Goal: Communication & Community: Share content

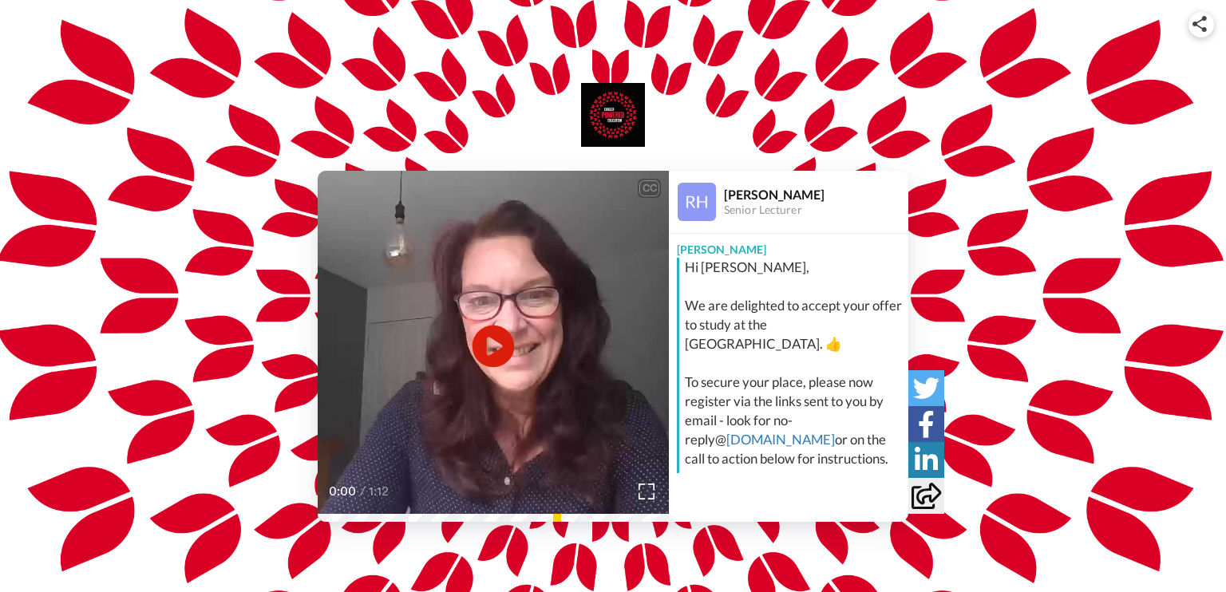
click at [489, 341] on icon "Play/Pause" at bounding box center [494, 347] width 42 height 76
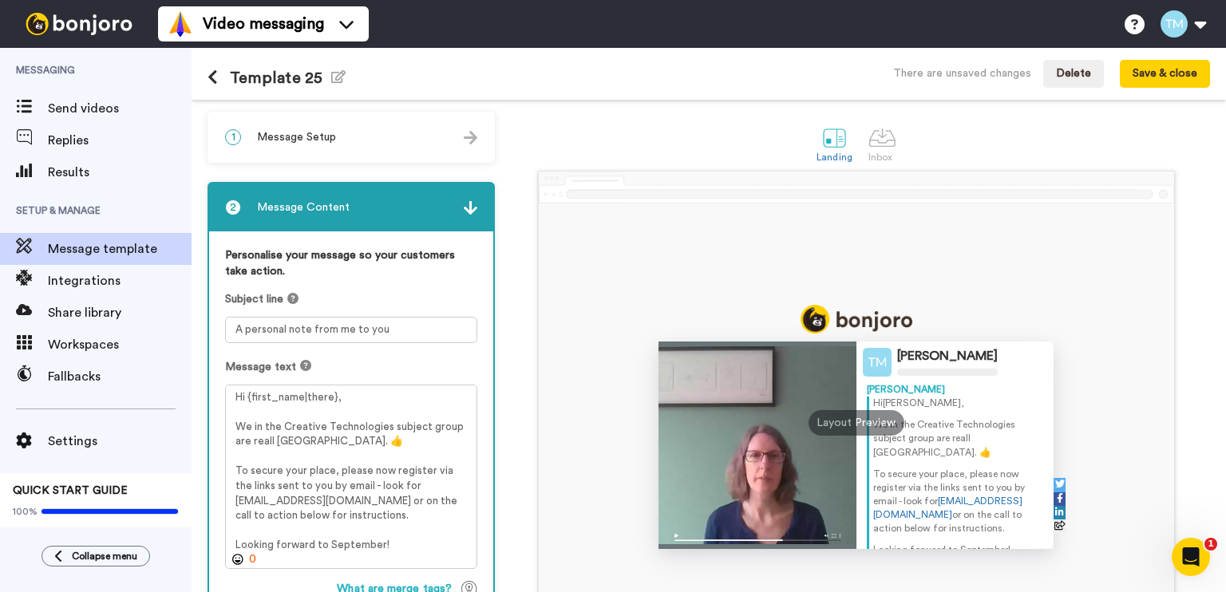
scroll to position [80, 0]
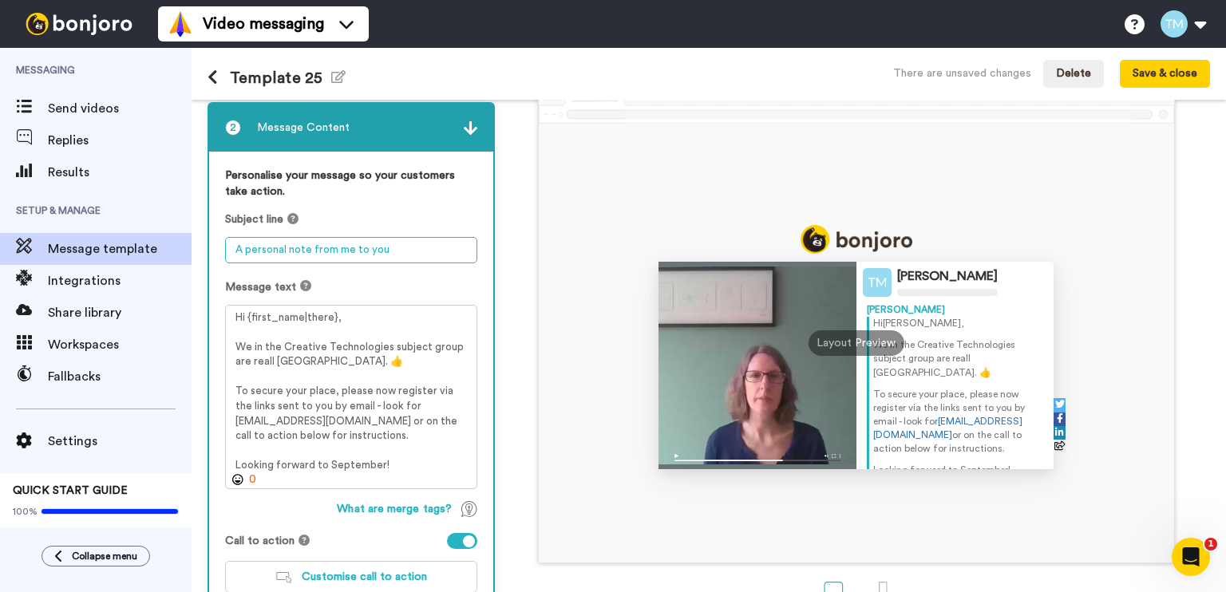
click at [356, 249] on textarea "A personal note from me to you" at bounding box center [351, 250] width 252 height 26
type textarea "See you in September!"
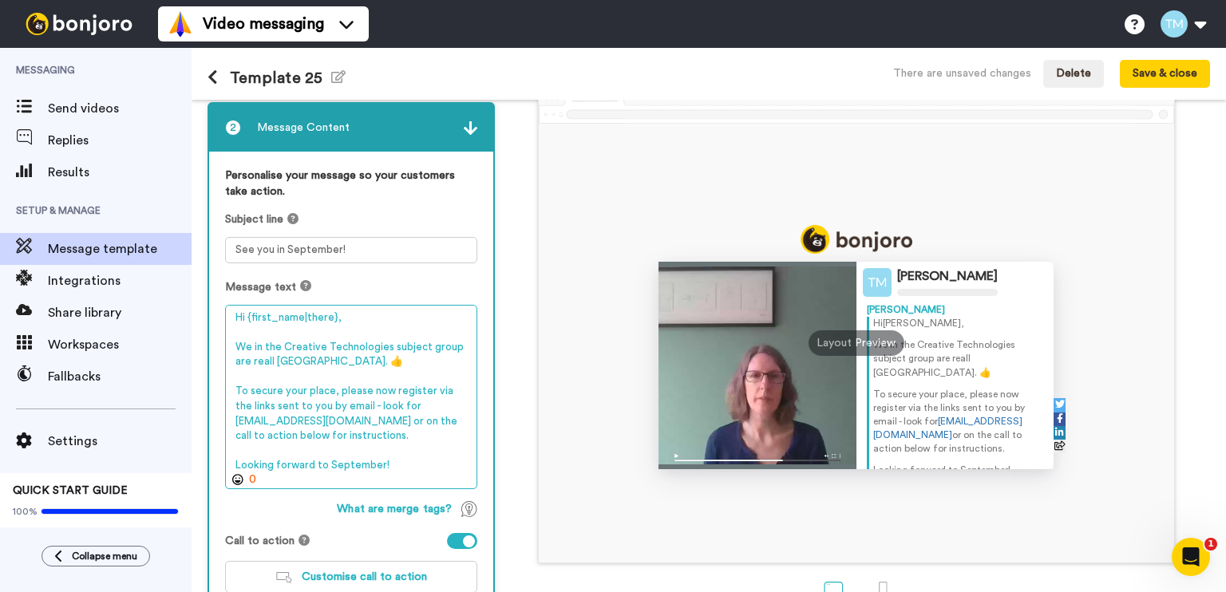
click at [395, 358] on textarea "Hi {first_name|there}, We in the Creative Technologies subject group are reall …" at bounding box center [351, 397] width 252 height 185
click at [430, 361] on textarea "Hi {first_name|there}, We in the Creative Technologies subject group are reall …" at bounding box center [351, 397] width 252 height 185
drag, startPoint x: 253, startPoint y: 345, endPoint x: 274, endPoint y: 360, distance: 25.7
click at [274, 360] on textarea "Hi {first_name|there}, We in the Creative Technologies subject group are reall …" at bounding box center [351, 397] width 252 height 185
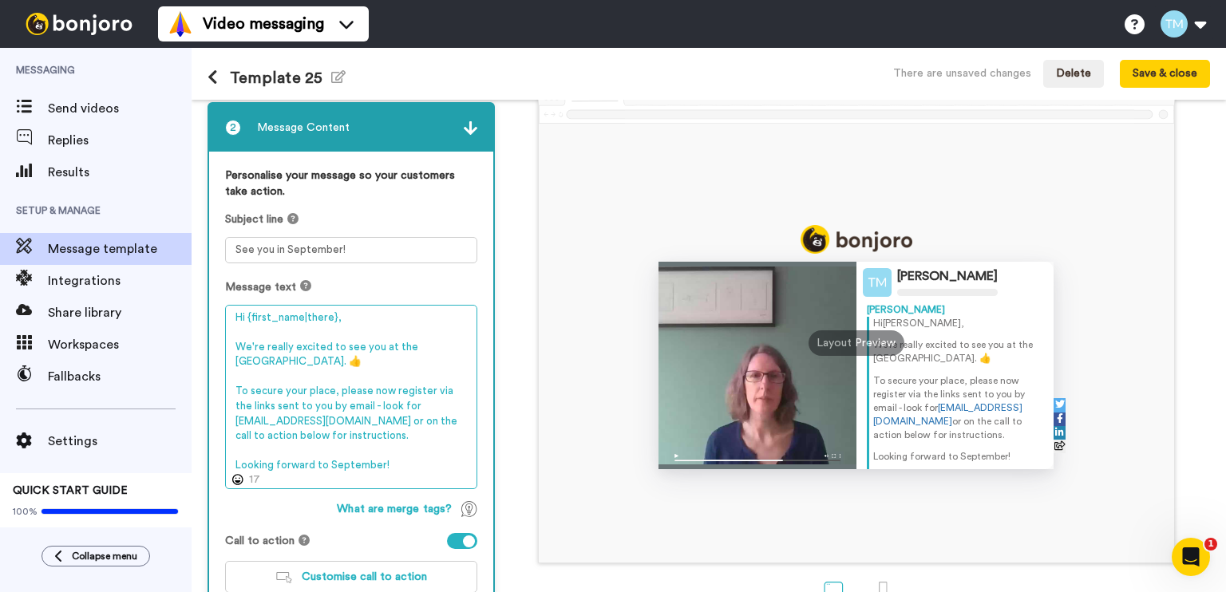
click at [296, 358] on textarea "Hi {first_name|there}, We're really excited to see you at the University of Bed…" at bounding box center [351, 397] width 252 height 185
click at [382, 362] on textarea "Hi {first_name|there}, We're really excited to see you at the University of Bed…" at bounding box center [351, 397] width 252 height 185
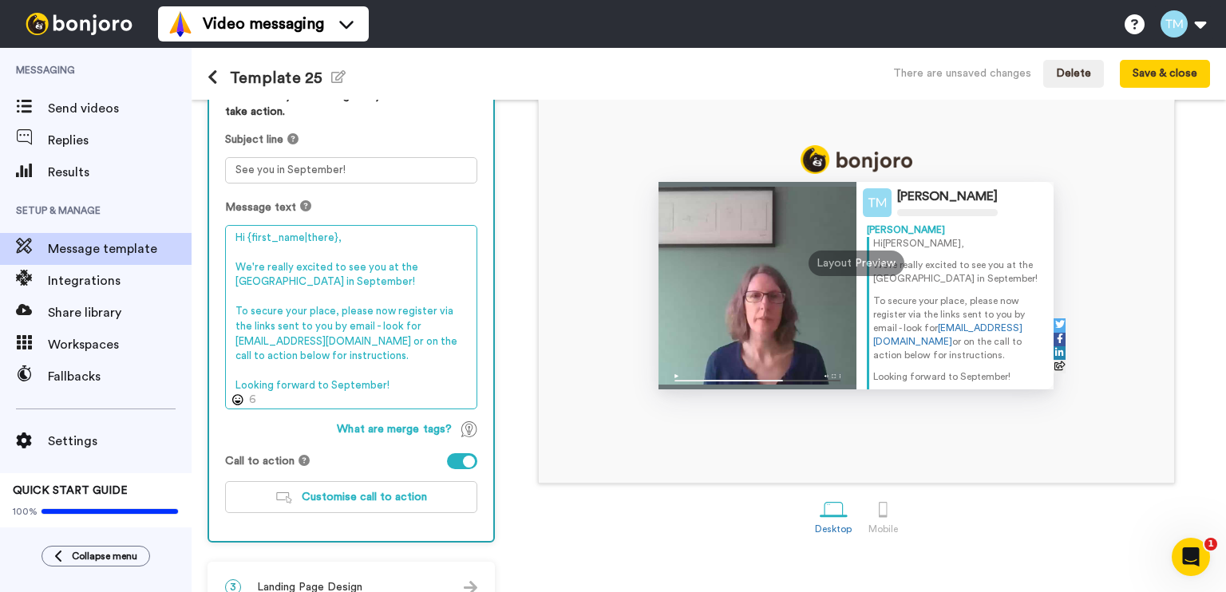
scroll to position [189, 0]
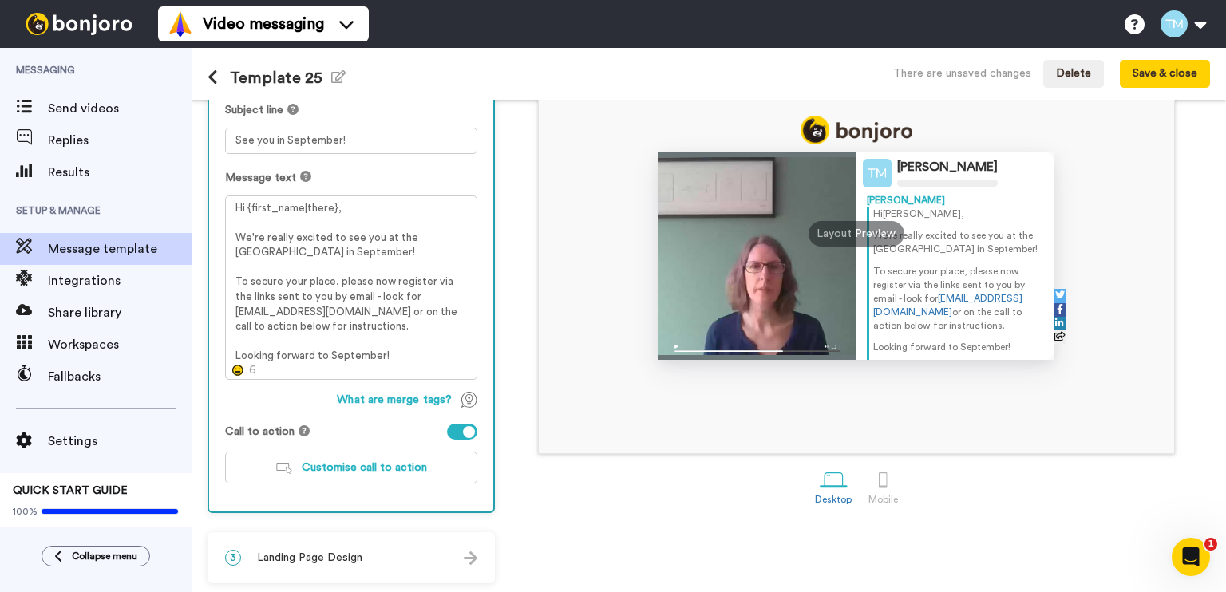
click at [237, 366] on icon at bounding box center [237, 370] width 11 height 11
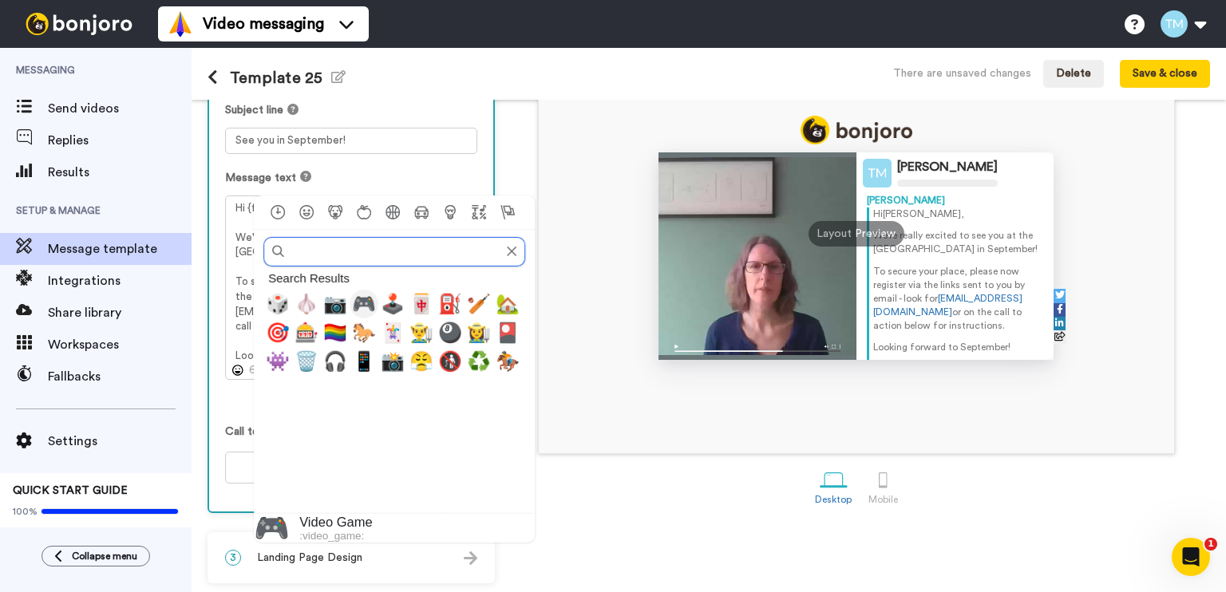
click at [362, 302] on span "🎮" at bounding box center [364, 304] width 24 height 22
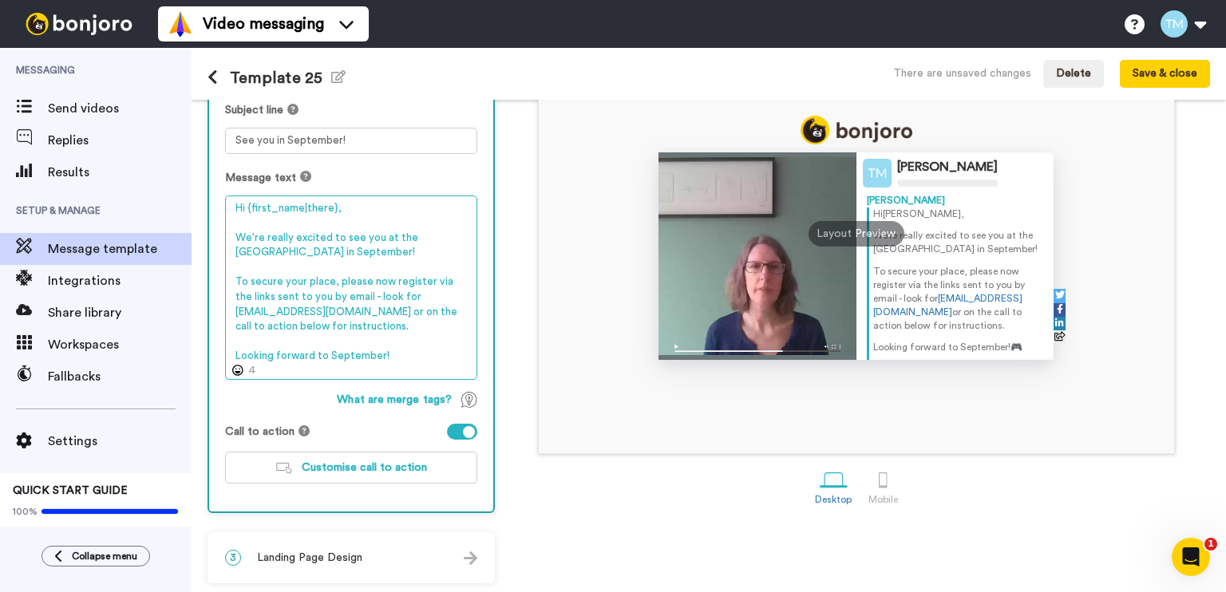
click at [408, 354] on textarea "Hi {first_name|there}, We're really excited to see you at the University of Bed…" at bounding box center [351, 288] width 252 height 185
drag, startPoint x: 406, startPoint y: 356, endPoint x: 386, endPoint y: 356, distance: 20.0
click at [386, 356] on textarea "Hi {first_name|there}, We're really excited to see you at the University of Bed…" at bounding box center [351, 288] width 252 height 185
click at [395, 255] on textarea "Hi {first_name|there}, We're really excited to see you at the University of Bed…" at bounding box center [351, 288] width 252 height 185
paste textarea "🎮"
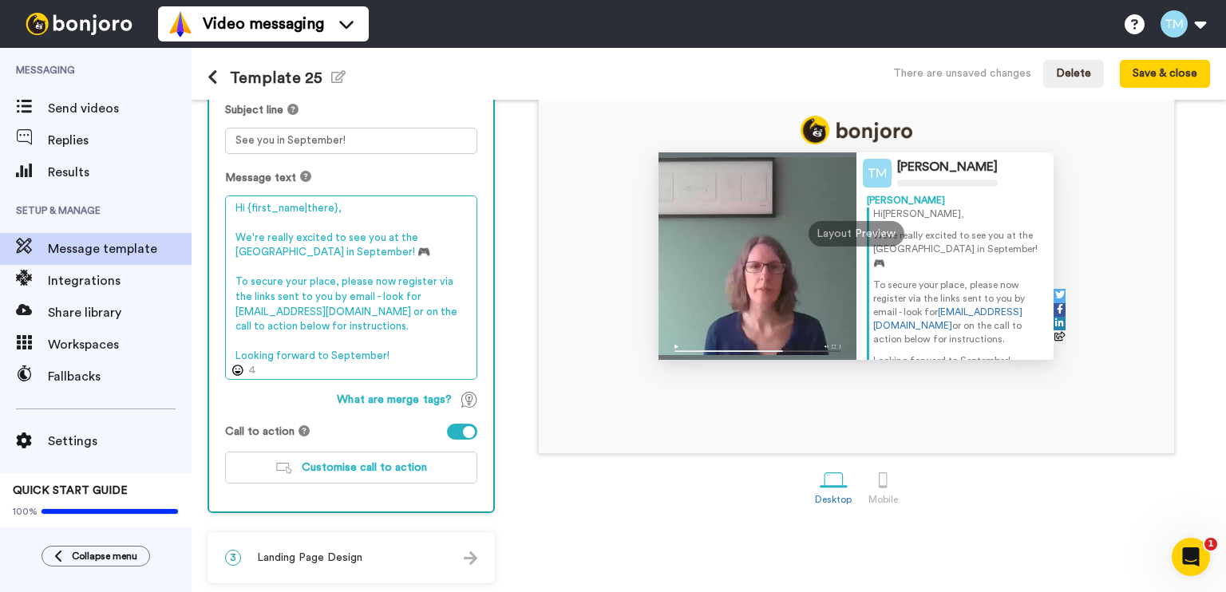
click at [366, 252] on textarea "Hi {first_name|there}, We're really excited to see you at the University of Bed…" at bounding box center [351, 288] width 252 height 185
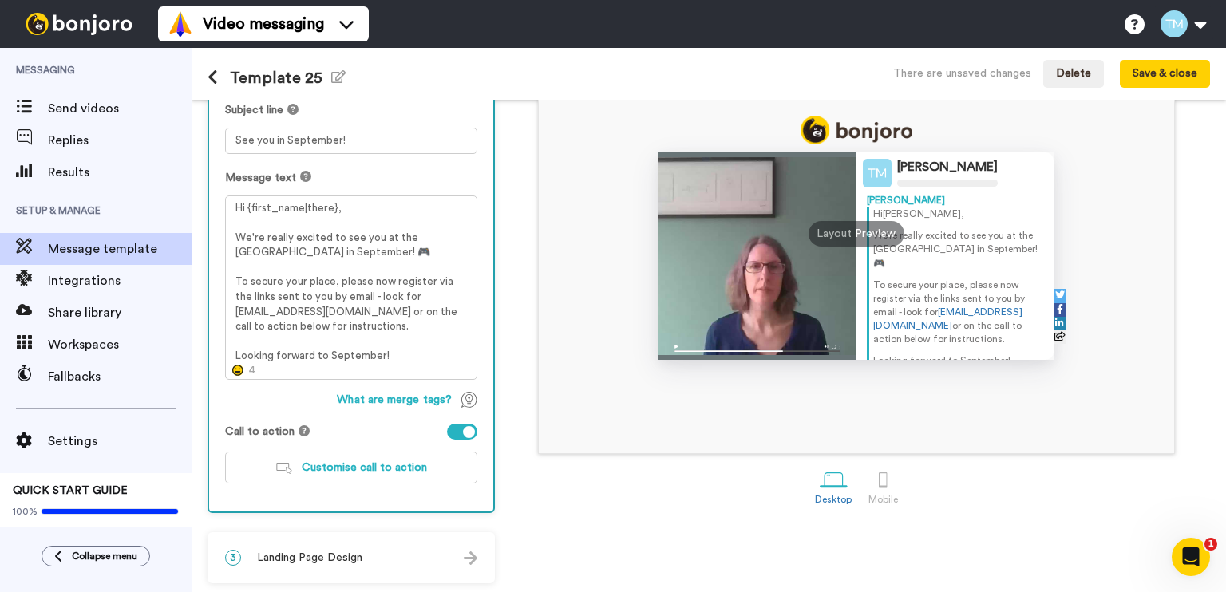
click at [236, 368] on icon at bounding box center [237, 370] width 11 height 11
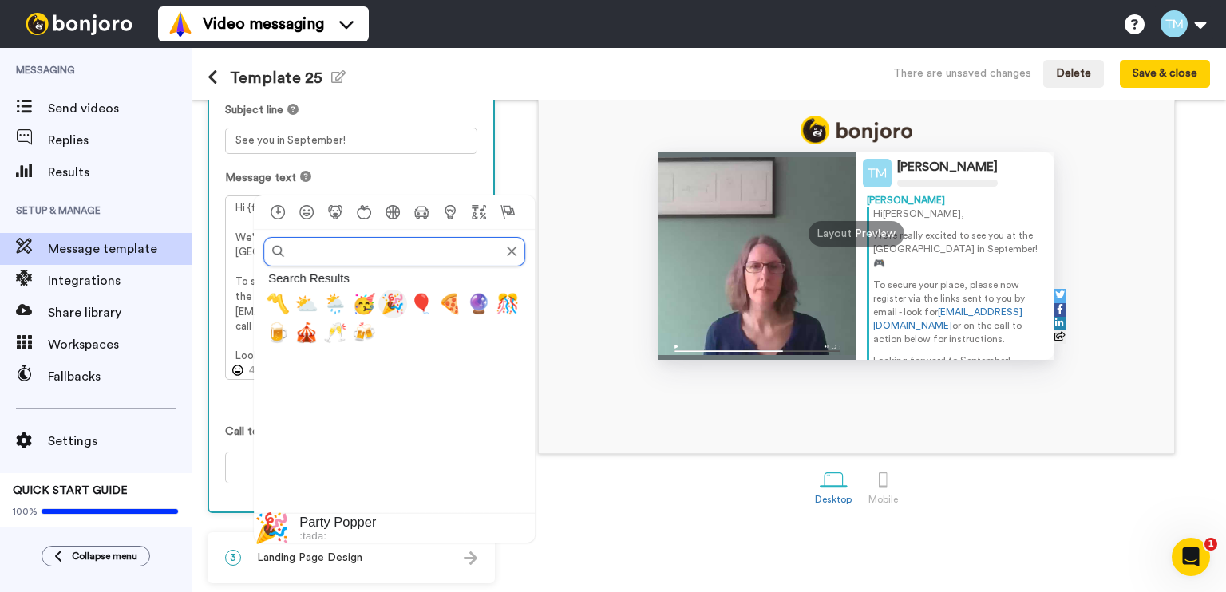
click at [395, 299] on span "🎉" at bounding box center [393, 304] width 24 height 22
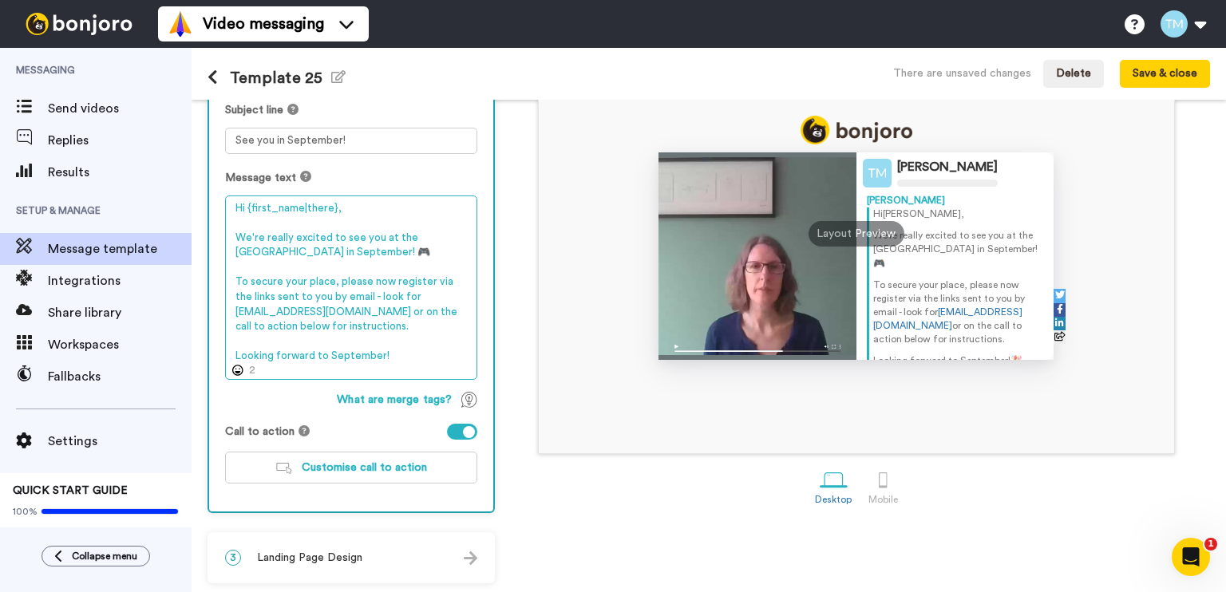
drag, startPoint x: 406, startPoint y: 351, endPoint x: 382, endPoint y: 351, distance: 24.7
click at [382, 351] on textarea "Hi {first_name|there}, We're really excited to see you at the University of Bed…" at bounding box center [351, 288] width 252 height 185
click at [368, 258] on textarea "Hi {first_name|there}, We're really excited to see you at the University of Bed…" at bounding box center [351, 288] width 252 height 185
paste textarea
click at [413, 248] on textarea "Hi {first_name|there}, We're really excited to see you at the University of Bed…" at bounding box center [351, 288] width 252 height 185
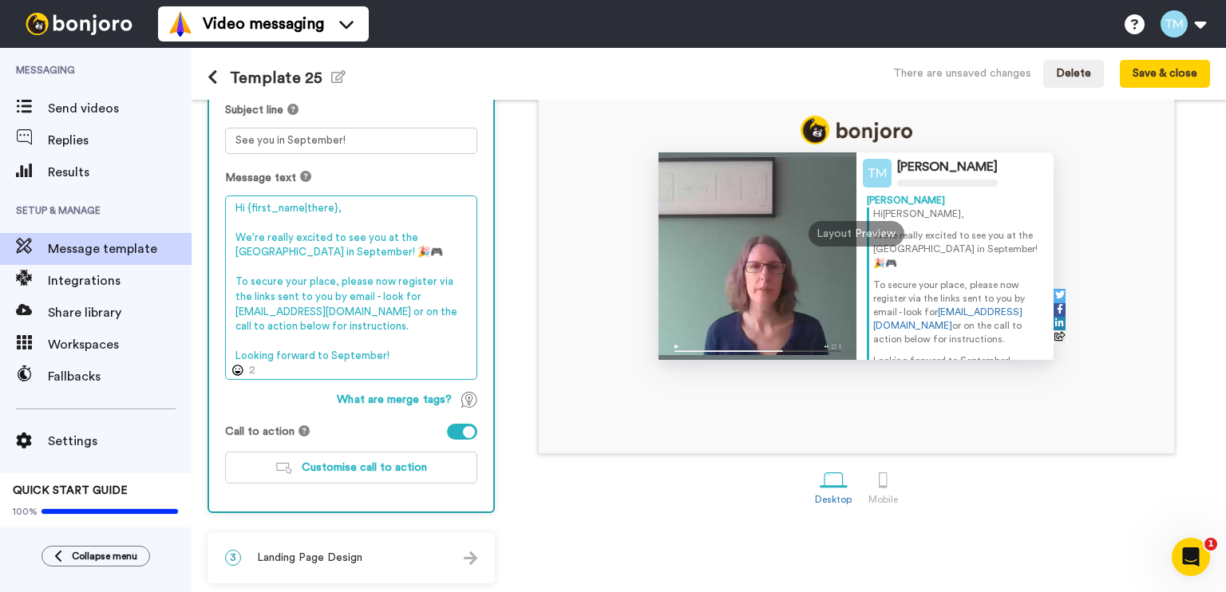
click at [364, 328] on textarea "Hi {first_name|there}, We're really excited to see you at the University of Bed…" at bounding box center [351, 288] width 252 height 185
drag, startPoint x: 236, startPoint y: 278, endPoint x: 329, endPoint y: 279, distance: 92.6
click at [329, 279] on textarea "Hi {first_name|there}, We're really excited to see you at the University of Bed…" at bounding box center [351, 288] width 252 height 185
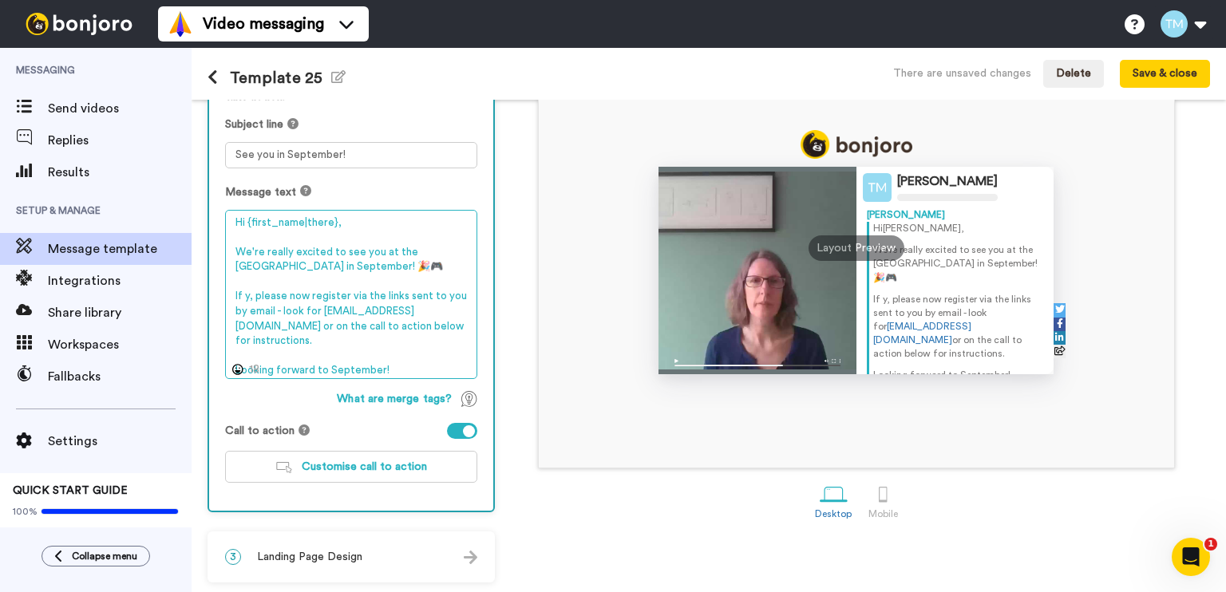
scroll to position [174, 0]
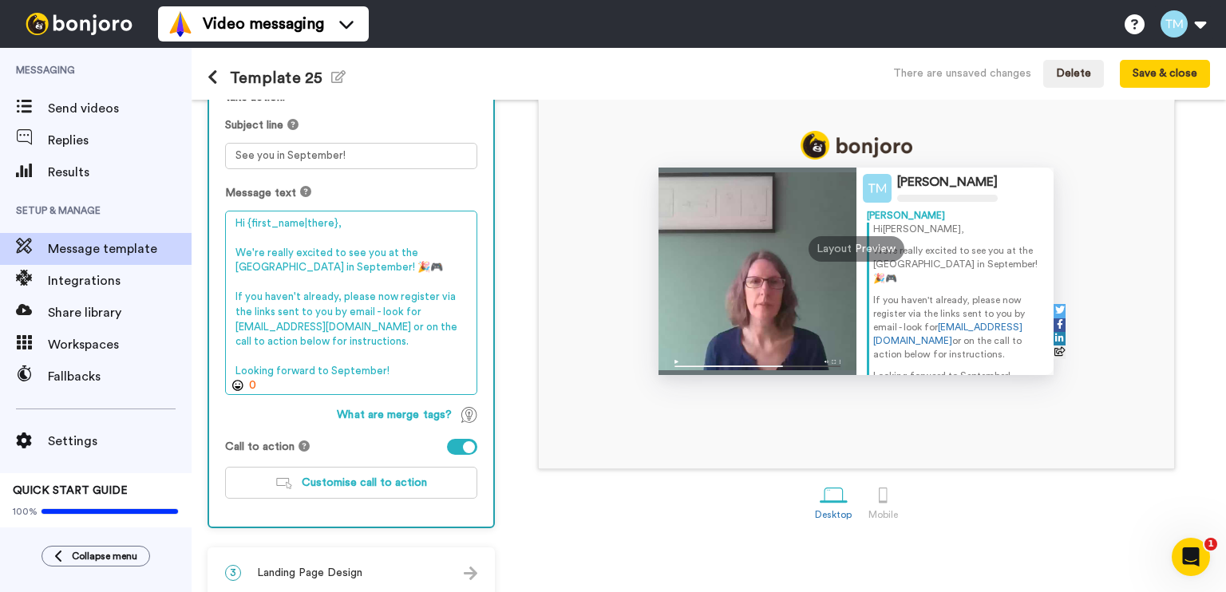
click at [351, 345] on textarea "Hi {first_name|there}, We're really excited to see you at the University of Bed…" at bounding box center [351, 303] width 252 height 185
click at [381, 292] on textarea "Hi {first_name|there}, We're really excited to see you at the University of Bed…" at bounding box center [351, 303] width 252 height 185
click at [428, 304] on textarea "Hi {first_name|there}, We're really excited to see you at the University of Bed…" at bounding box center [351, 303] width 252 height 185
click at [341, 338] on textarea "Hi {first_name|there}, We're really excited to see you at the University of Bed…" at bounding box center [351, 303] width 252 height 185
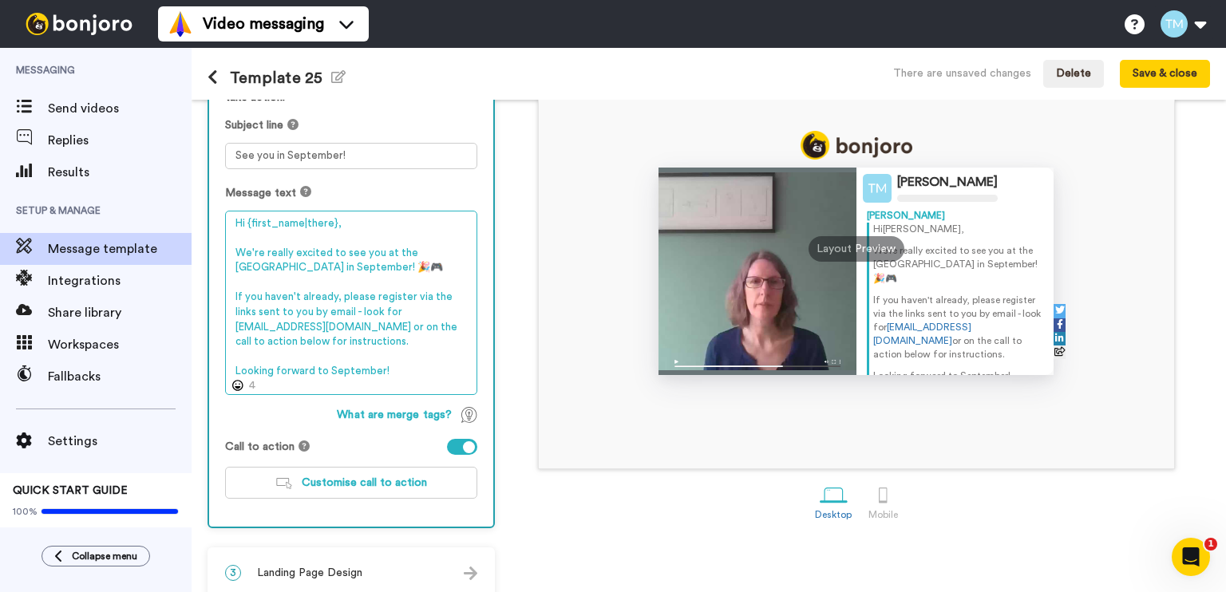
scroll to position [189, 0]
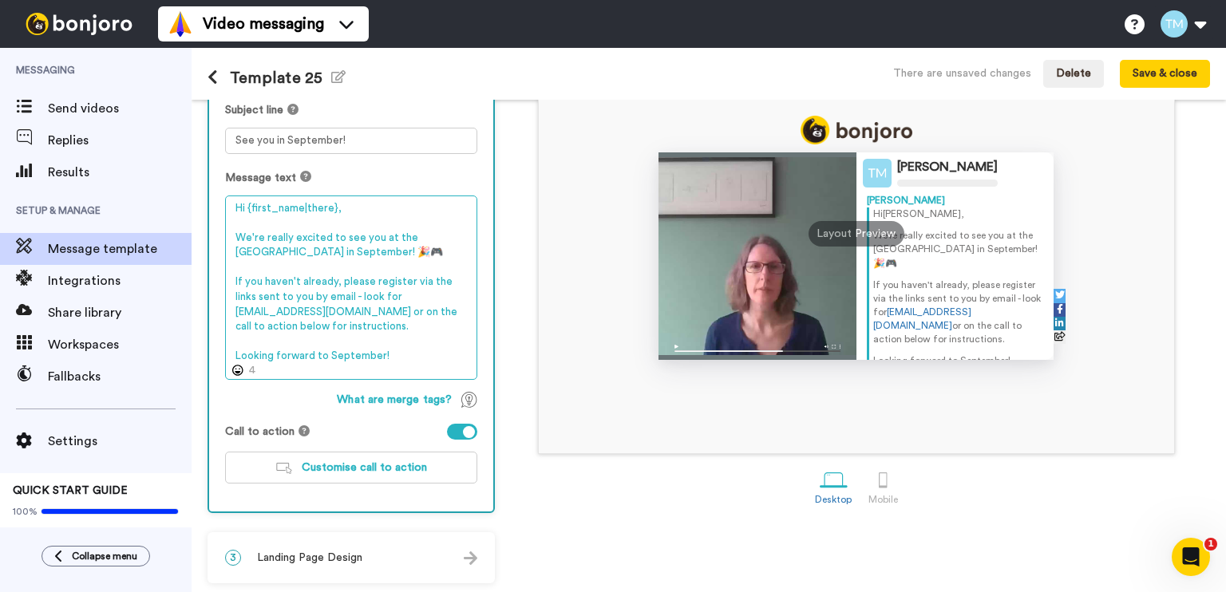
drag, startPoint x: 397, startPoint y: 348, endPoint x: 231, endPoint y: 354, distance: 166.1
click at [231, 354] on textarea "Hi {first_name|there}, We're really excited to see you at the University of Bed…" at bounding box center [351, 288] width 252 height 185
drag, startPoint x: 255, startPoint y: 354, endPoint x: 412, endPoint y: 350, distance: 156.5
click at [412, 350] on textarea "Hi {first_name|there}, We're really excited to see you at the University of Bed…" at bounding box center [351, 288] width 252 height 185
click at [344, 324] on textarea "Hi {first_name|there}, We're really excited to see you at the University of Bed…" at bounding box center [351, 288] width 252 height 185
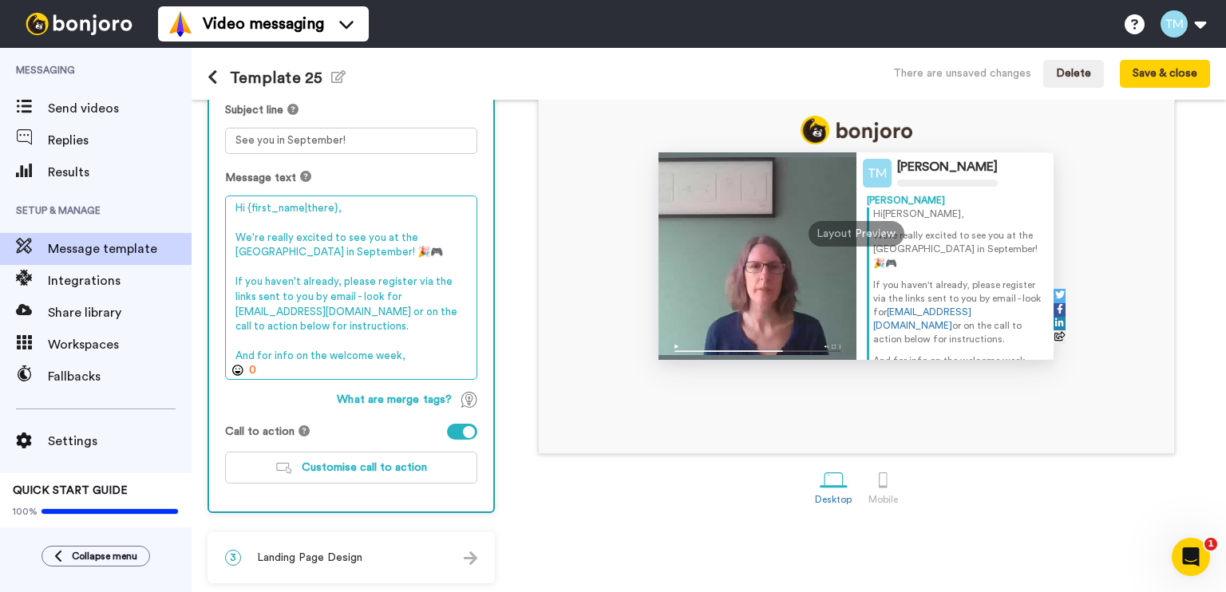
drag, startPoint x: 351, startPoint y: 325, endPoint x: 425, endPoint y: 313, distance: 74.4
click at [425, 313] on textarea "Hi {first_name|there}, We're really excited to see you at the University of Bed…" at bounding box center [351, 288] width 252 height 185
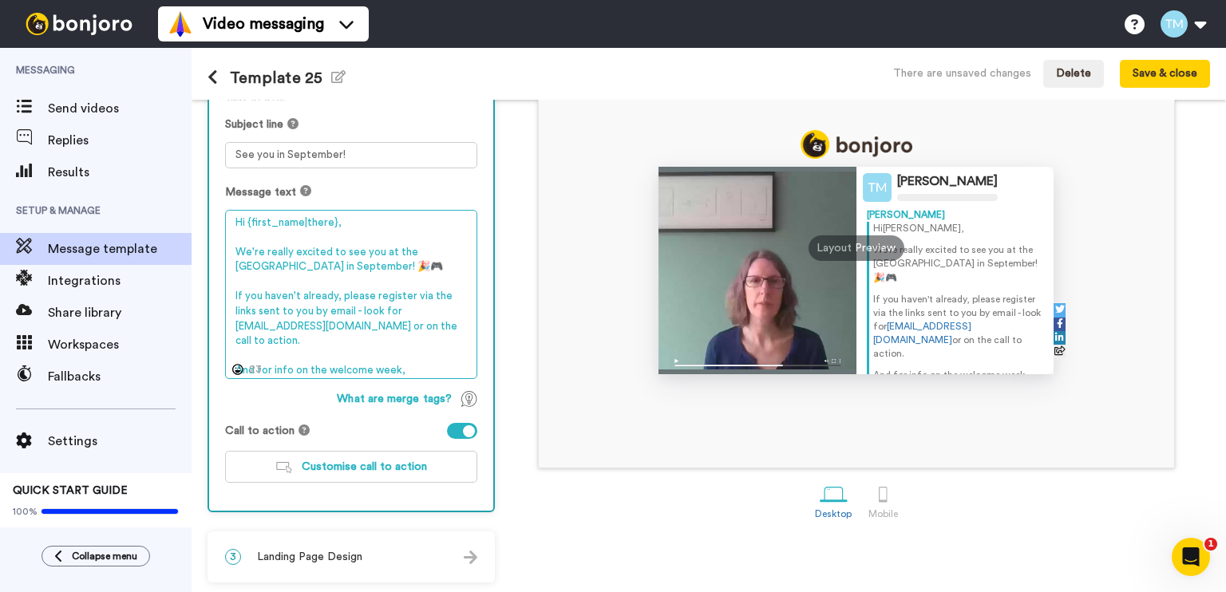
scroll to position [174, 0]
click at [337, 326] on textarea "Hi {first_name|there}, We're really excited to see you at the University of Bed…" at bounding box center [351, 296] width 252 height 170
click at [461, 325] on textarea "Hi {first_name|there}, We're really excited to see you at the University of Bed…" at bounding box center [351, 296] width 252 height 170
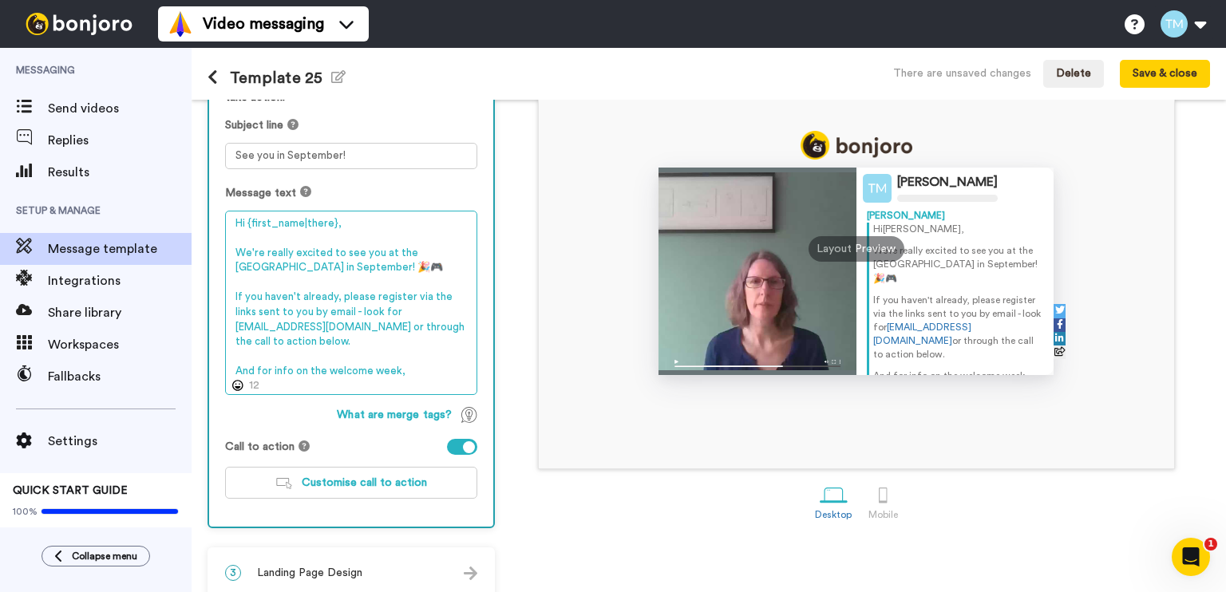
click at [404, 367] on textarea "Hi {first_name|there}, We're really excited to see you at the University of Bed…" at bounding box center [351, 303] width 252 height 185
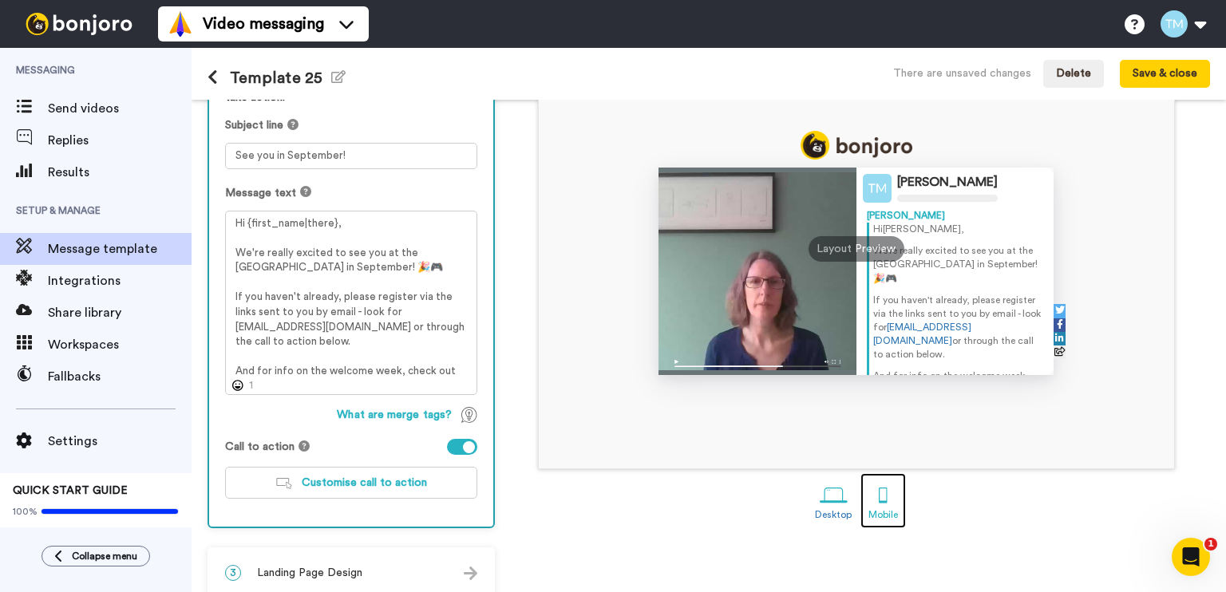
click at [874, 494] on div at bounding box center [883, 495] width 28 height 28
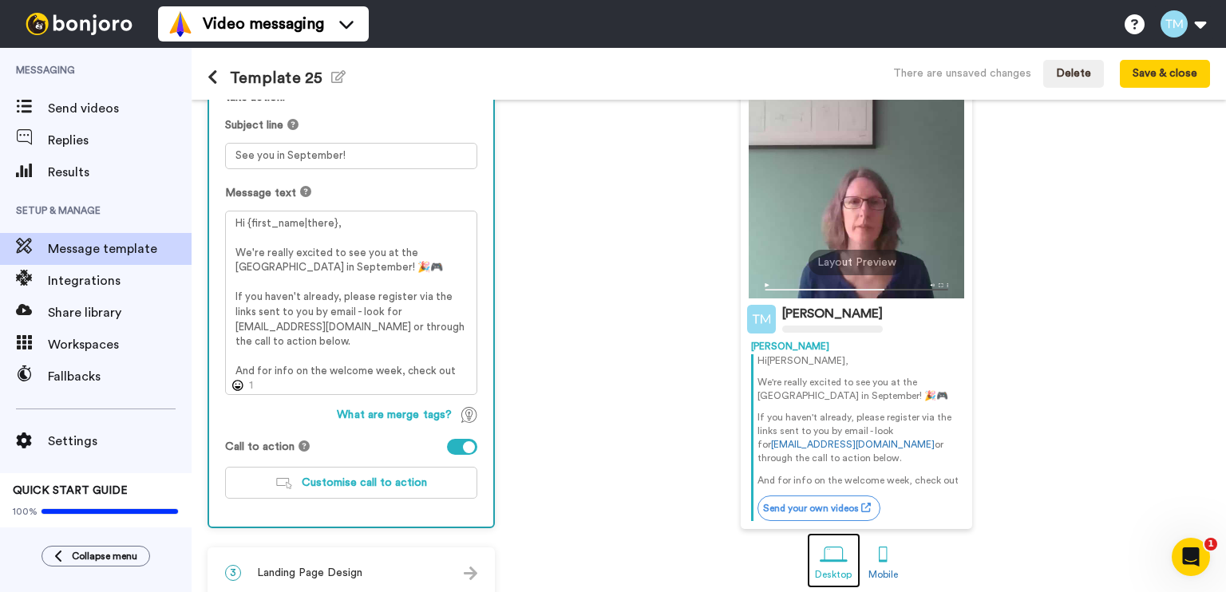
click at [828, 558] on div at bounding box center [834, 555] width 28 height 28
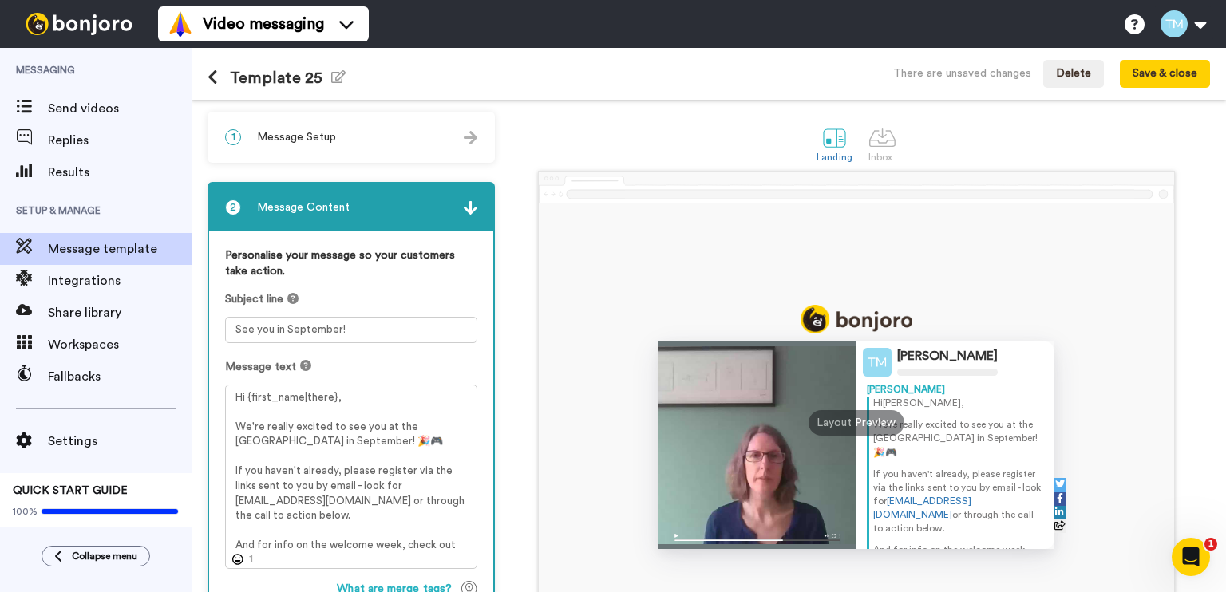
scroll to position [80, 0]
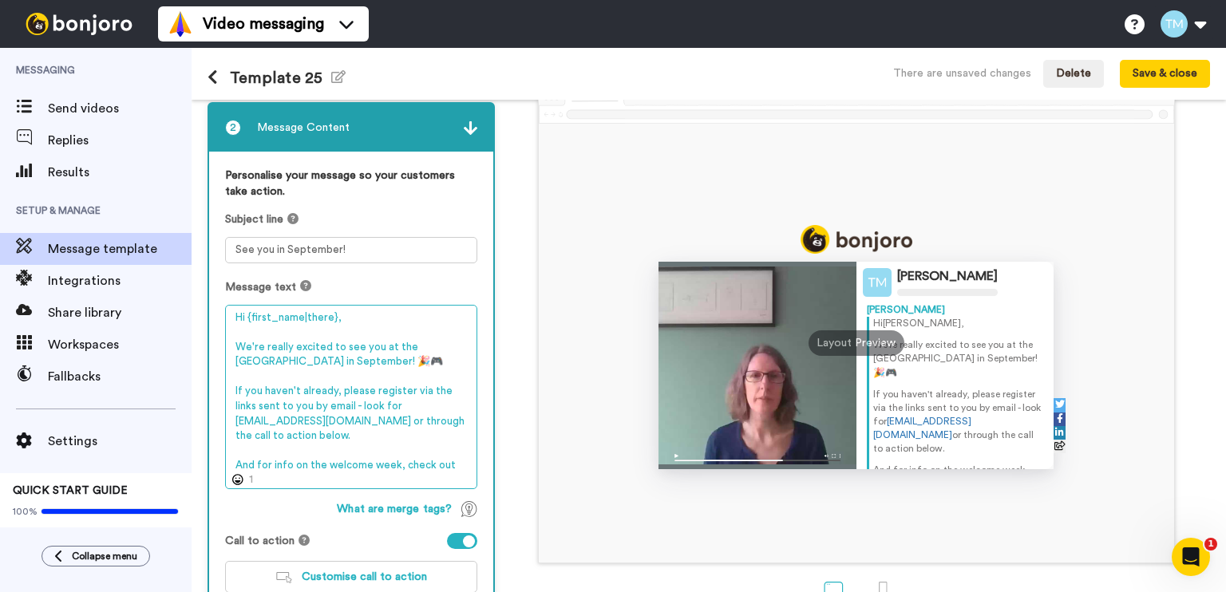
click at [463, 460] on textarea "Hi {first_name|there}, We're really excited to see you at the University of Bed…" at bounding box center [351, 397] width 252 height 185
click at [417, 401] on textarea "Hi {first_name|there}, We're really excited to see you at the University of Bed…" at bounding box center [351, 397] width 252 height 185
click at [326, 429] on textarea "Hi {first_name|there}, We're really excited to see you at the University of Bed…" at bounding box center [351, 397] width 252 height 185
click at [335, 418] on textarea "Hi {first_name|there}, We're really excited to see you at the University of Bed…" at bounding box center [351, 397] width 252 height 185
click at [333, 418] on textarea "Hi {first_name|there}, We're really excited to see you at the University of Bed…" at bounding box center [351, 397] width 252 height 185
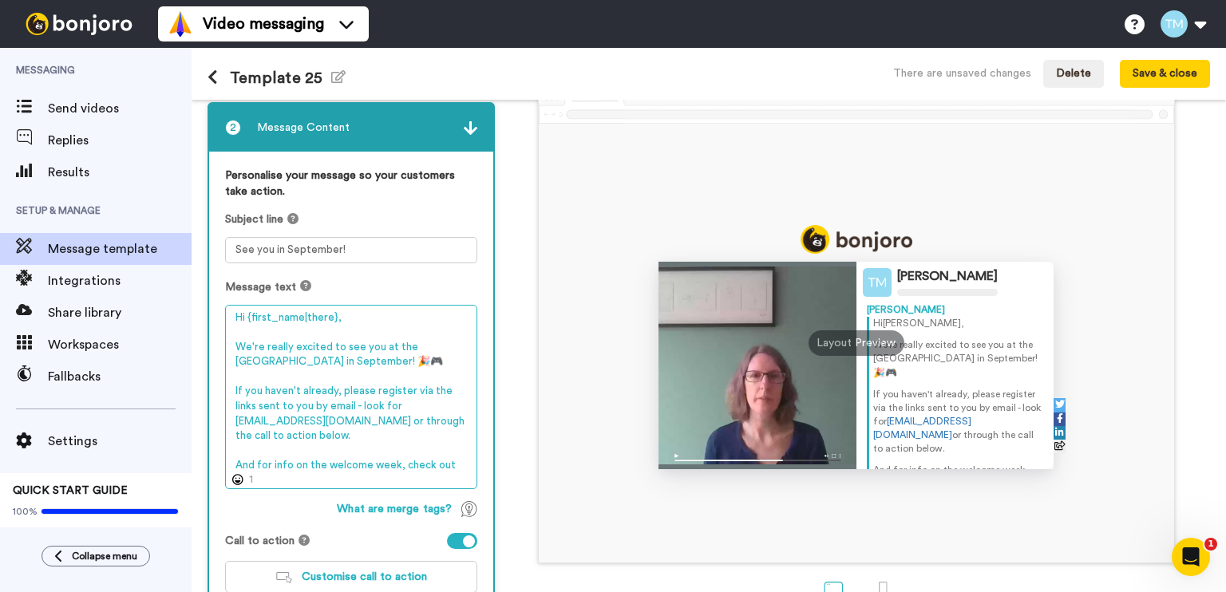
click at [339, 429] on textarea "Hi {first_name|there}, We're really excited to see you at the University of Bed…" at bounding box center [351, 397] width 252 height 185
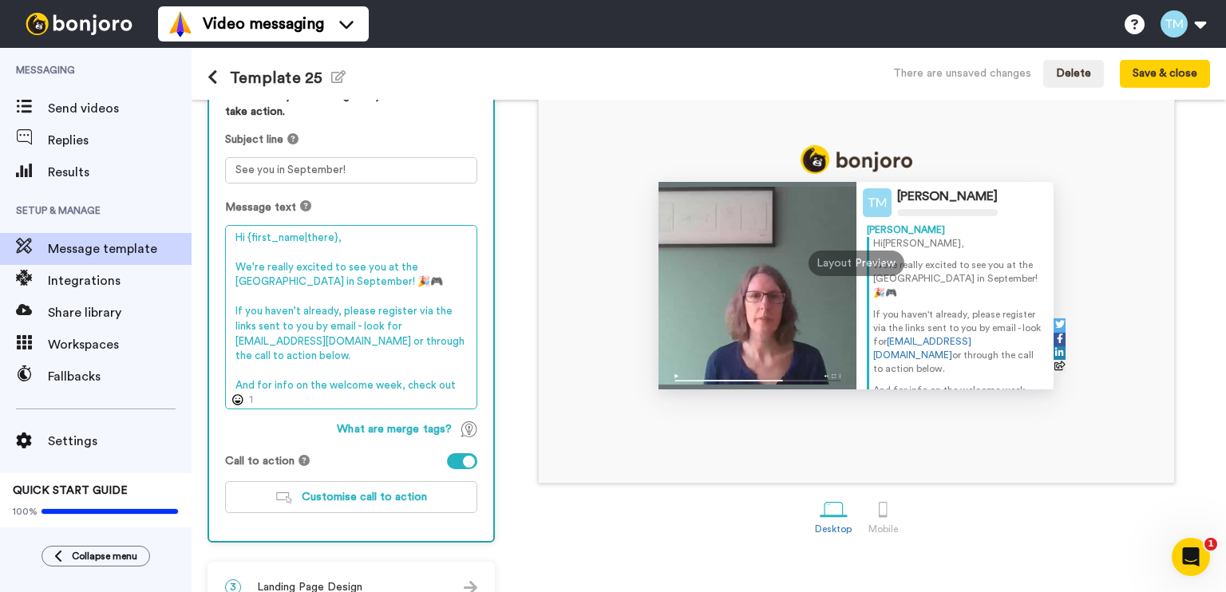
click at [335, 326] on textarea "Hi {first_name|there}, We're really excited to see you at the University of Bed…" at bounding box center [351, 317] width 252 height 185
drag, startPoint x: 367, startPoint y: 325, endPoint x: 333, endPoint y: 325, distance: 34.3
click at [333, 325] on textarea "Hi {first_name|there}, We're really excited to see you at the University of Bed…" at bounding box center [351, 317] width 252 height 185
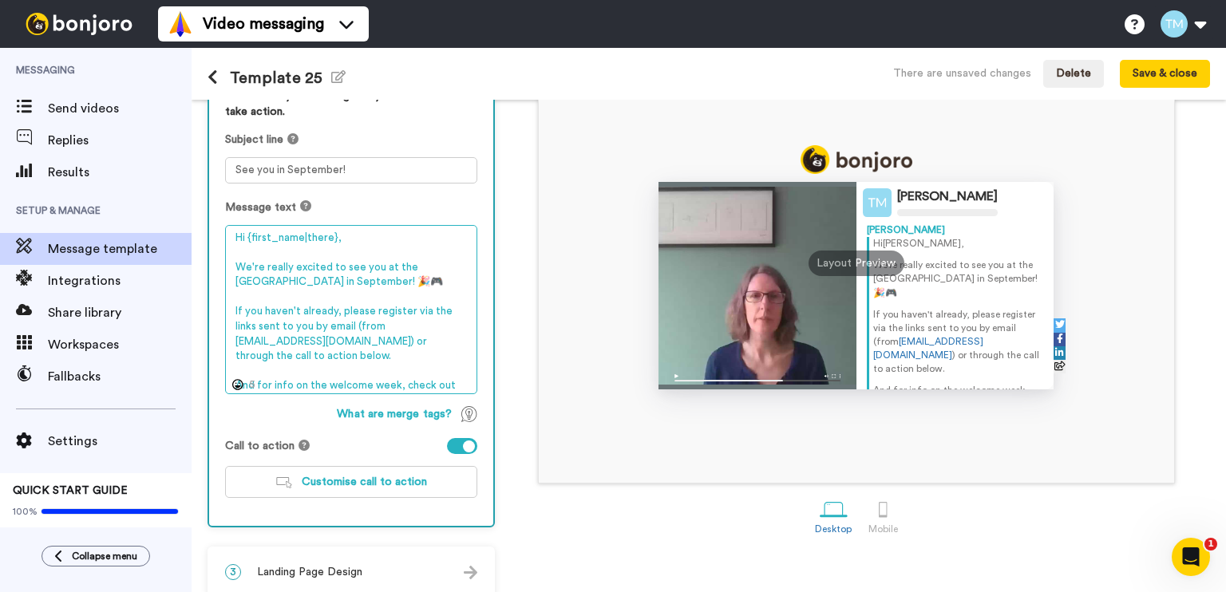
click at [431, 347] on textarea "Hi {first_name|there}, We're really excited to see you at the University of Bed…" at bounding box center [351, 310] width 252 height 170
click at [429, 338] on textarea "Hi {first_name|there}, We're really excited to see you at the University of Bed…" at bounding box center [351, 310] width 252 height 170
click at [453, 366] on textarea "Hi {first_name|there}, We're really excited to see you at the University of Bed…" at bounding box center [351, 310] width 252 height 170
drag, startPoint x: 271, startPoint y: 370, endPoint x: 295, endPoint y: 370, distance: 23.1
click at [295, 370] on textarea "Hi {first_name|there}, We're really excited to see you at the University of Bed…" at bounding box center [351, 310] width 252 height 170
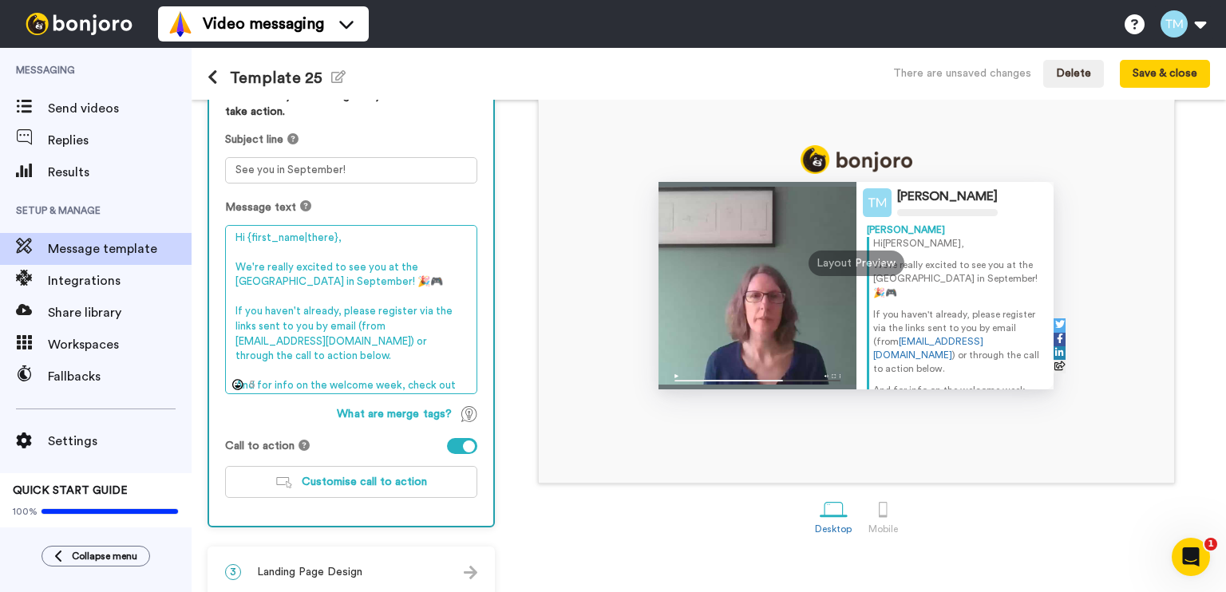
click at [295, 370] on textarea "Hi {first_name|there}, We're really excited to see you at the University of Bed…" at bounding box center [351, 310] width 252 height 170
drag, startPoint x: 270, startPoint y: 370, endPoint x: 325, endPoint y: 366, distance: 55.2
click at [325, 366] on textarea "Hi {first_name|there}, We're really excited to see you at the University of Bed…" at bounding box center [351, 310] width 252 height 170
click at [341, 370] on textarea "Hi {first_name|there}, We're really excited to see you at the University of Bed…" at bounding box center [351, 310] width 252 height 170
click at [439, 367] on textarea "Hi {first_name|there}, We're really excited to see you at the University of Bed…" at bounding box center [351, 310] width 252 height 170
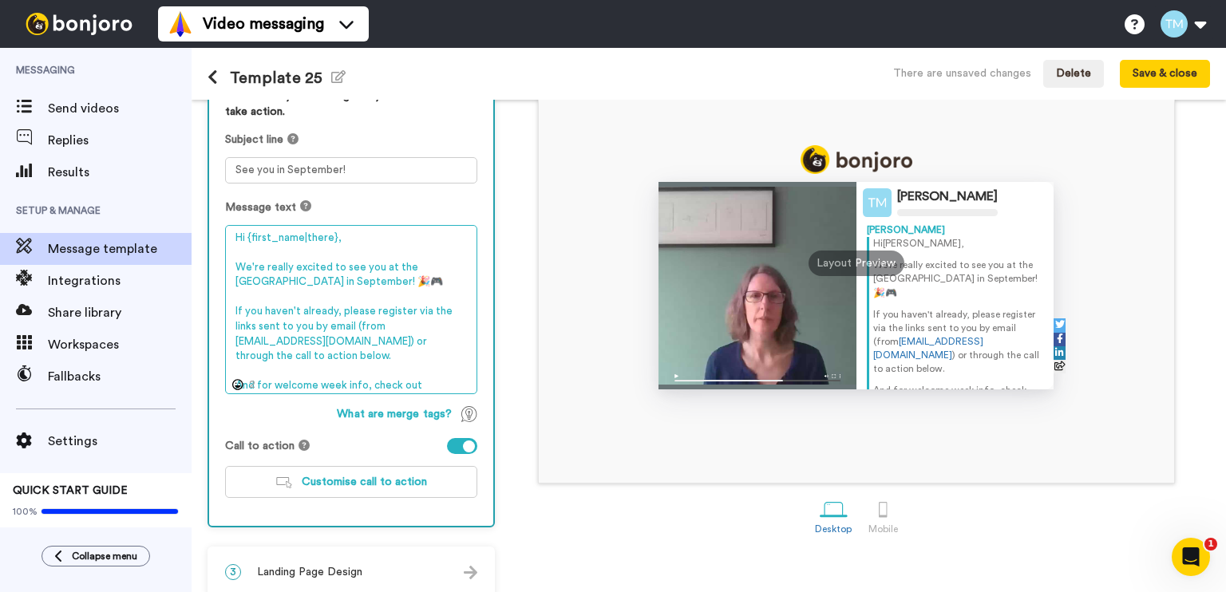
click at [442, 369] on textarea "Hi {first_name|there}, We're really excited to see you at the University of Bed…" at bounding box center [351, 310] width 252 height 170
drag, startPoint x: 417, startPoint y: 371, endPoint x: 507, endPoint y: 367, distance: 89.5
click at [507, 367] on div "1 Message Setup From thomas.martin@beds.ac.uk Add your company logo Choose a Lo…" at bounding box center [709, 346] width 1034 height 492
paste textarea "https://www."
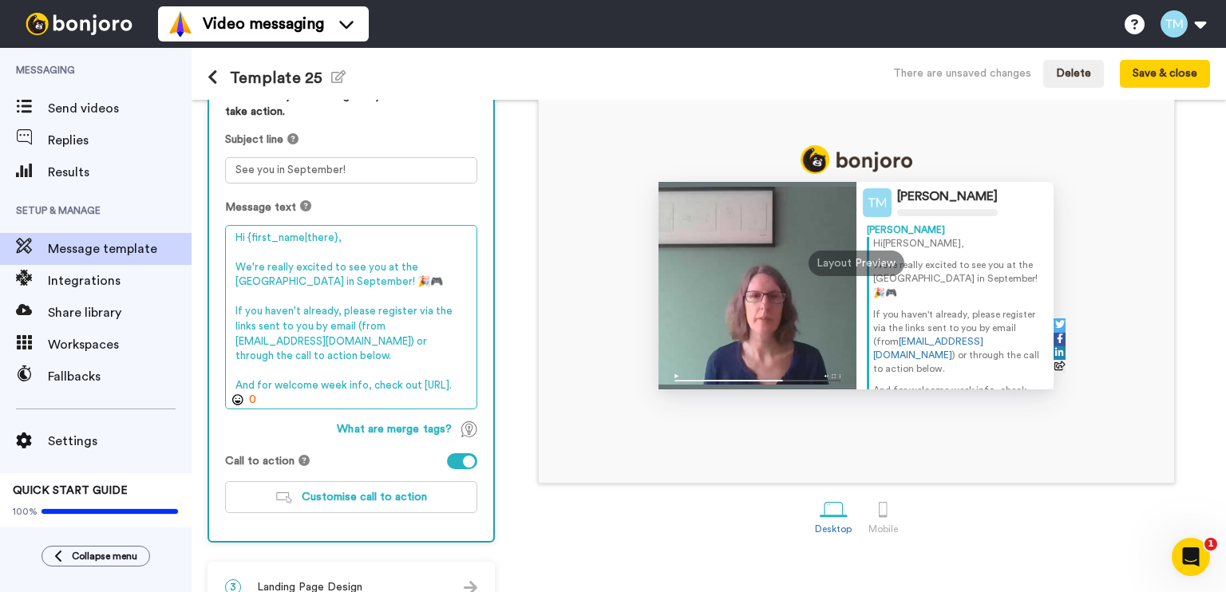
drag, startPoint x: 311, startPoint y: 382, endPoint x: 225, endPoint y: 382, distance: 86.2
click at [225, 382] on textarea "Hi {first_name|there}, We're really excited to see you at the University of Bed…" at bounding box center [351, 317] width 252 height 185
click at [279, 265] on textarea "Hi {first_name|there}, We're really excited to see you at the University of Bed…" at bounding box center [351, 317] width 252 height 185
click at [330, 379] on textarea "Hi {first_name|there}, We're excited to see you at the University of Bedfordshi…" at bounding box center [351, 317] width 252 height 185
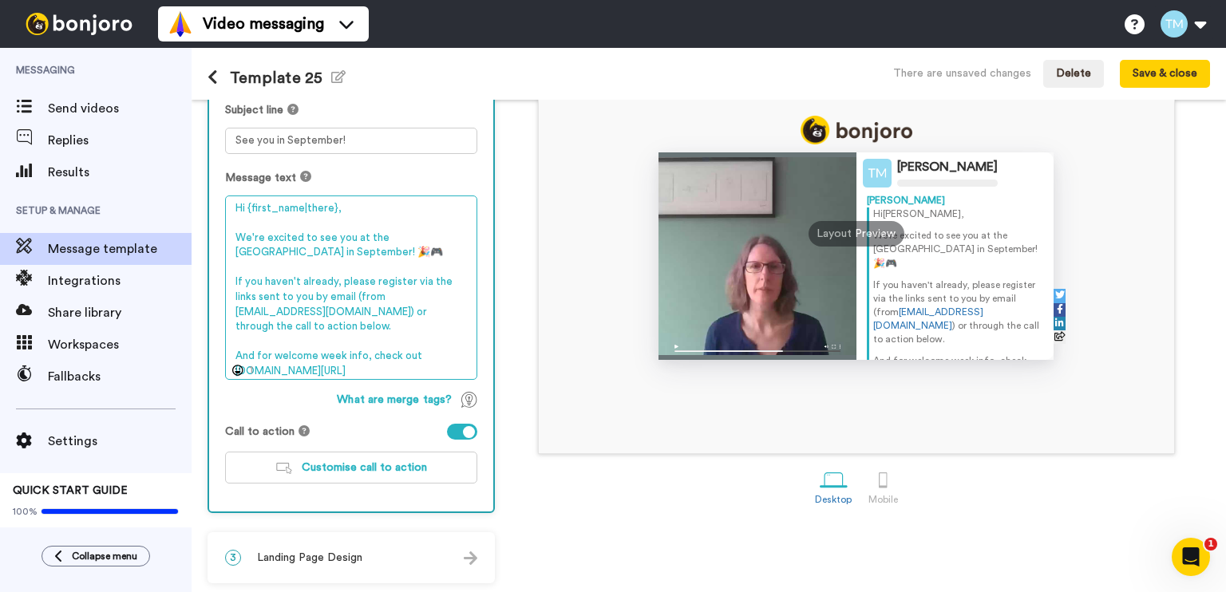
scroll to position [49, 0]
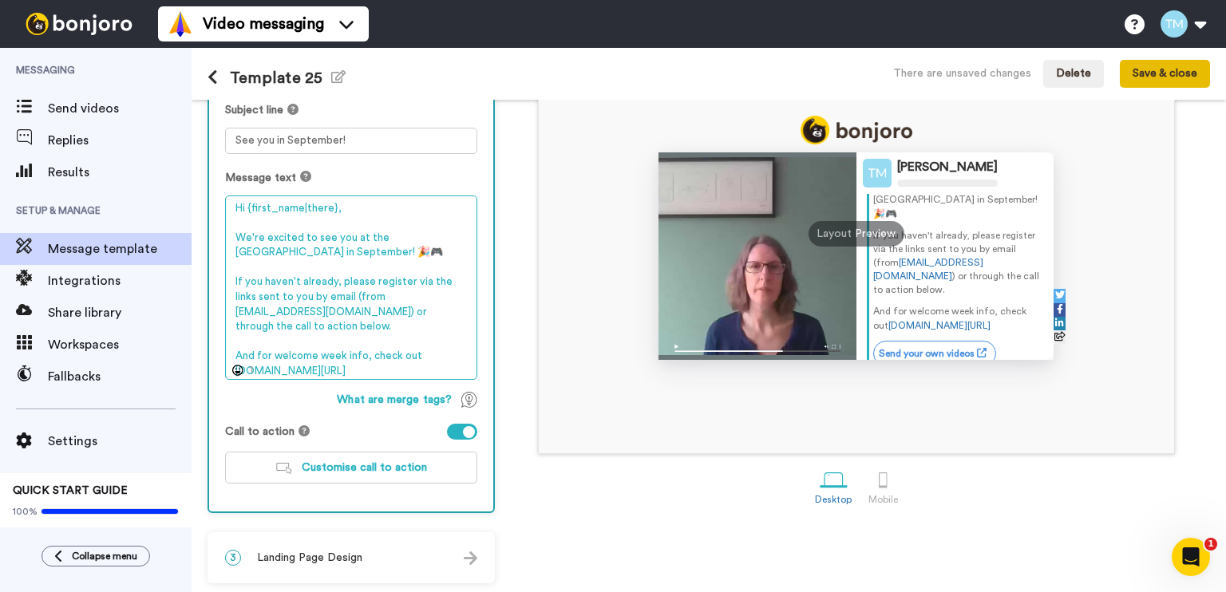
type textarea "Hi {first_name|there}, We're excited to see you at the University of Bedfordshi…"
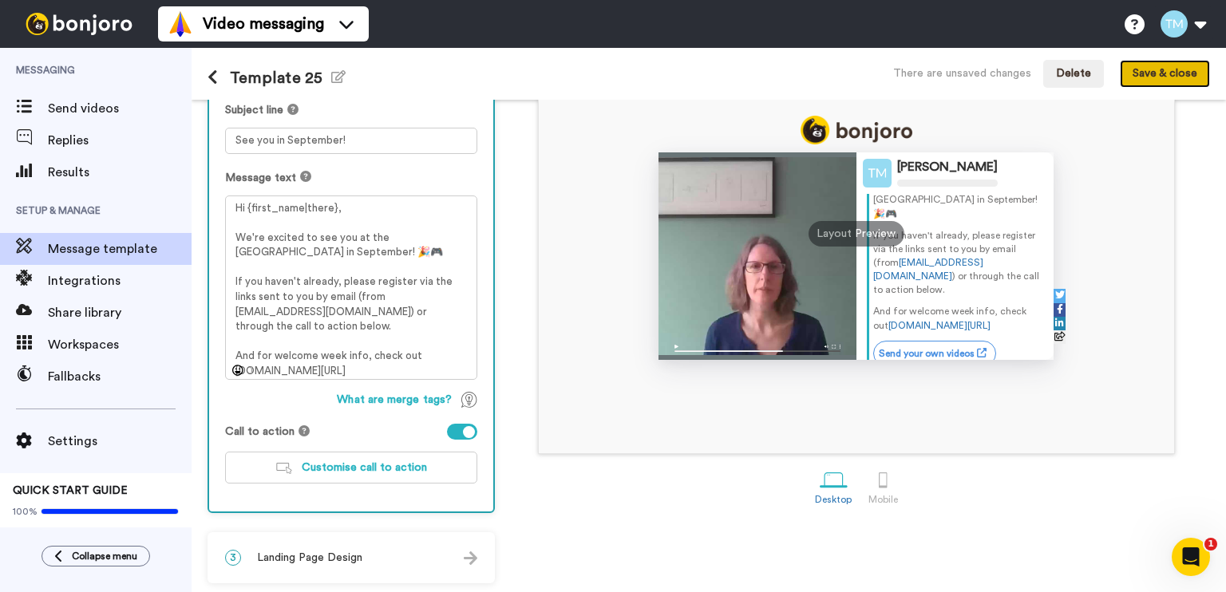
click at [1165, 76] on button "Save & close" at bounding box center [1165, 74] width 90 height 29
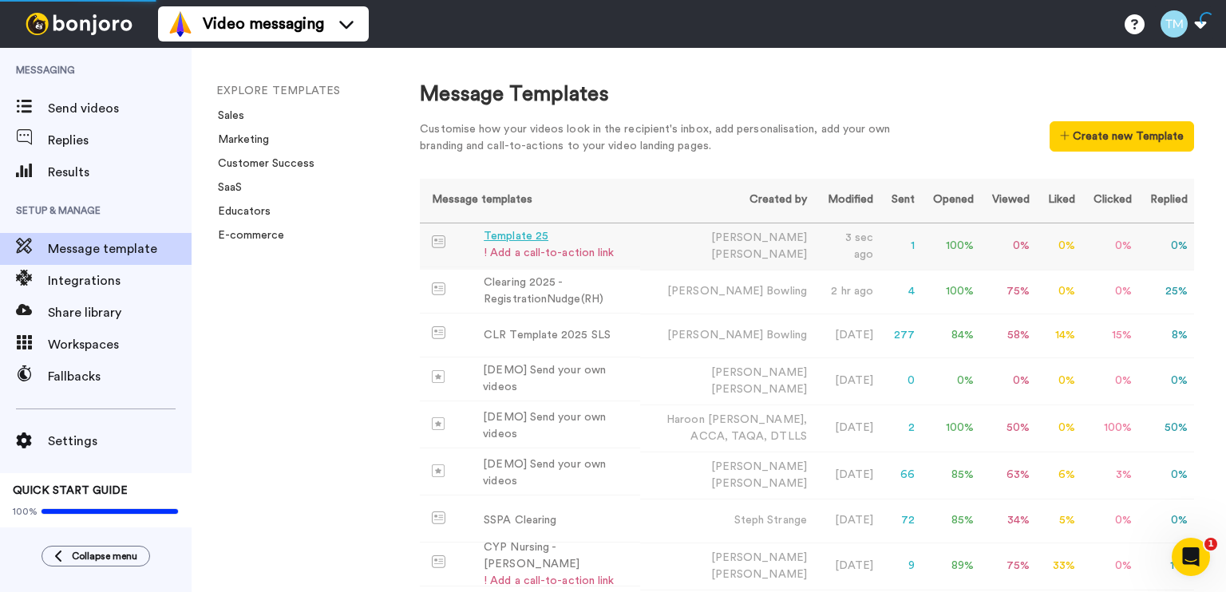
click at [551, 242] on div "Template 25" at bounding box center [549, 236] width 130 height 17
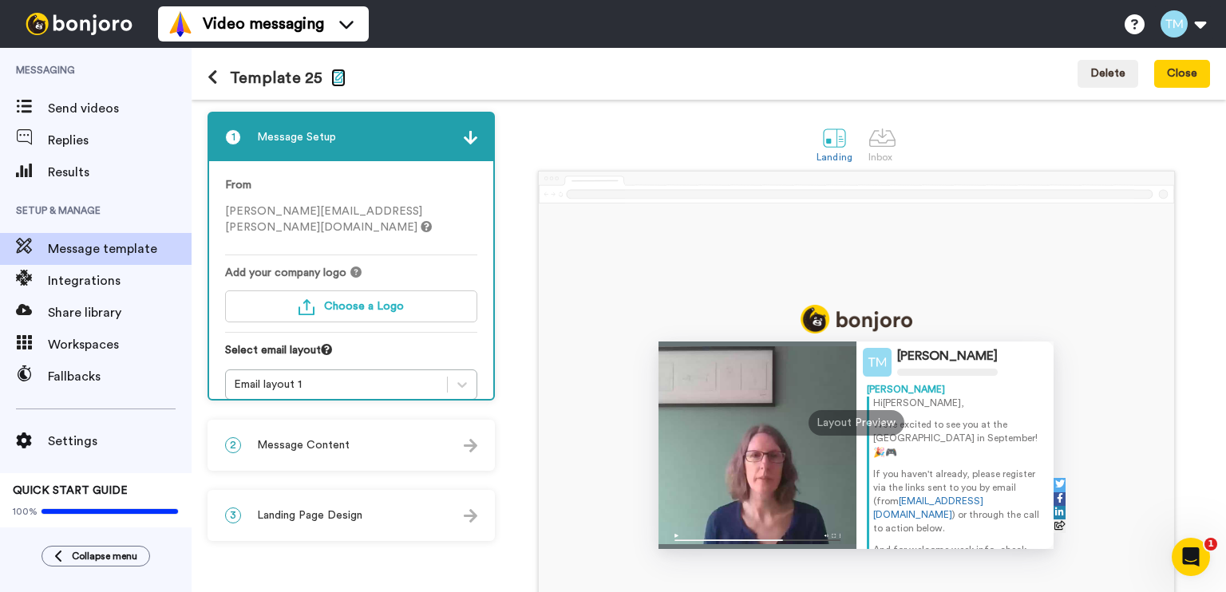
click at [331, 81] on icon "button" at bounding box center [338, 76] width 14 height 13
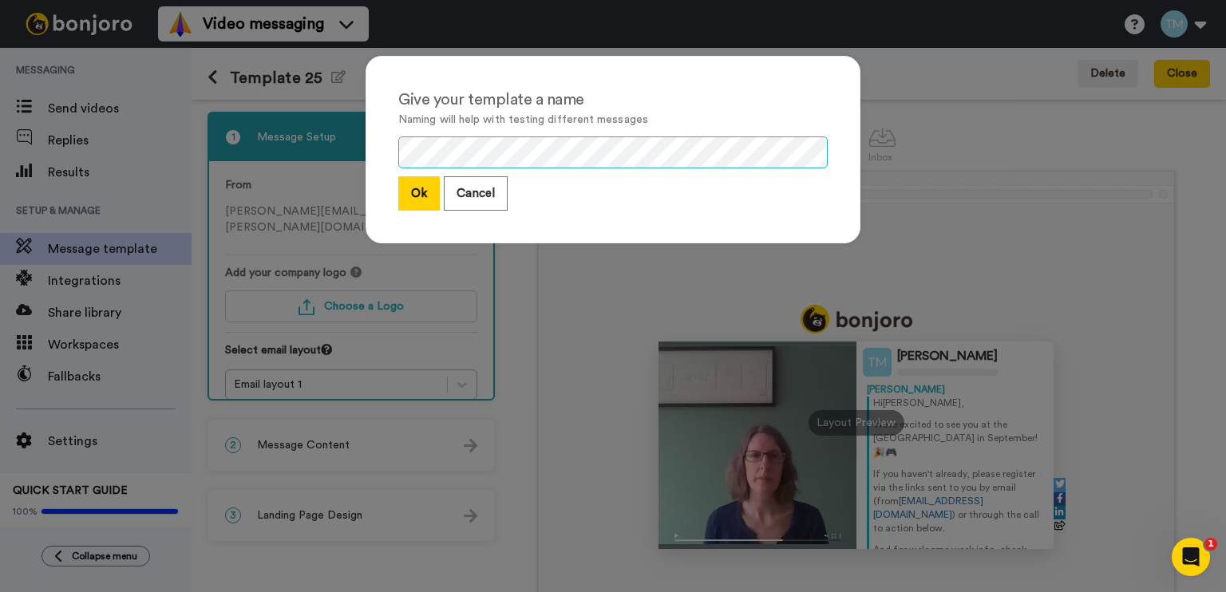
click at [350, 141] on div "Give your template a name Naming will help with testing different messages Ok C…" at bounding box center [613, 157] width 527 height 235
click at [406, 182] on button "Ok" at bounding box center [419, 193] width 42 height 34
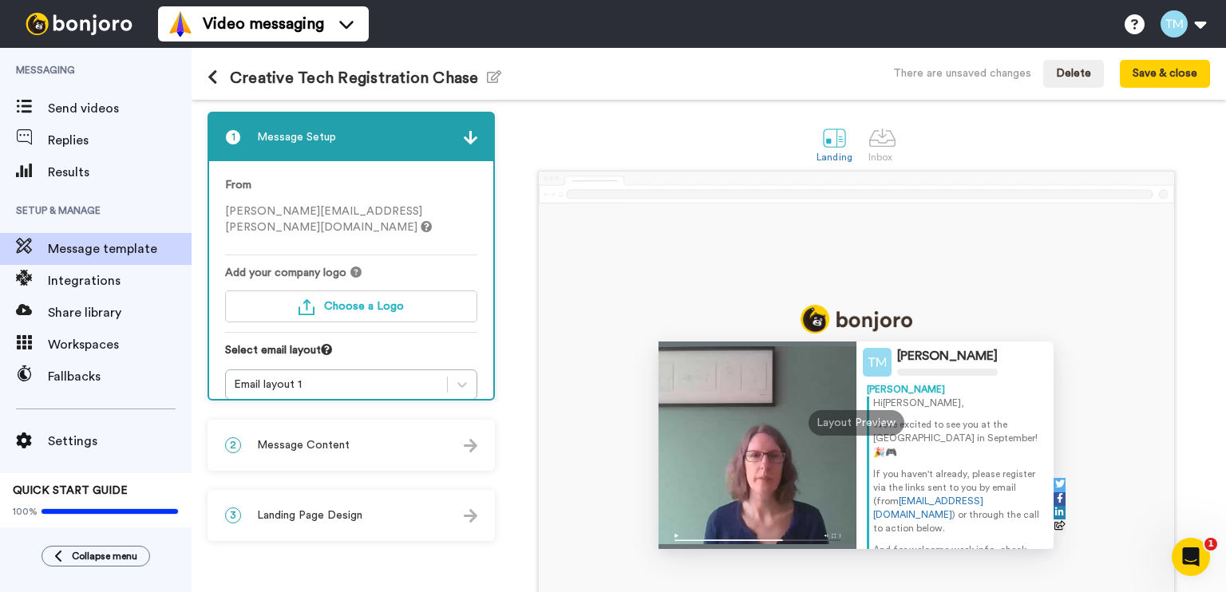
click at [215, 77] on icon at bounding box center [213, 77] width 10 height 16
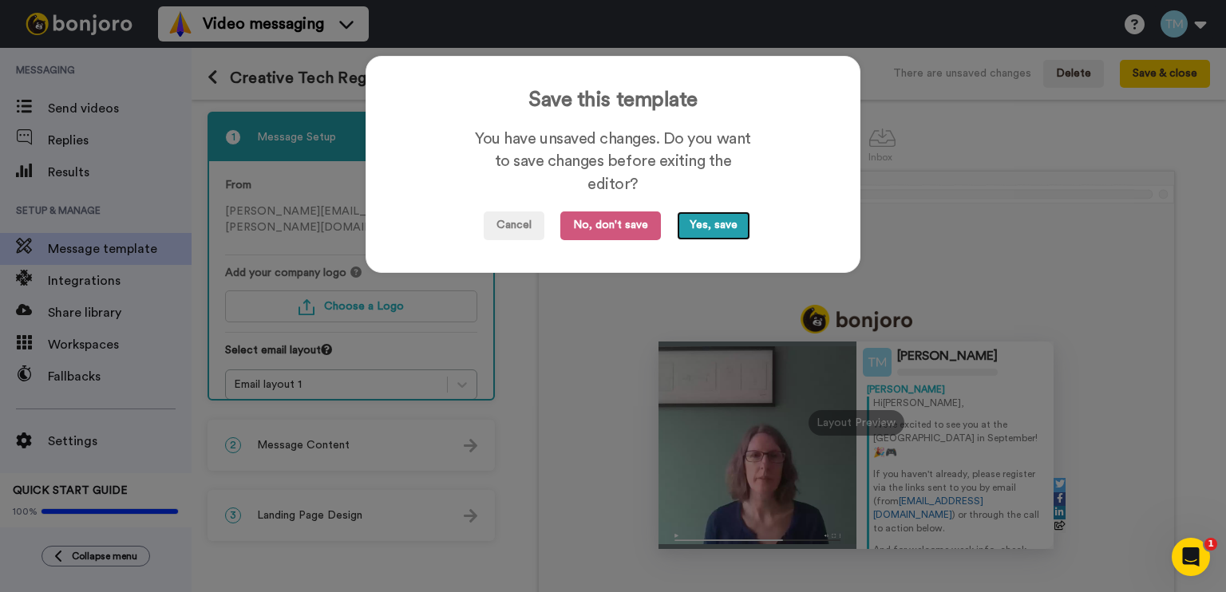
click at [698, 225] on button "Yes, save" at bounding box center [713, 226] width 73 height 29
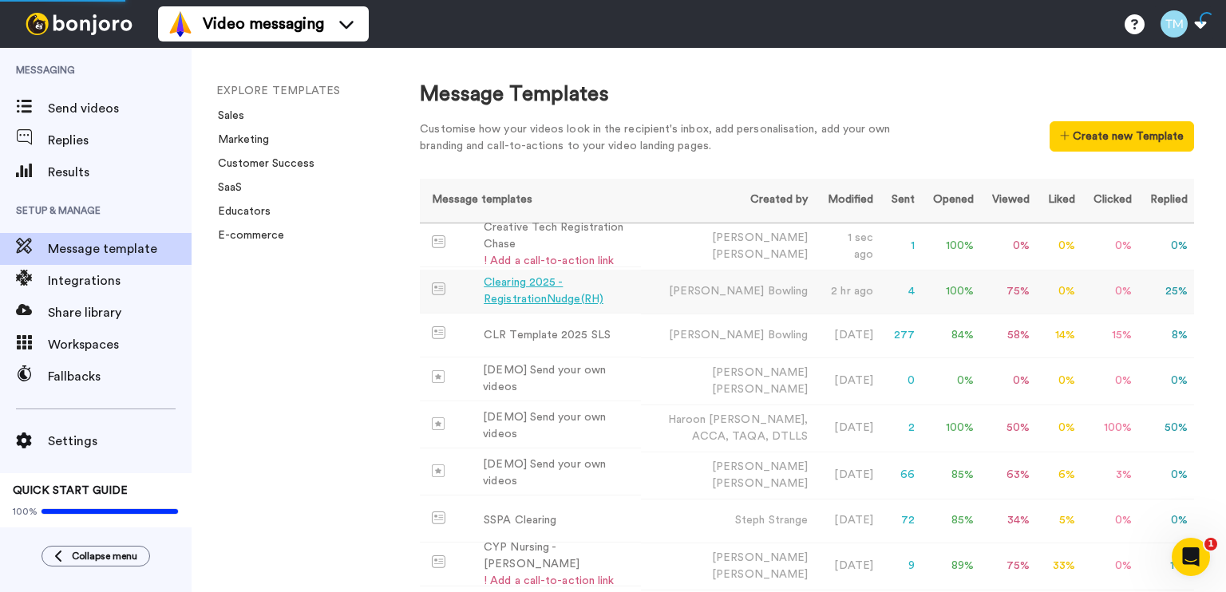
click at [579, 289] on div "Clearing 2025 - RegistrationNudge(RH)" at bounding box center [559, 292] width 151 height 34
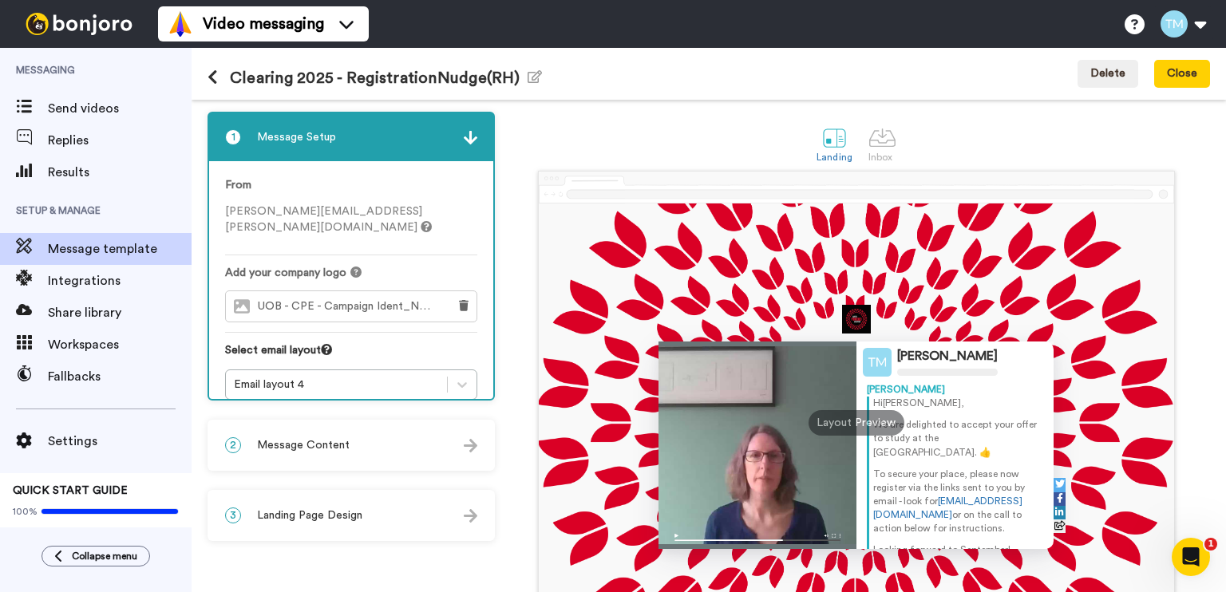
click at [477, 445] on img at bounding box center [471, 446] width 14 height 14
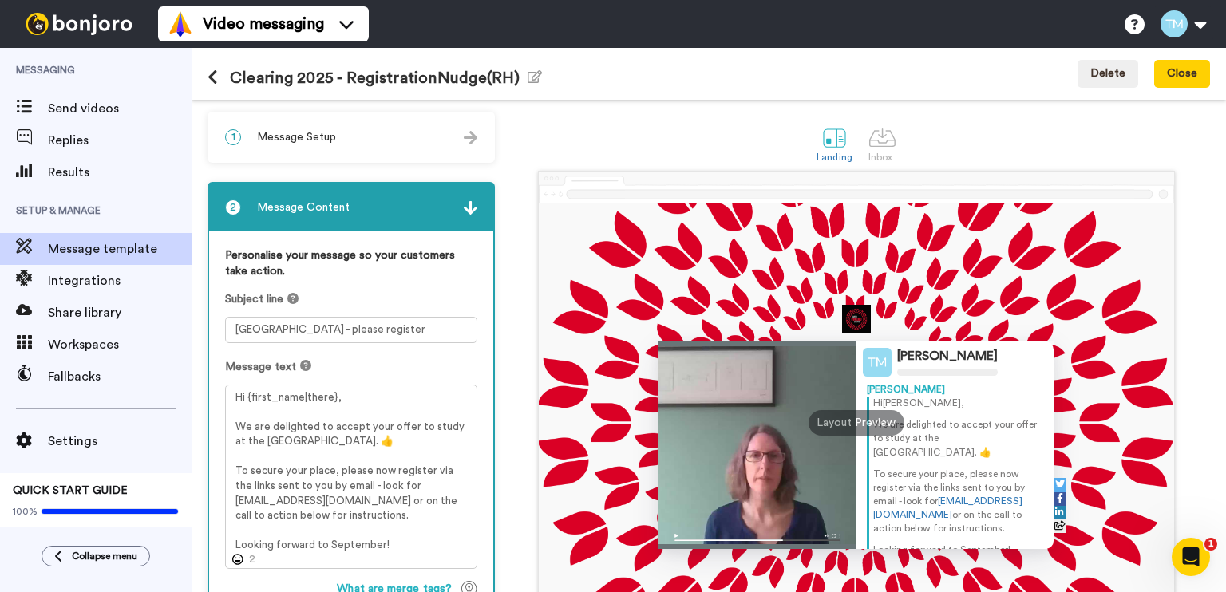
scroll to position [189, 0]
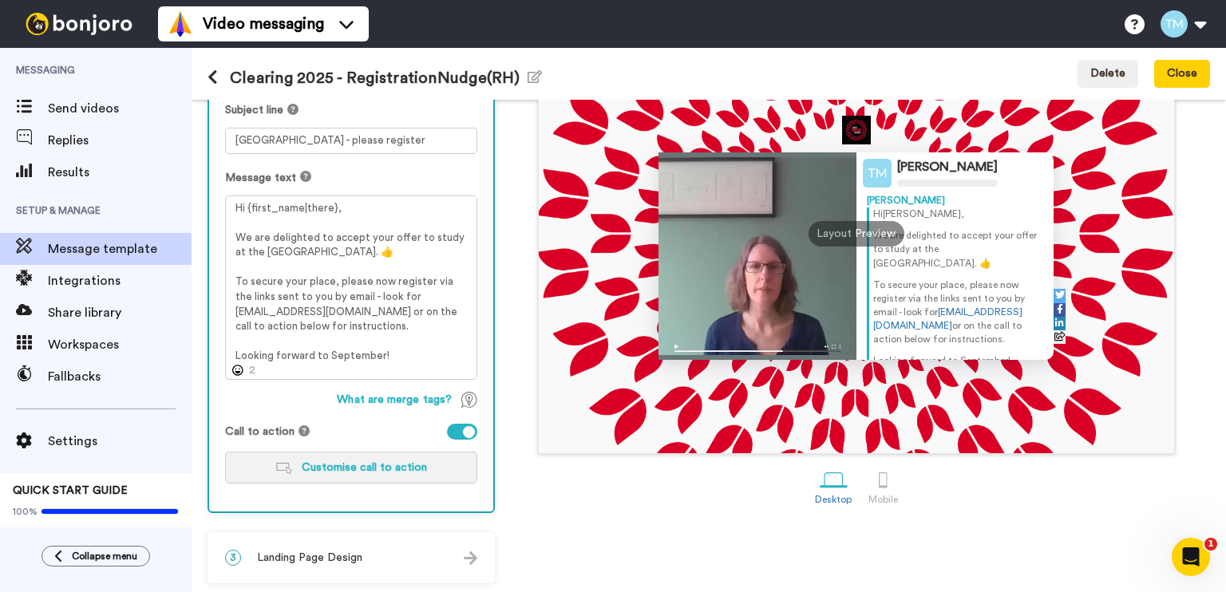
click at [355, 465] on span "Customise call to action" at bounding box center [364, 467] width 125 height 11
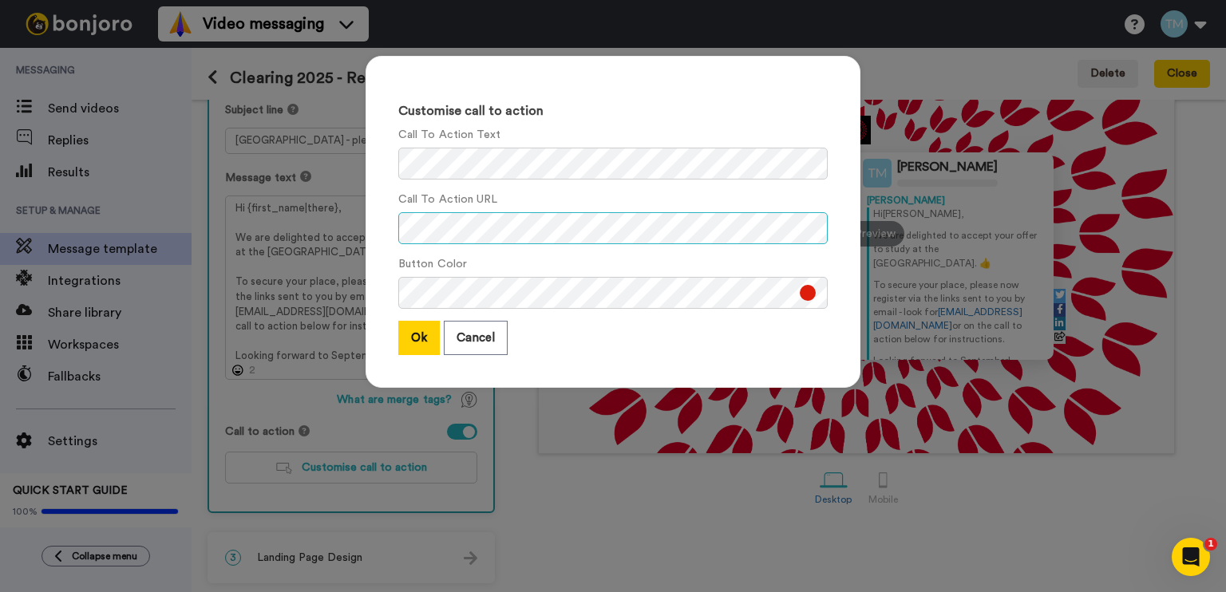
click at [295, 235] on div "Customise call to action Call To Action Text Call To Action URL Button Color Ok…" at bounding box center [613, 296] width 1226 height 592
click at [460, 330] on button "Cancel" at bounding box center [476, 338] width 64 height 34
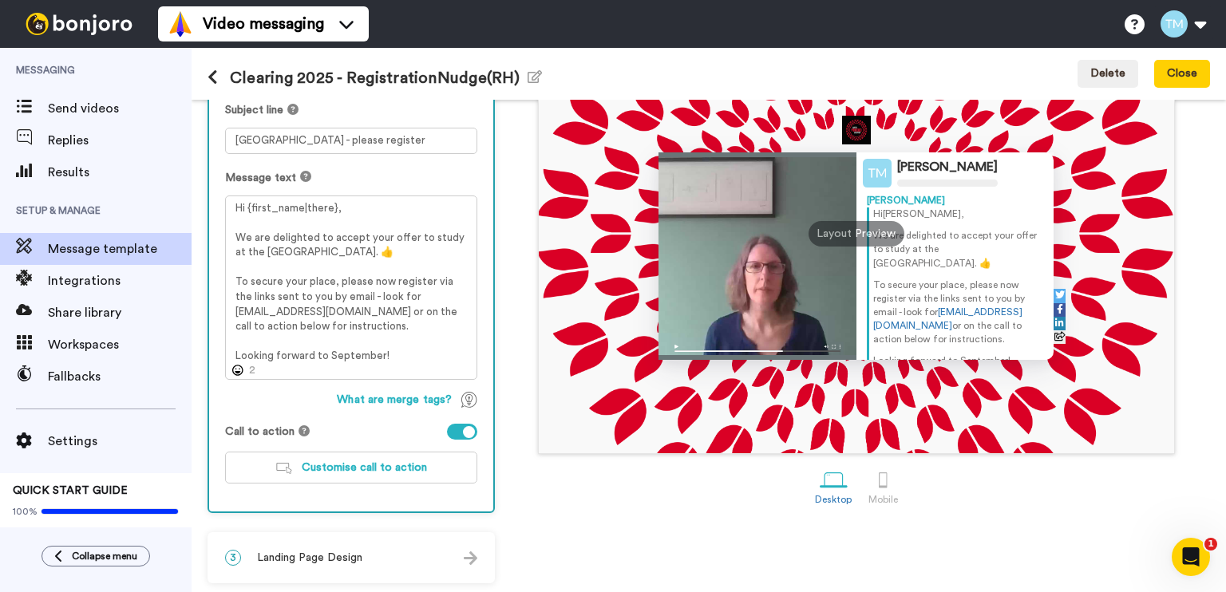
click at [208, 69] on icon at bounding box center [213, 77] width 10 height 16
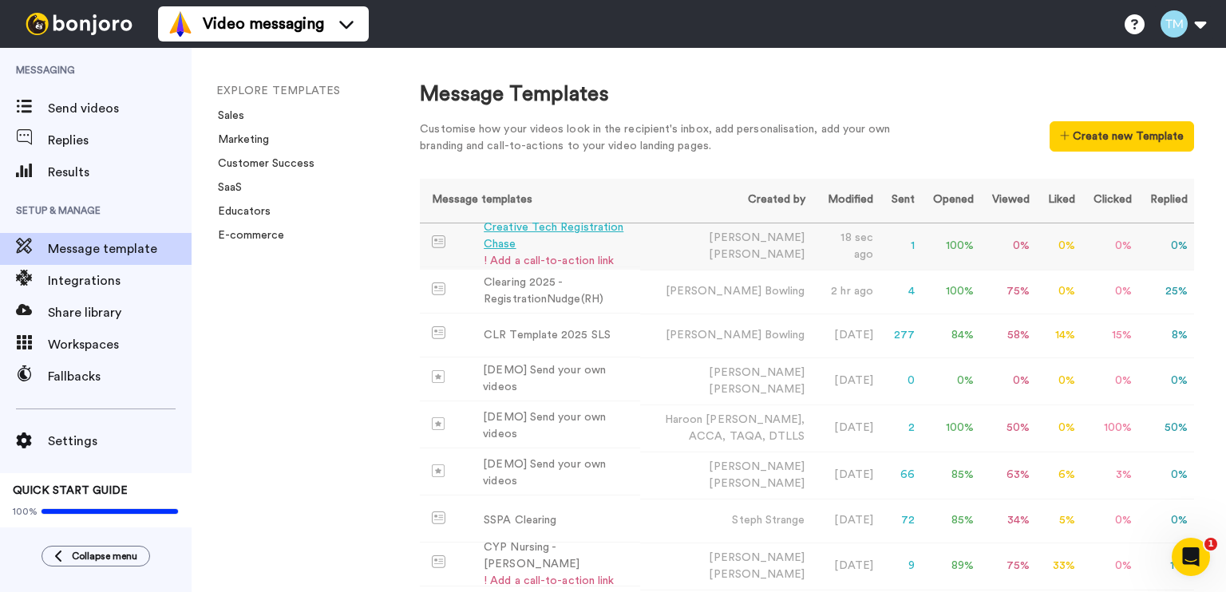
click at [583, 235] on div "Creative Tech Registration Chase" at bounding box center [559, 237] width 150 height 34
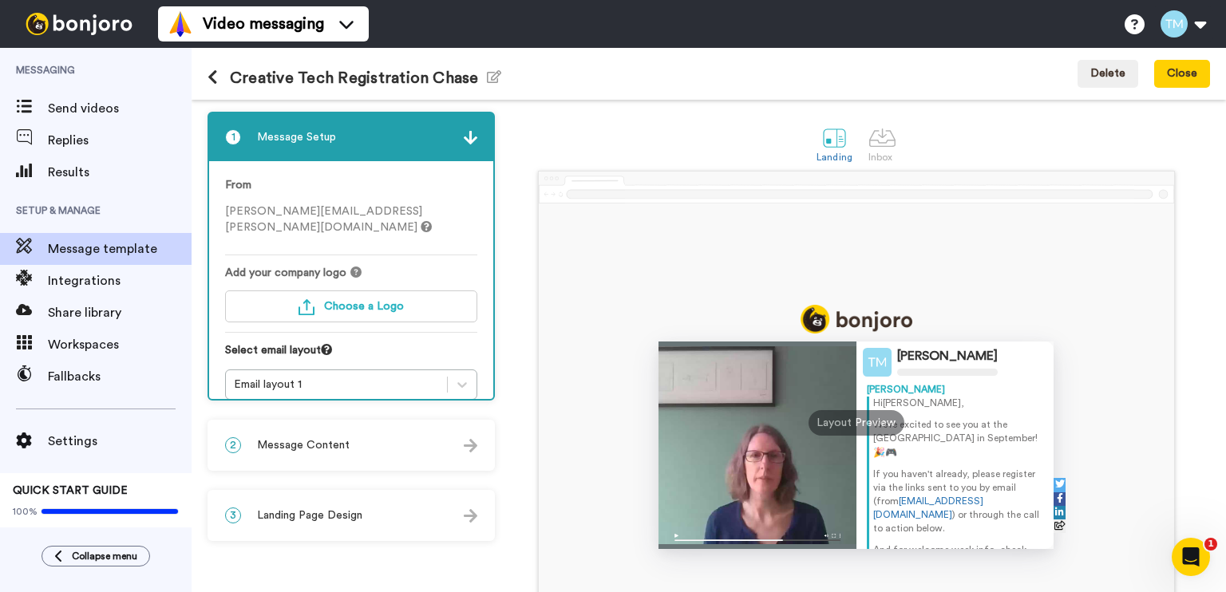
scroll to position [80, 0]
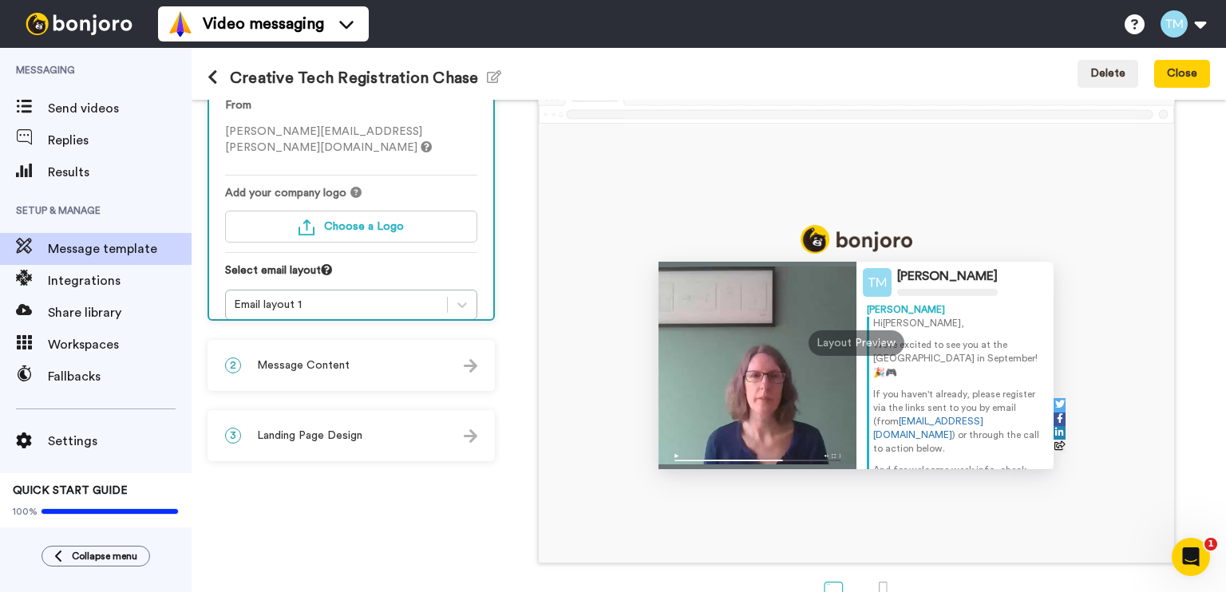
click at [392, 356] on div "2 Message Content" at bounding box center [351, 366] width 284 height 48
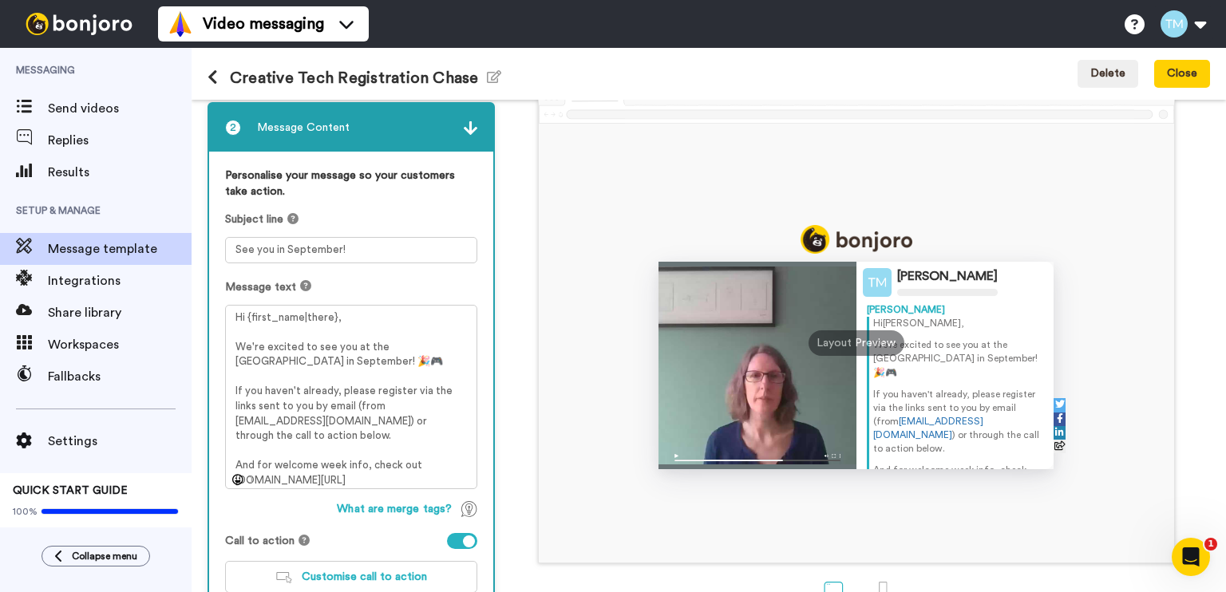
scroll to position [189, 0]
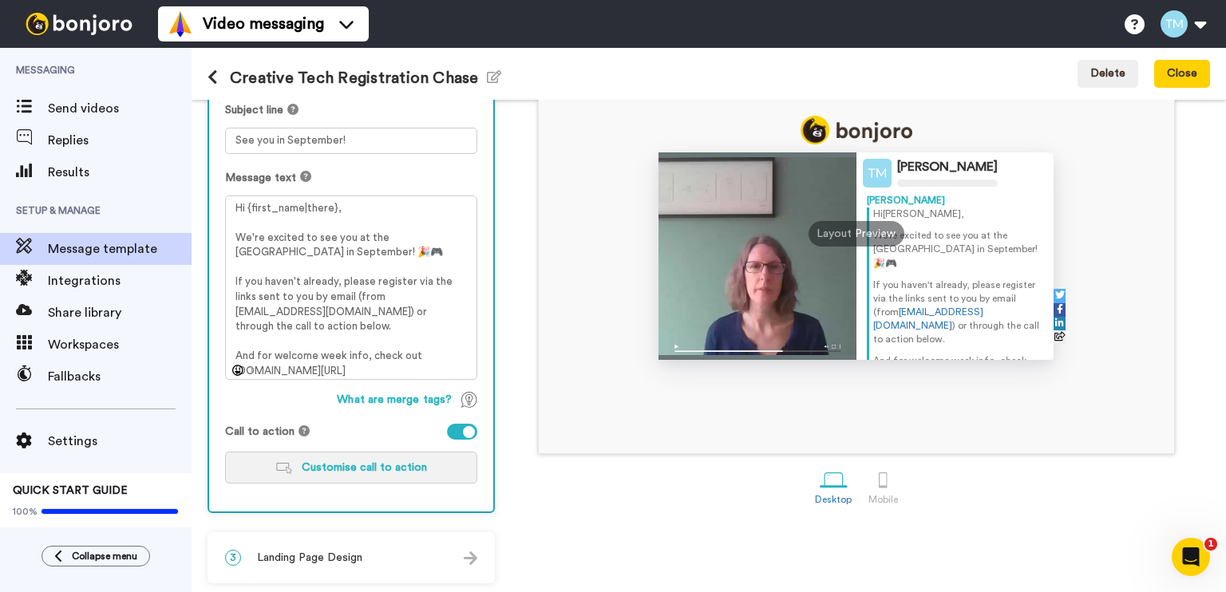
click at [369, 469] on span "Customise call to action" at bounding box center [364, 467] width 125 height 11
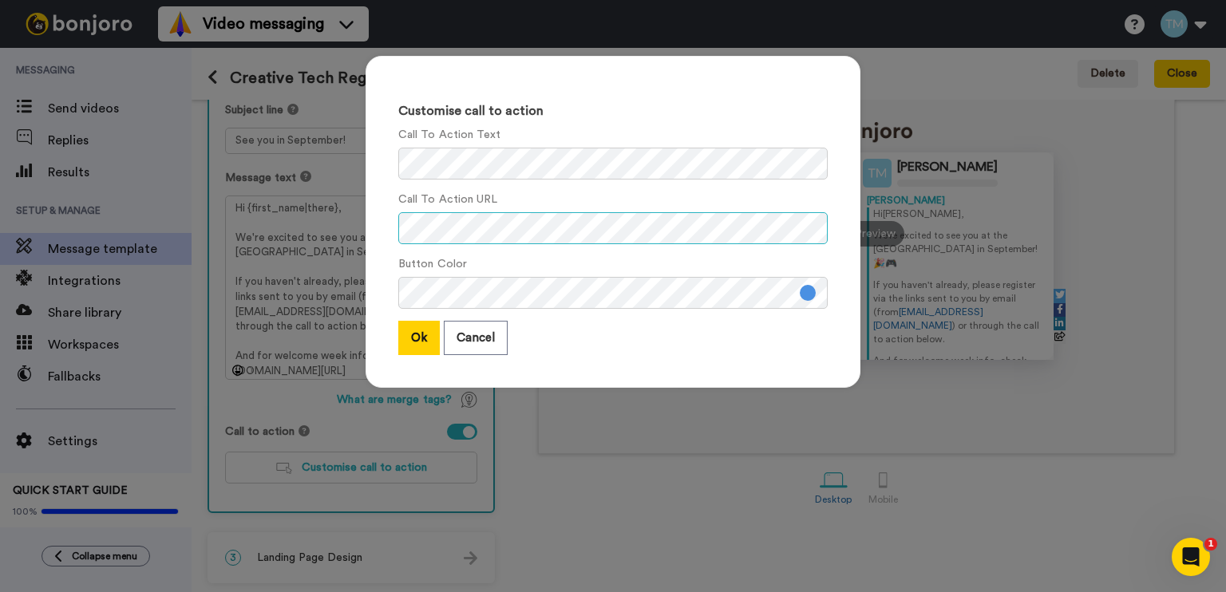
click at [331, 228] on div "Customise call to action Call To Action Text Call To Action URL Button Color Ok…" at bounding box center [613, 296] width 1226 height 592
click at [386, 162] on div "Customise call to action Call To Action Text Call To Action URL Button Color Ok…" at bounding box center [613, 222] width 495 height 332
click at [801, 293] on button at bounding box center [808, 293] width 16 height 16
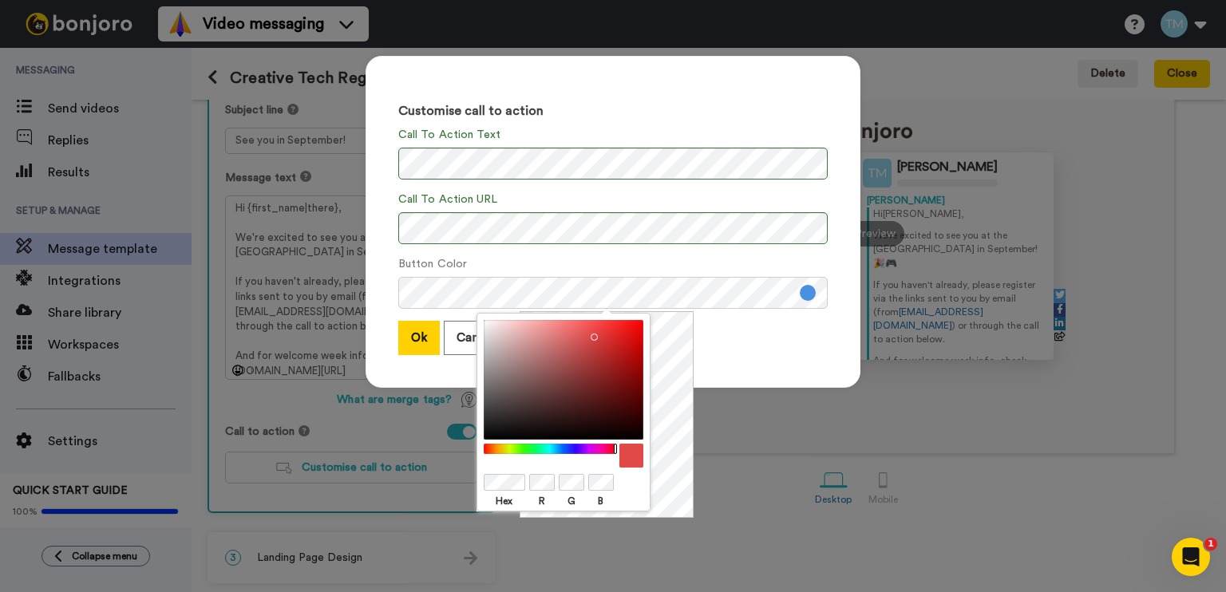
click at [621, 449] on div at bounding box center [564, 456] width 160 height 24
drag, startPoint x: 610, startPoint y: 336, endPoint x: 631, endPoint y: 330, distance: 22.5
click at [631, 330] on div at bounding box center [564, 380] width 160 height 120
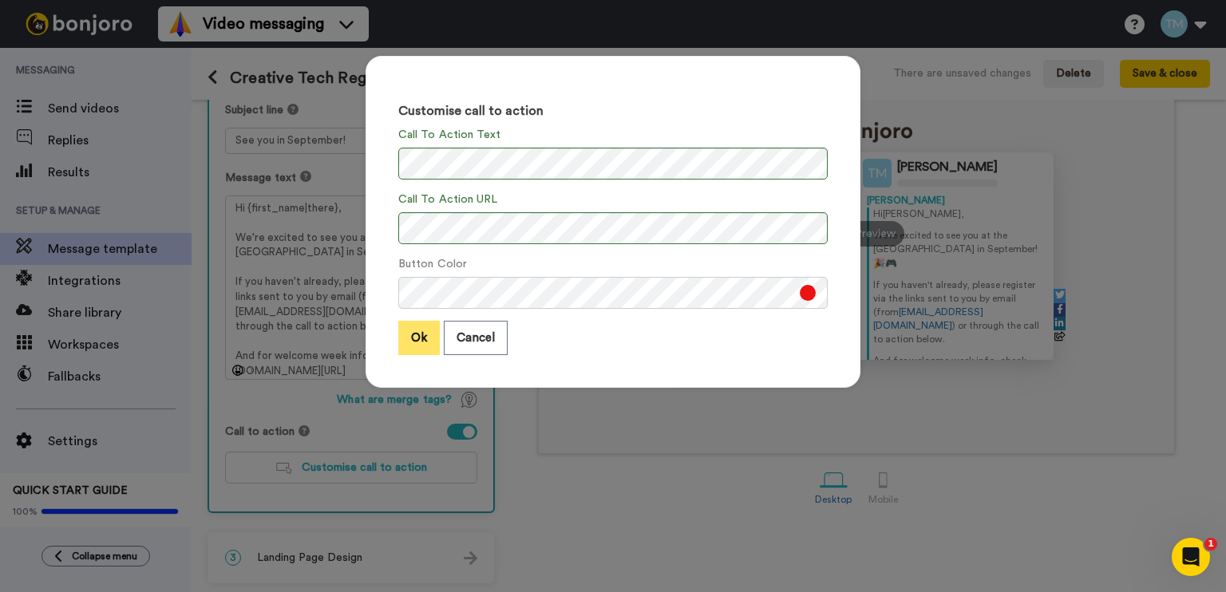
click at [408, 344] on button "Ok" at bounding box center [419, 338] width 42 height 34
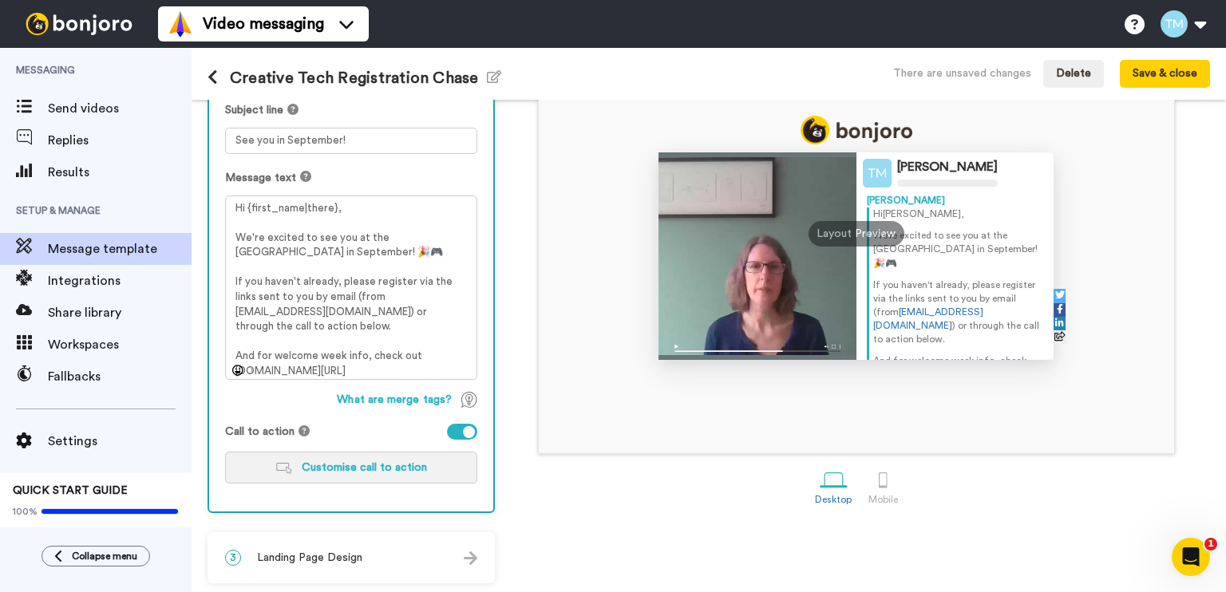
scroll to position [30, 0]
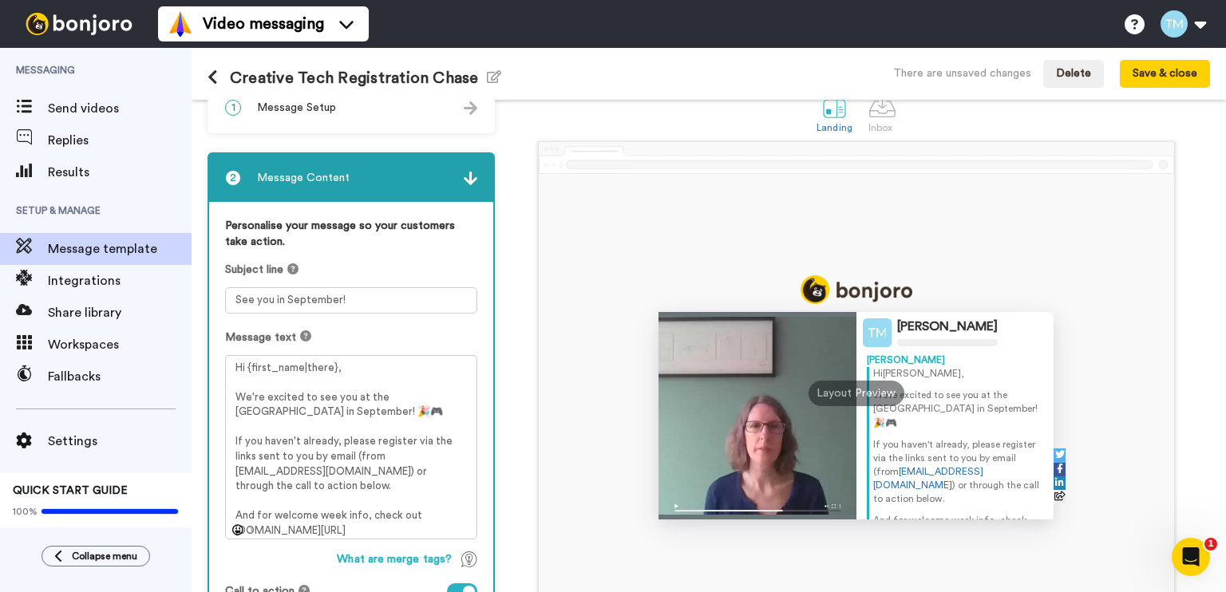
click at [471, 105] on img at bounding box center [471, 108] width 14 height 14
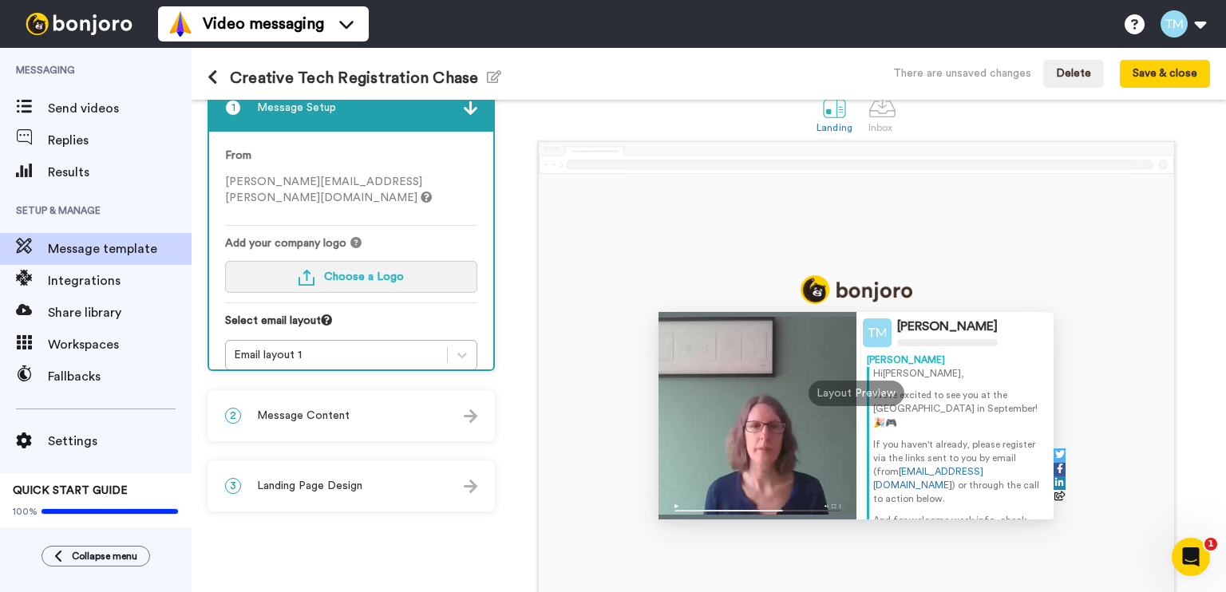
click at [380, 271] on span "Choose a Logo" at bounding box center [364, 276] width 80 height 11
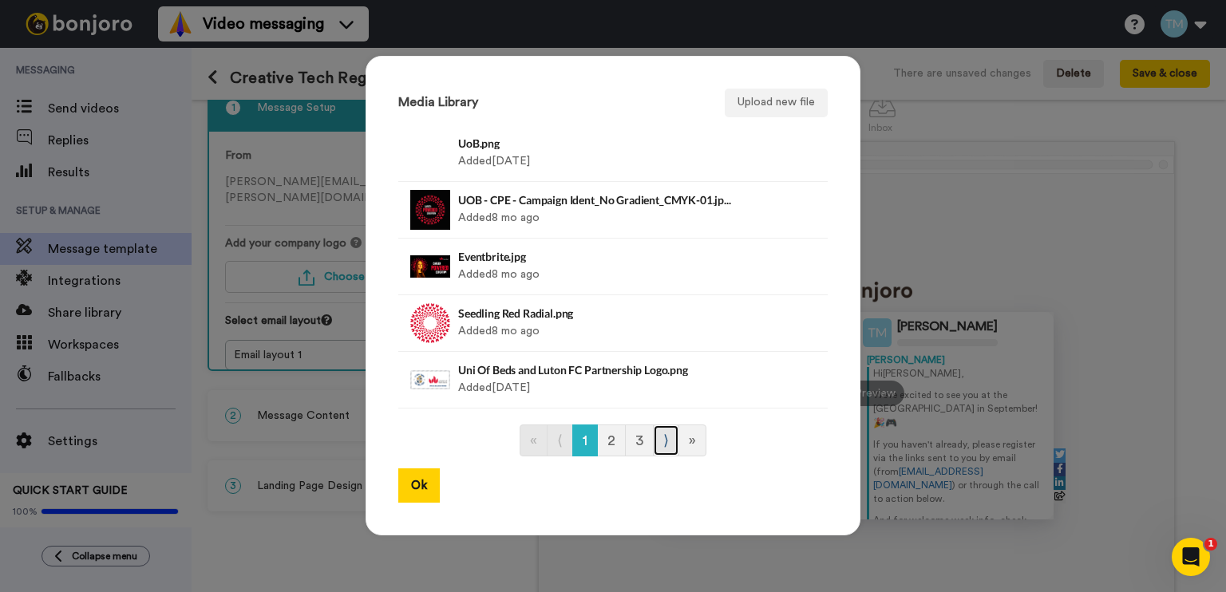
click at [655, 443] on link "⟩" at bounding box center [666, 441] width 26 height 32
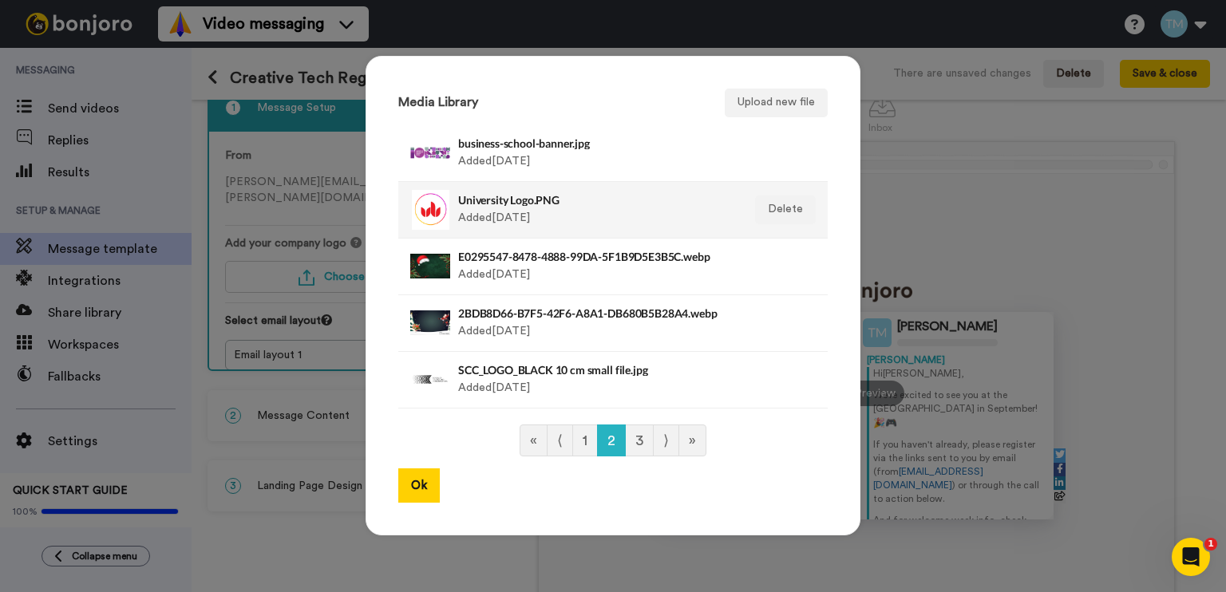
click at [485, 223] on div "University Logo.PNG Added 1 yr ago" at bounding box center [595, 210] width 275 height 40
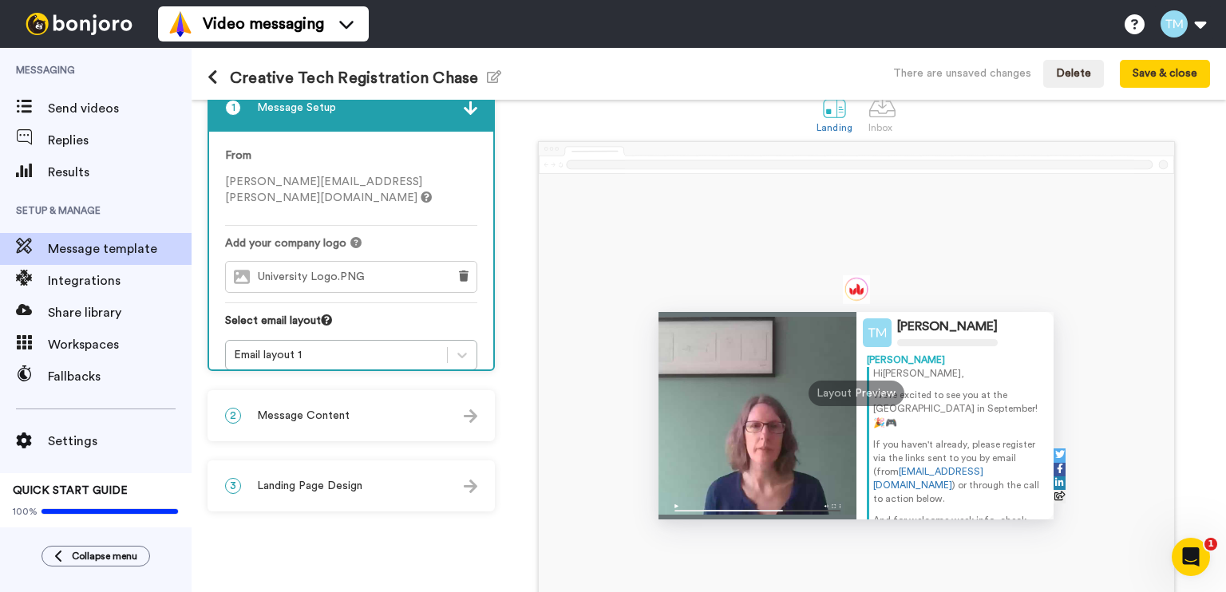
scroll to position [121, 0]
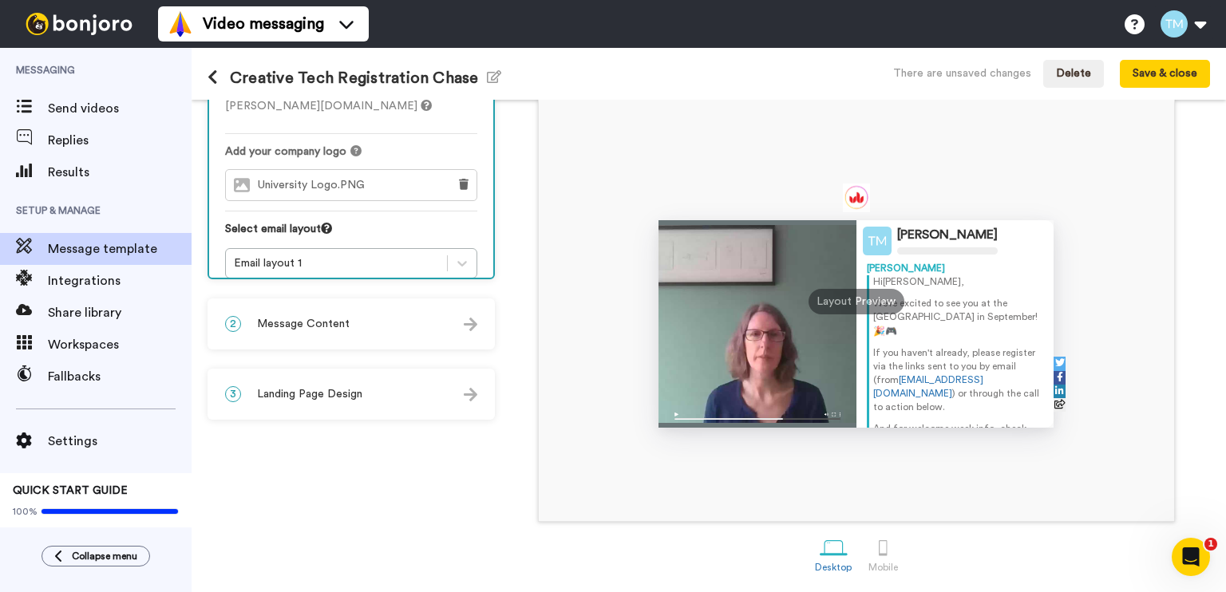
click at [413, 399] on div "3 Landing Page Design" at bounding box center [351, 394] width 284 height 48
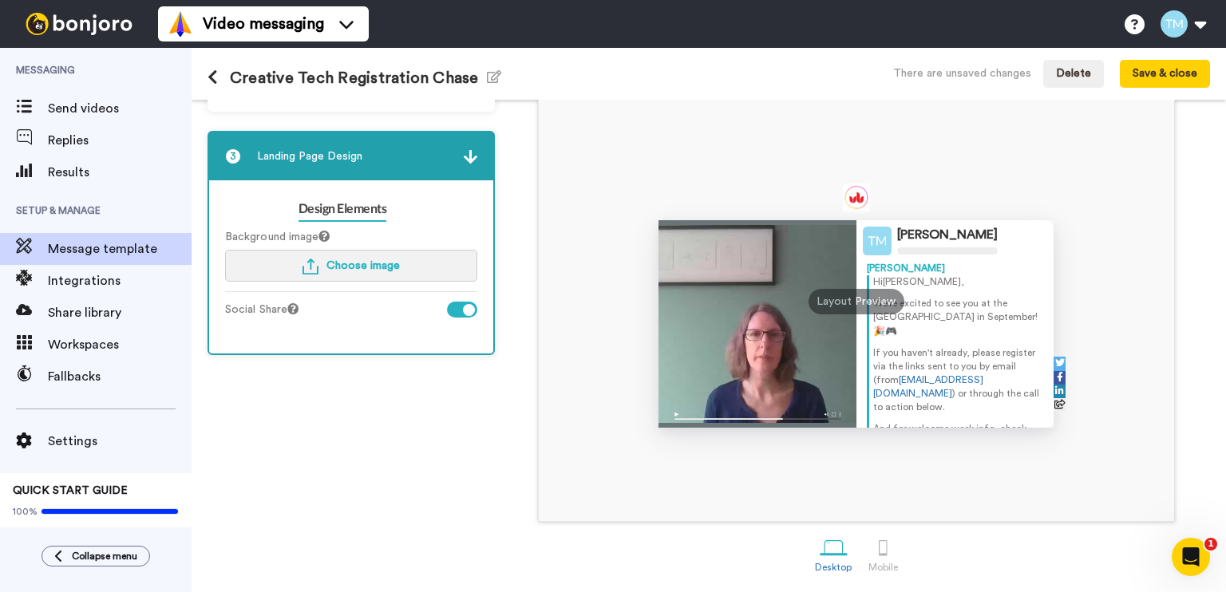
click at [373, 260] on span "Choose image" at bounding box center [362, 265] width 73 height 11
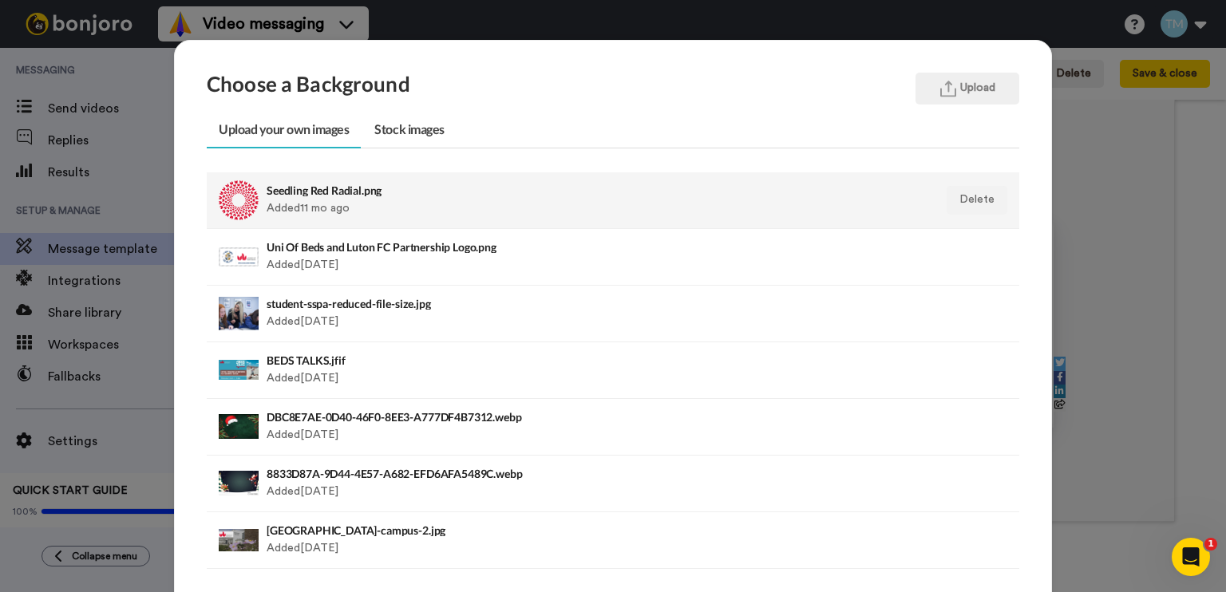
click at [358, 189] on h4 "Seedling Red Radial.png" at bounding box center [535, 190] width 536 height 12
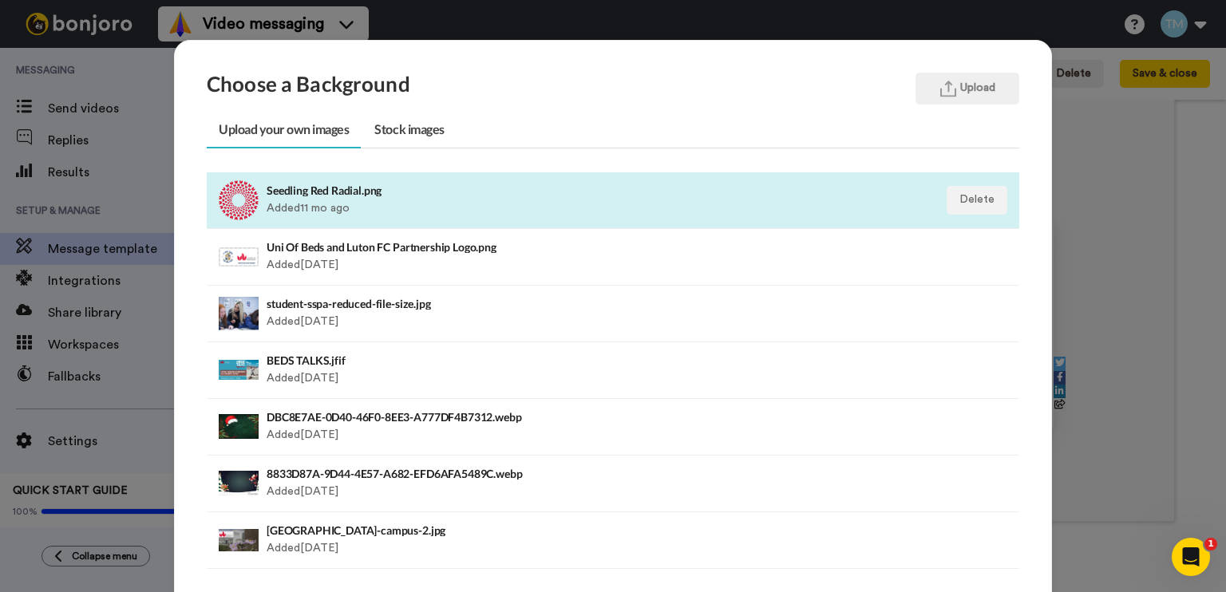
click at [314, 196] on h4 "Seedling Red Radial.png" at bounding box center [535, 190] width 536 height 12
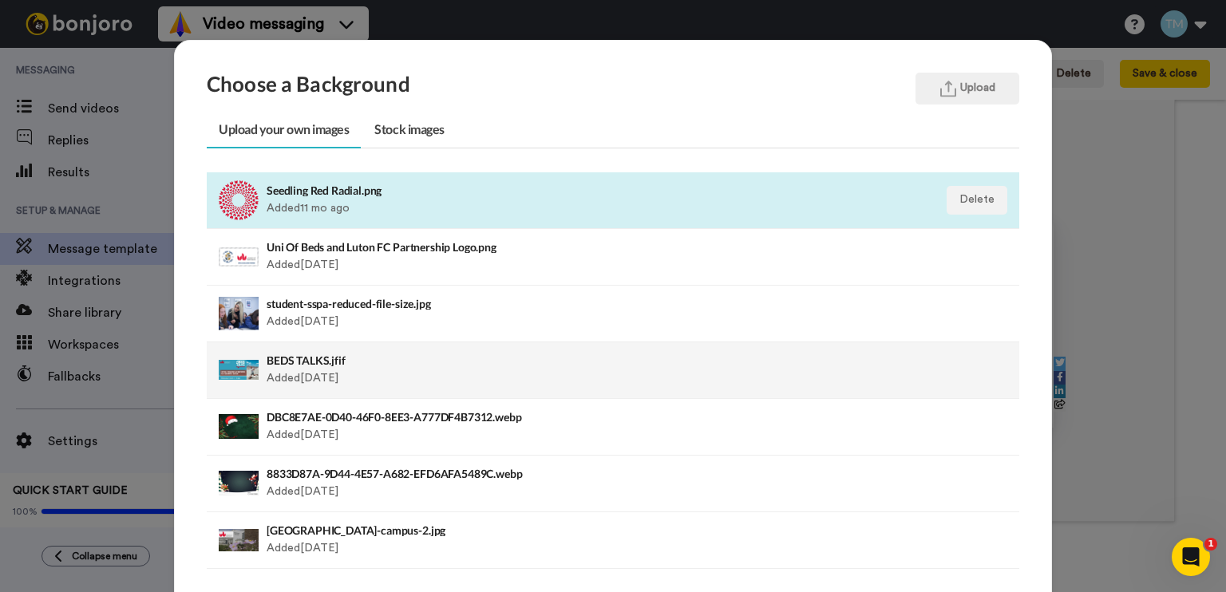
scroll to position [162, 0]
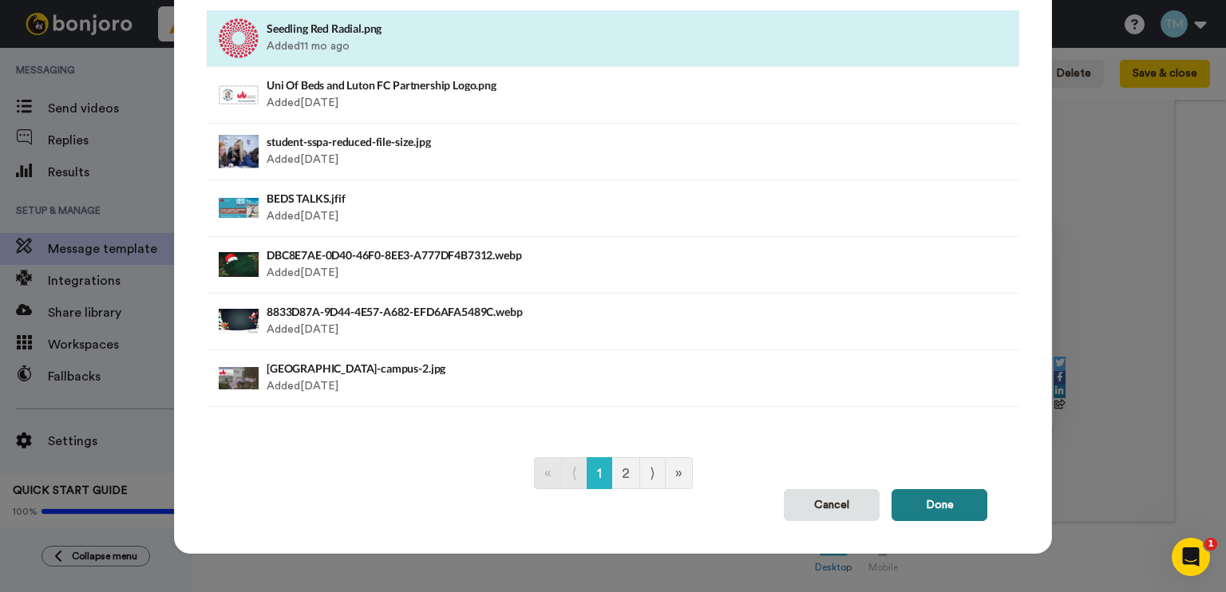
click at [925, 510] on button "Done" at bounding box center [940, 505] width 96 height 32
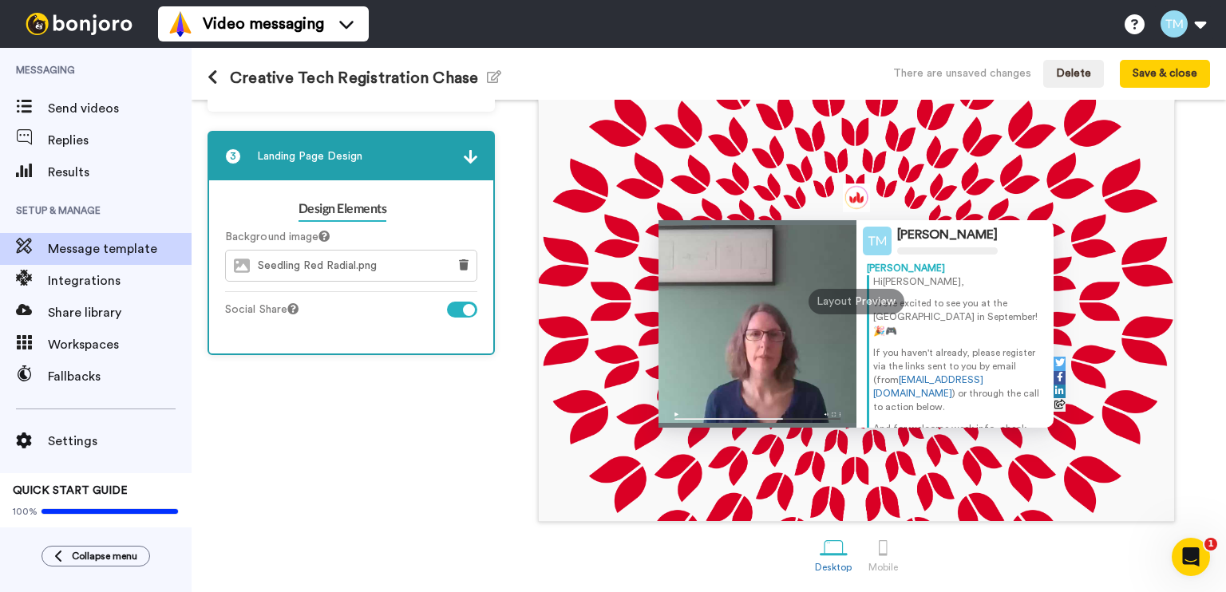
scroll to position [0, 0]
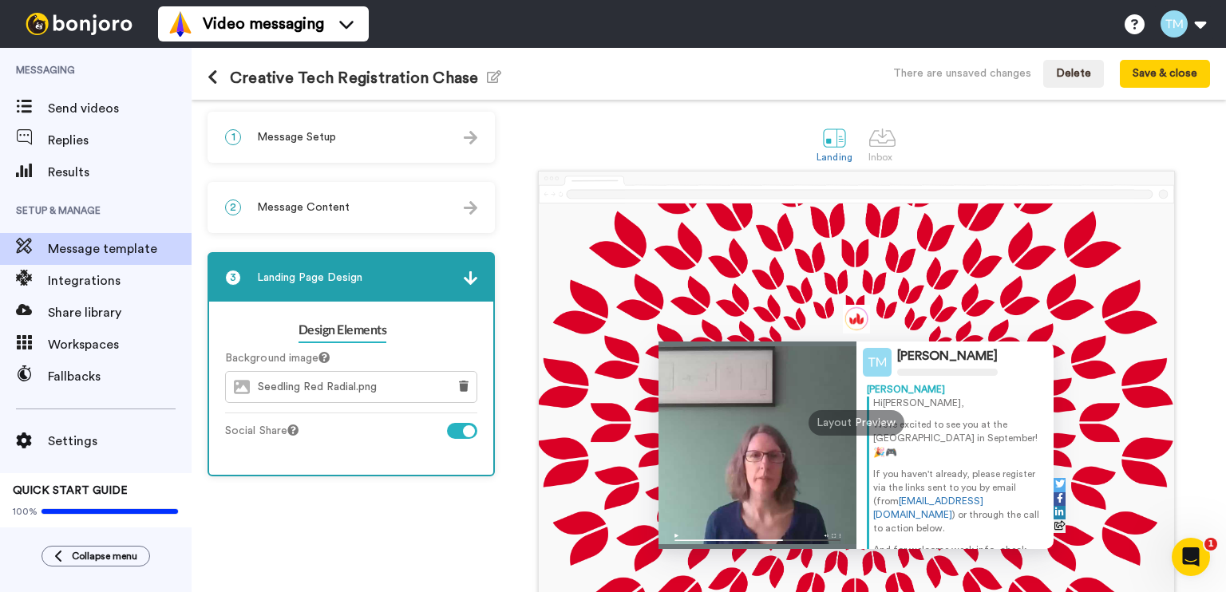
click at [460, 432] on div at bounding box center [462, 431] width 30 height 16
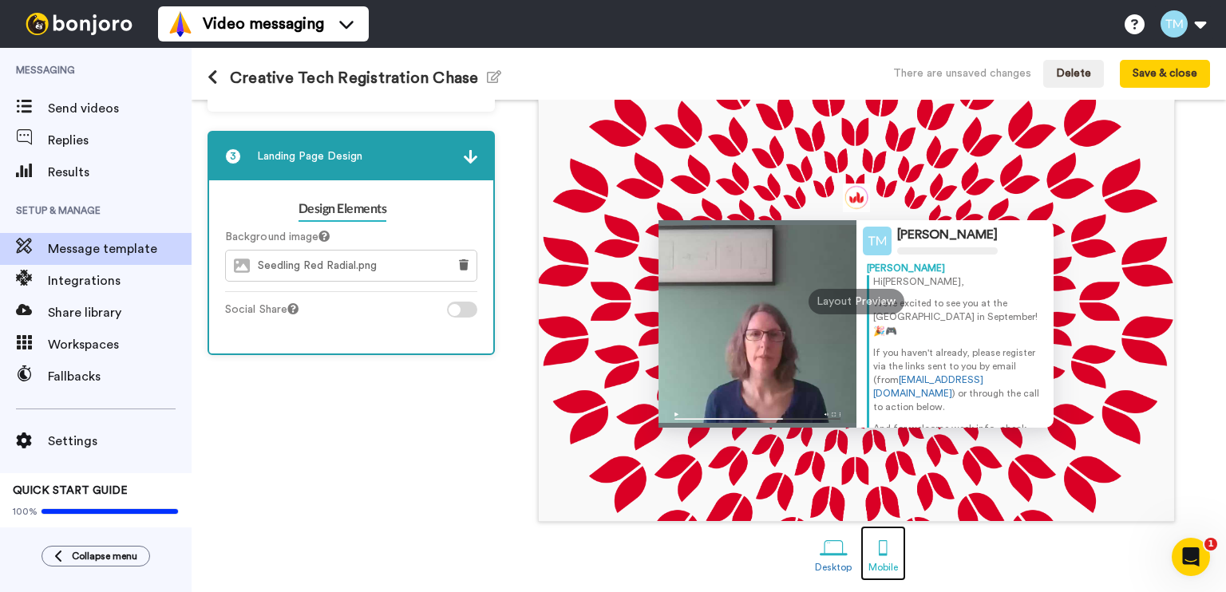
click at [875, 556] on div at bounding box center [883, 548] width 28 height 28
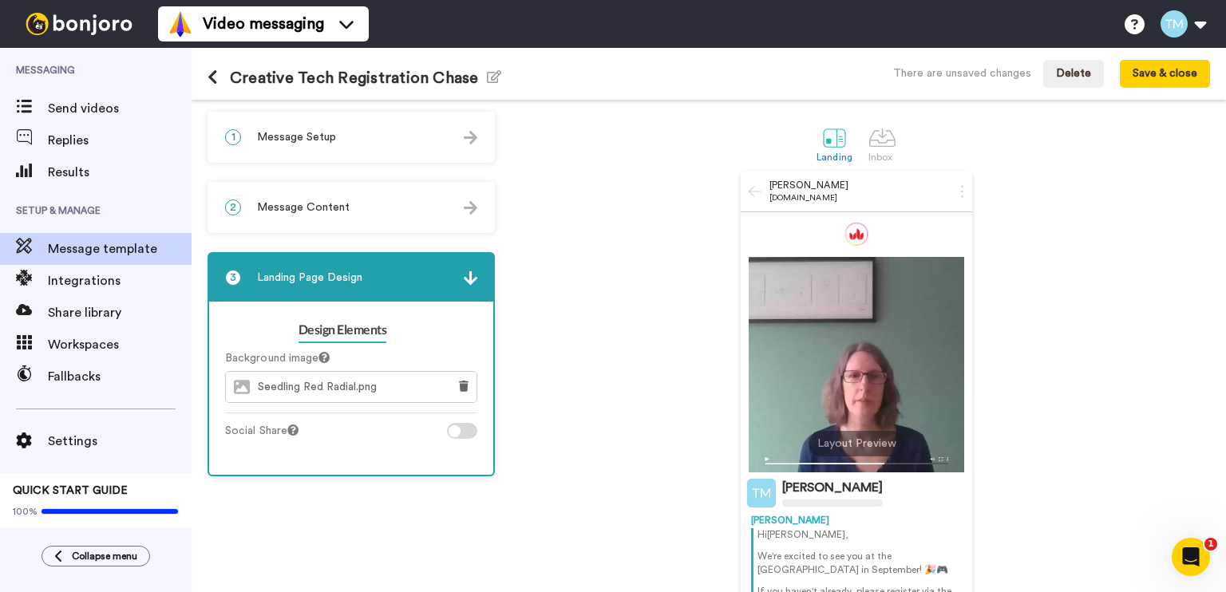
click at [326, 138] on span "Message Setup" at bounding box center [296, 137] width 79 height 16
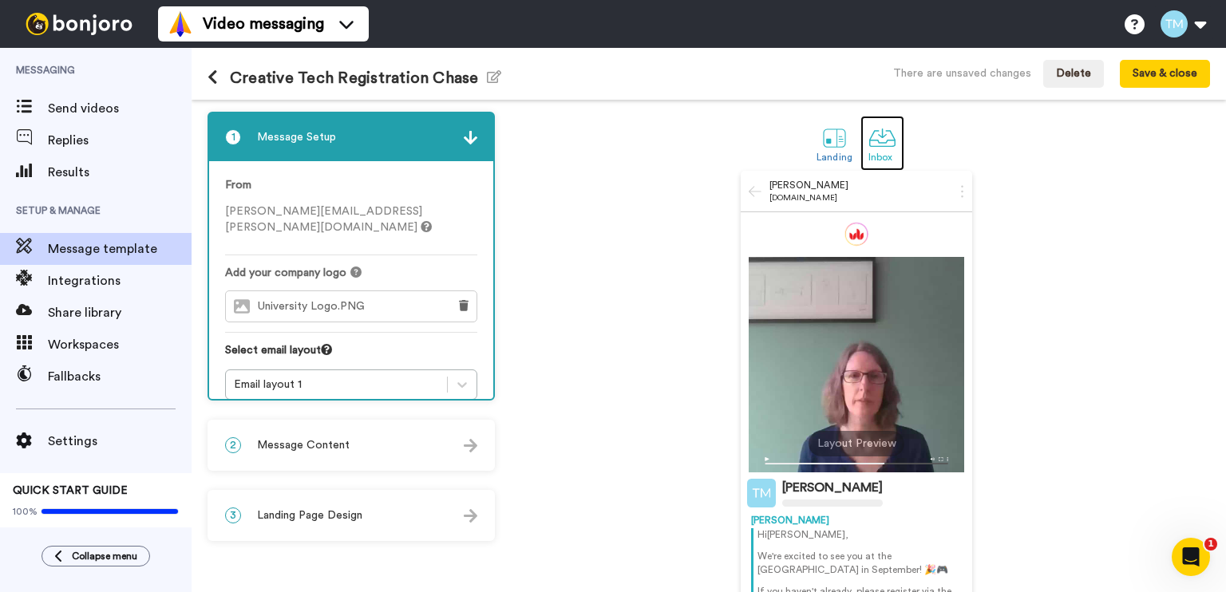
click at [886, 139] on div at bounding box center [882, 138] width 28 height 28
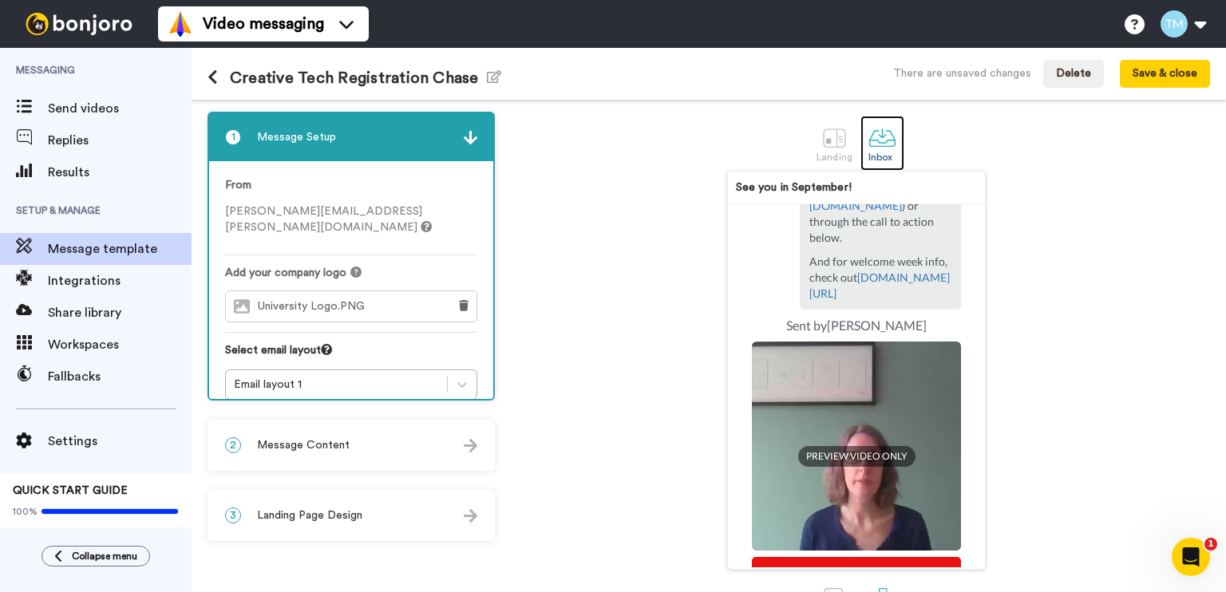
scroll to position [396, 0]
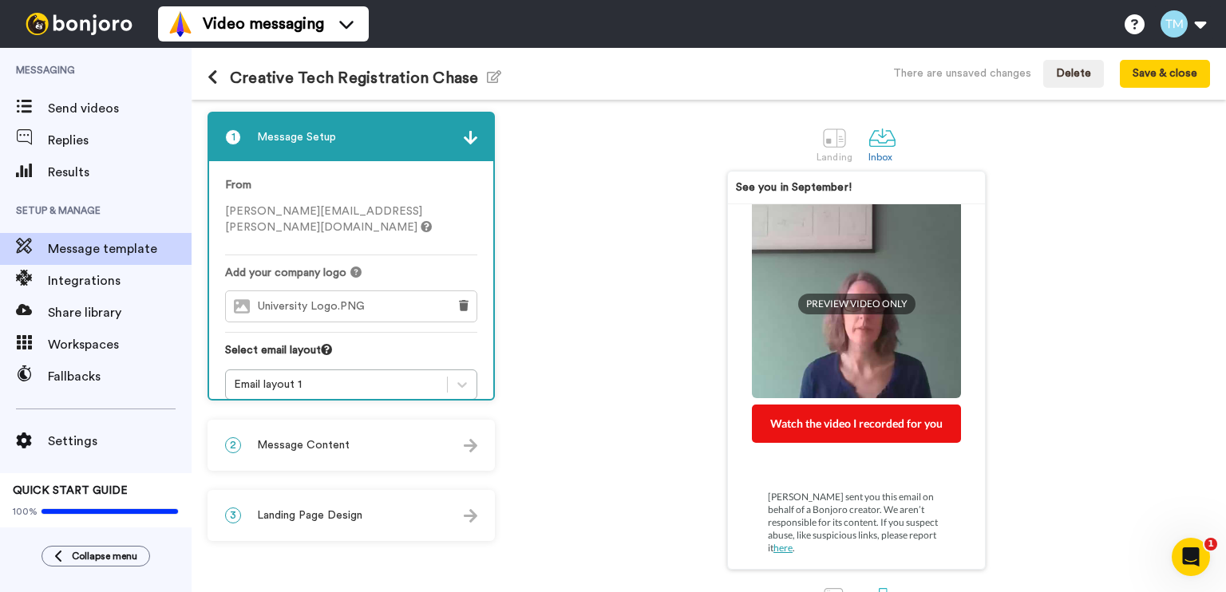
click at [571, 410] on div "See you in September! This is a personal video message recorded for you by Thom…" at bounding box center [856, 370] width 707 height 399
click at [473, 370] on div at bounding box center [462, 384] width 29 height 29
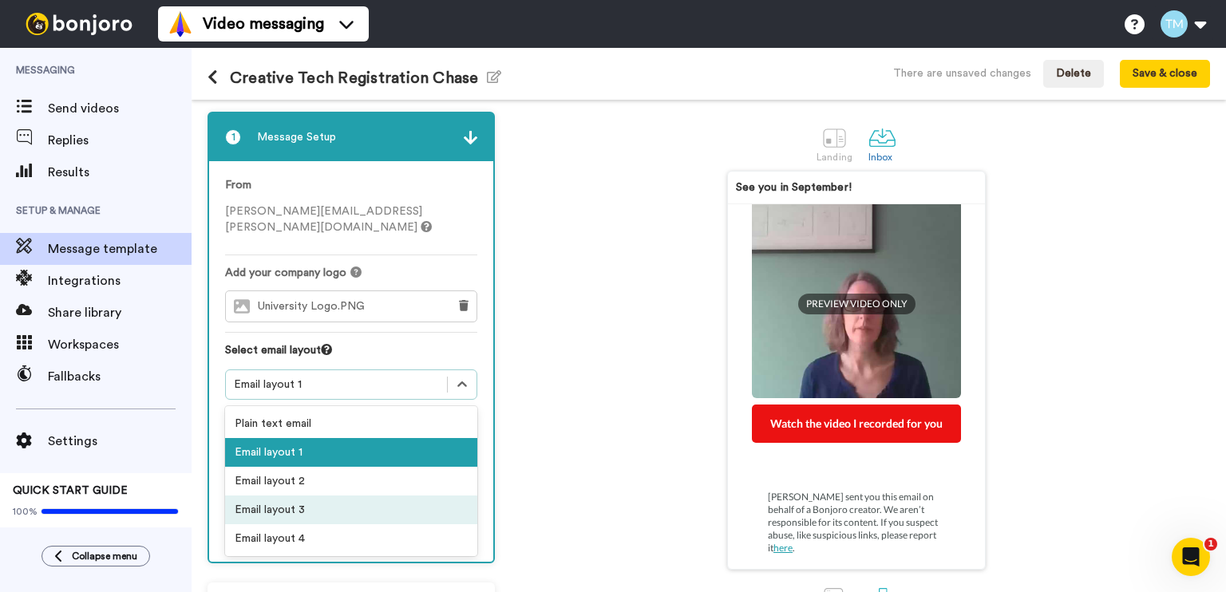
click at [390, 496] on div "Email layout 3" at bounding box center [351, 510] width 252 height 29
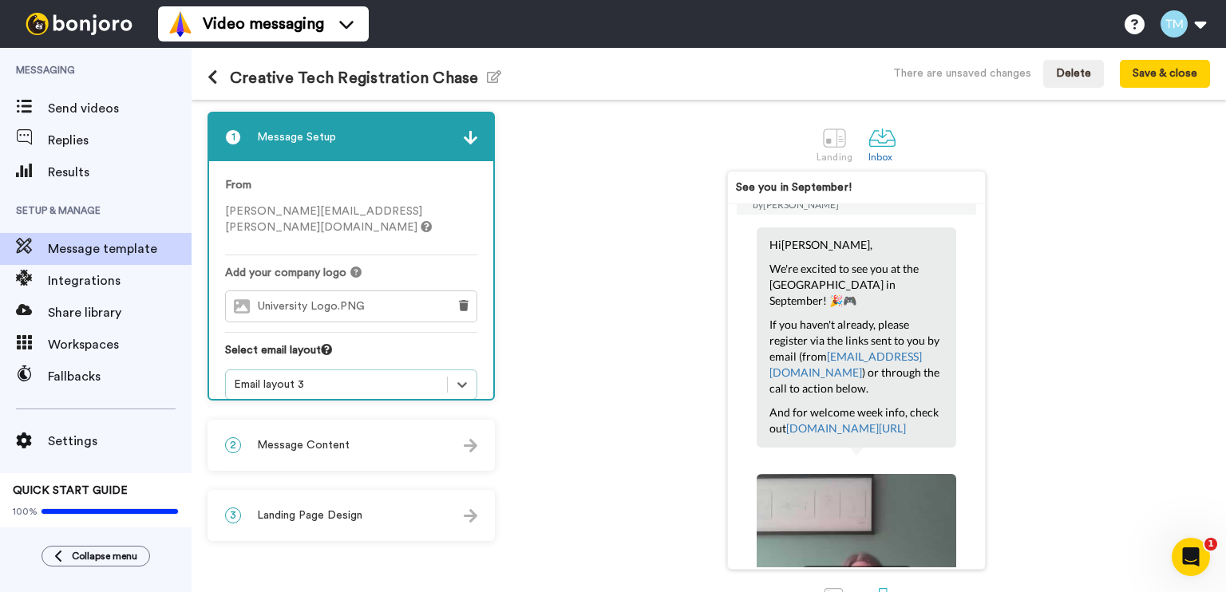
scroll to position [0, 0]
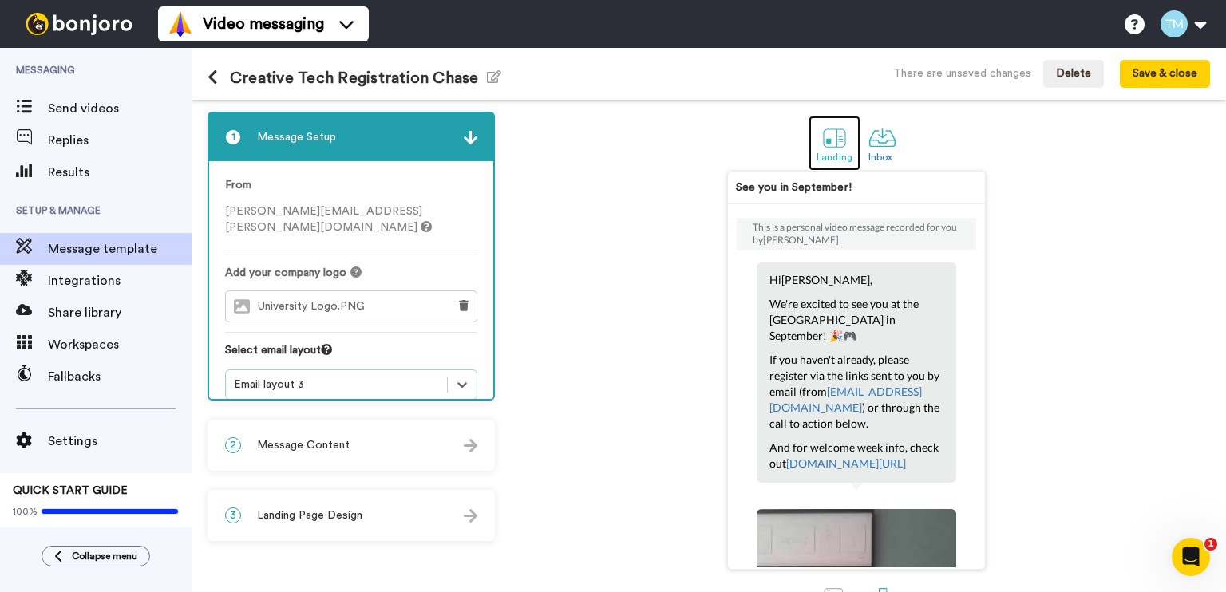
click at [827, 140] on div at bounding box center [835, 138] width 28 height 28
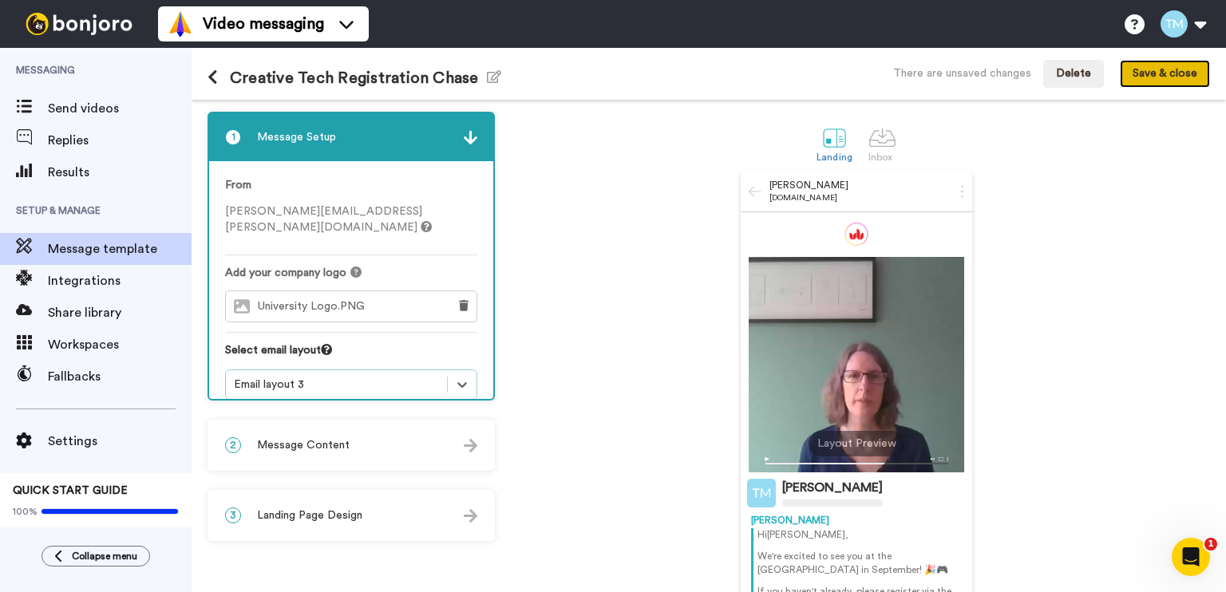
click at [1159, 76] on button "Save & close" at bounding box center [1165, 74] width 90 height 29
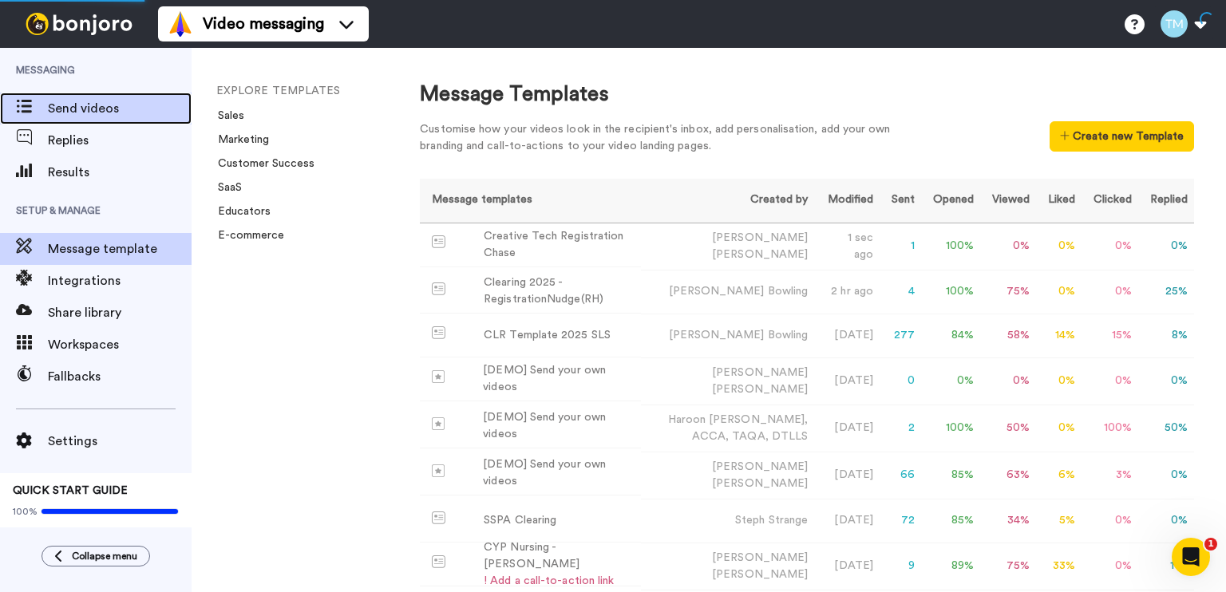
click at [85, 112] on span "Send videos" at bounding box center [120, 108] width 144 height 19
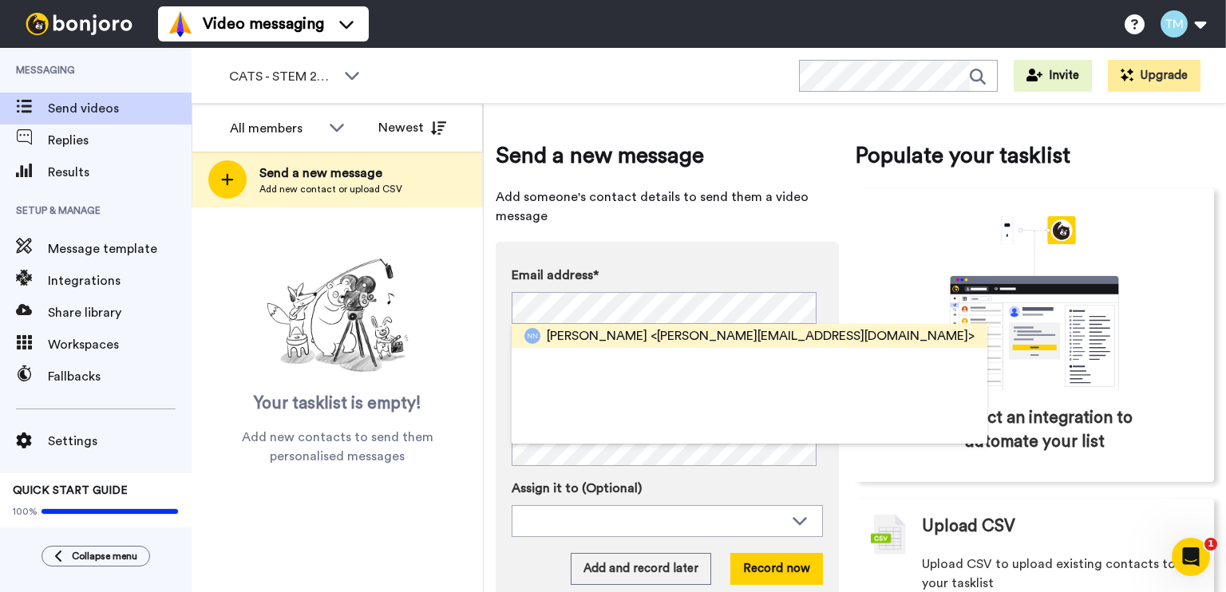
click at [746, 334] on span "<NIRJHAR.NATH22@OUTLOOK.COM>" at bounding box center [813, 335] width 324 height 19
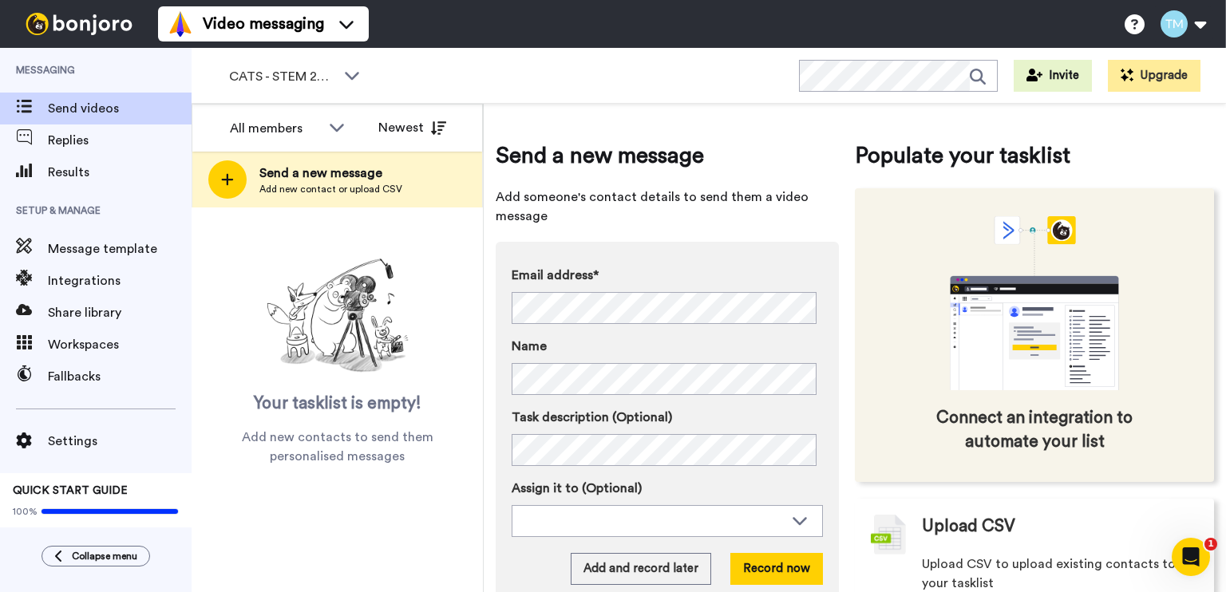
click at [855, 338] on div "Connect an integration to automate your list" at bounding box center [1034, 335] width 359 height 294
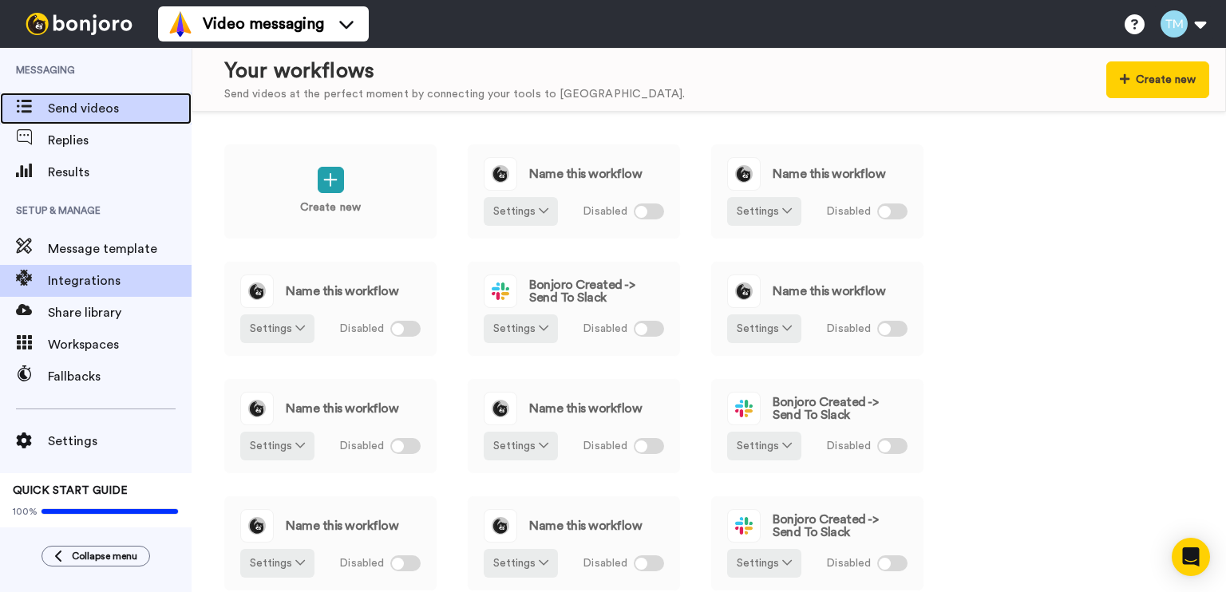
click at [136, 109] on span "Send videos" at bounding box center [120, 108] width 144 height 19
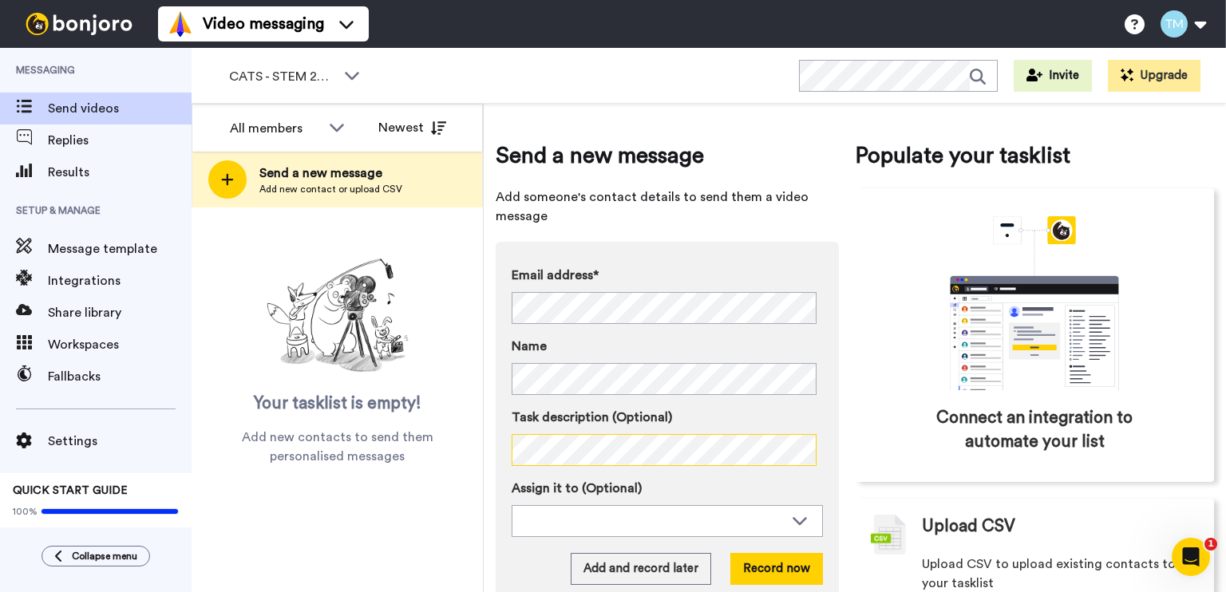
scroll to position [45, 0]
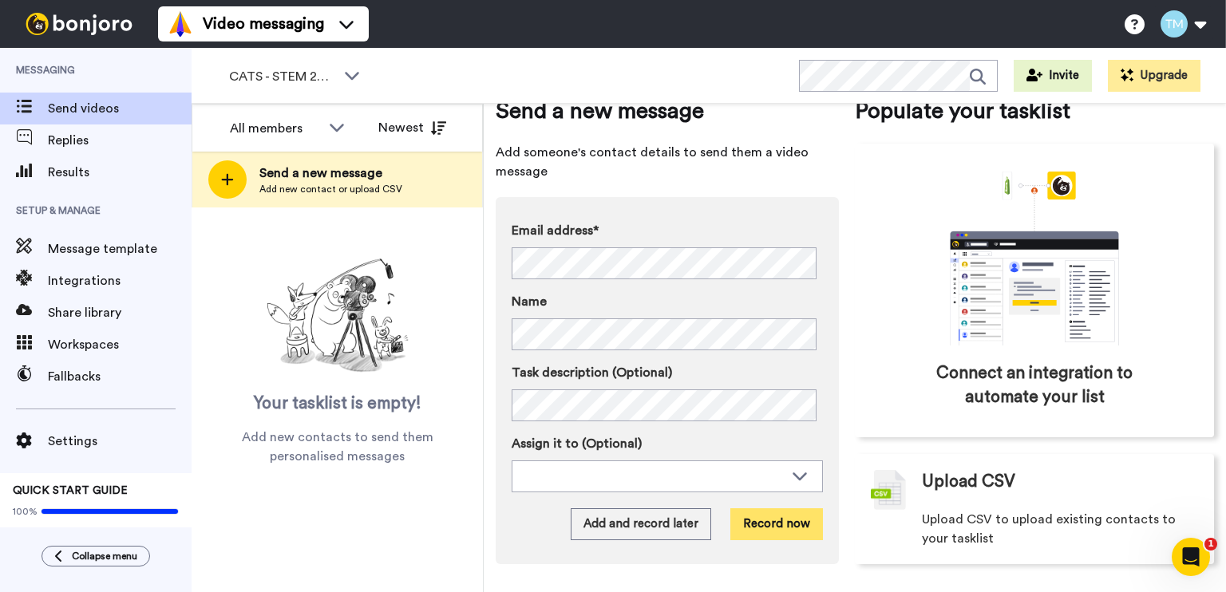
click at [742, 528] on button "Record now" at bounding box center [776, 524] width 93 height 32
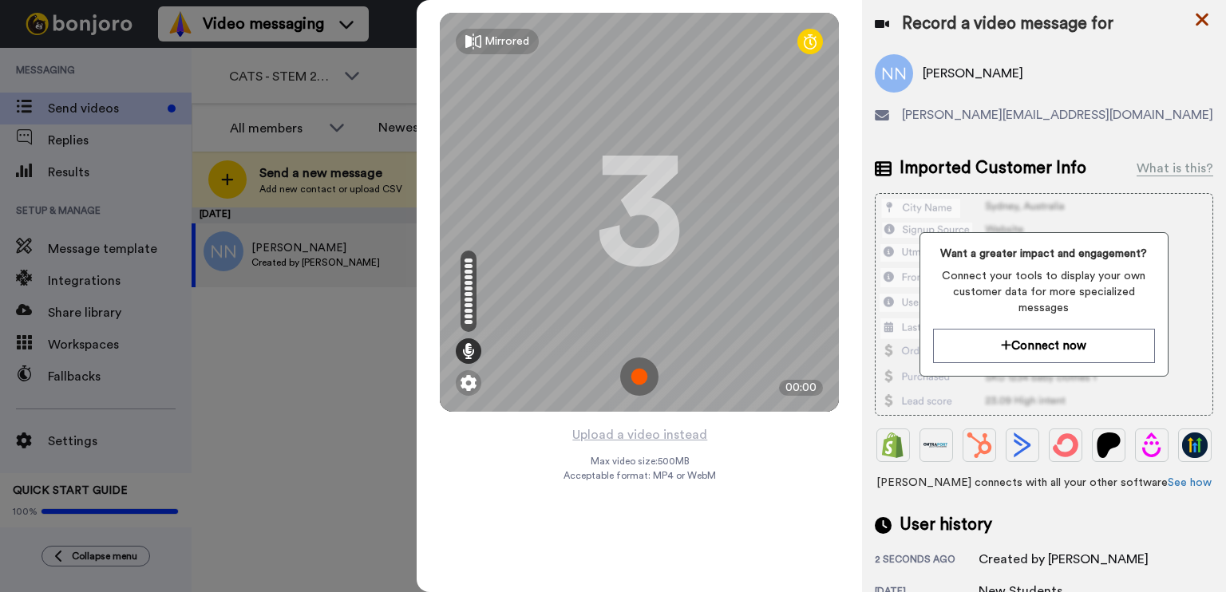
click at [1204, 12] on icon at bounding box center [1202, 20] width 16 height 20
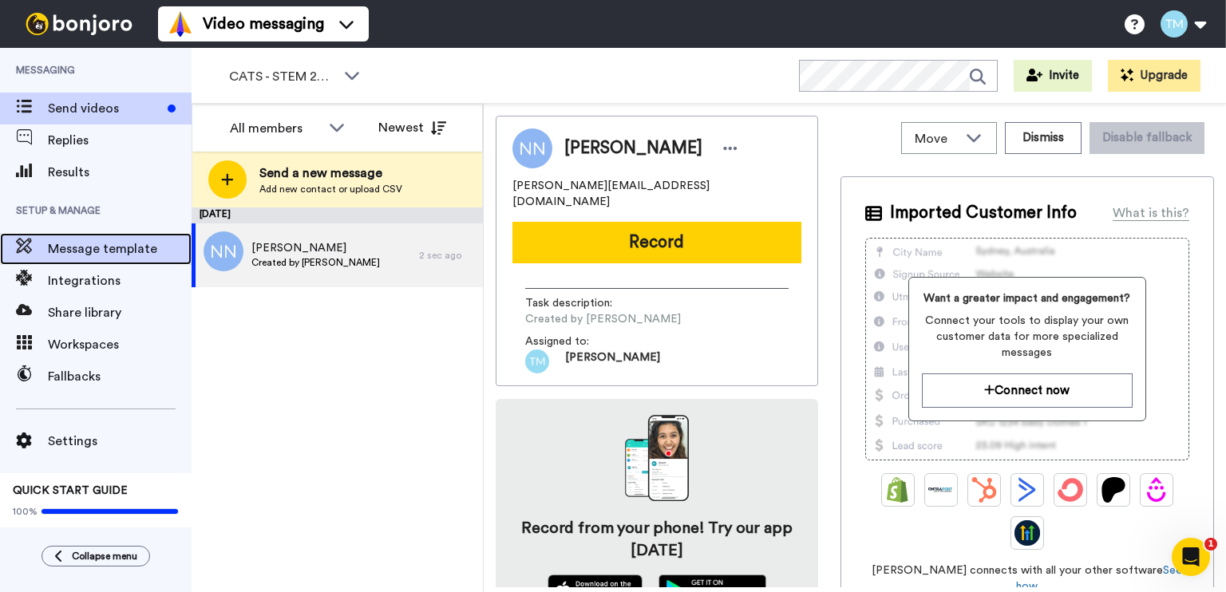
click at [106, 247] on span "Message template" at bounding box center [120, 248] width 144 height 19
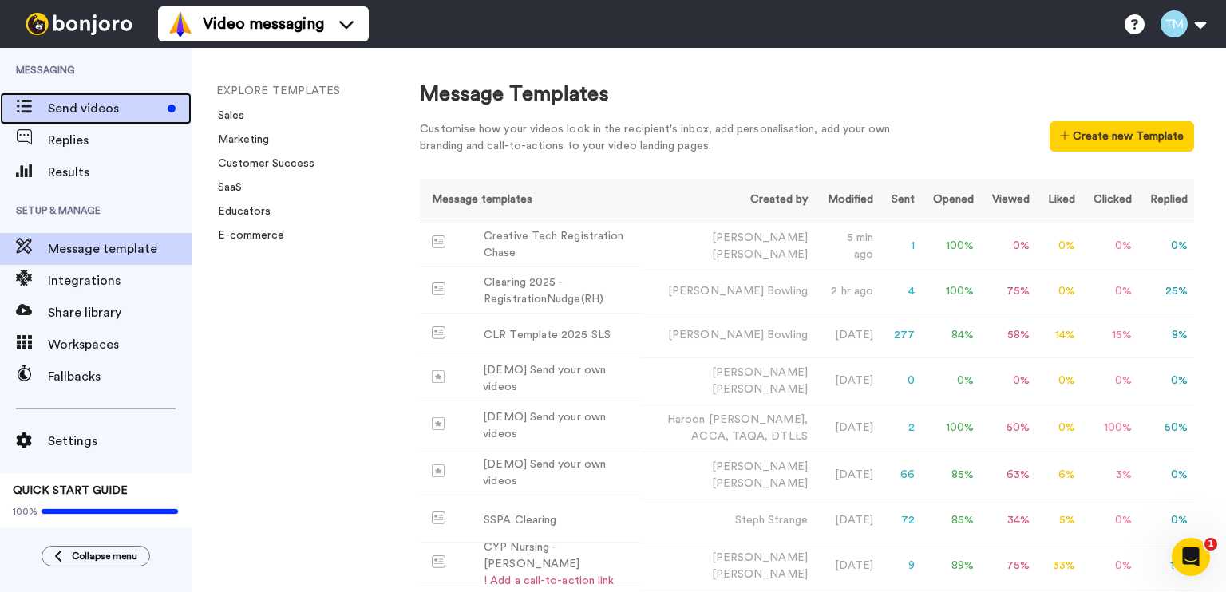
click at [97, 102] on span "Send videos" at bounding box center [104, 108] width 113 height 19
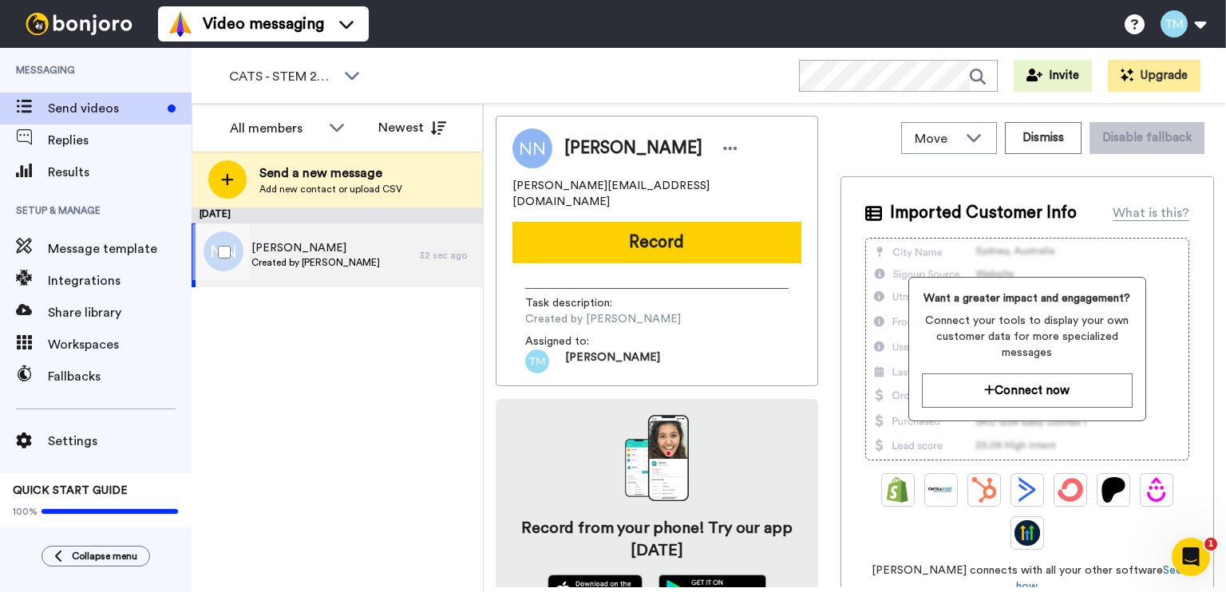
click at [328, 255] on span "[PERSON_NAME]" at bounding box center [315, 248] width 129 height 16
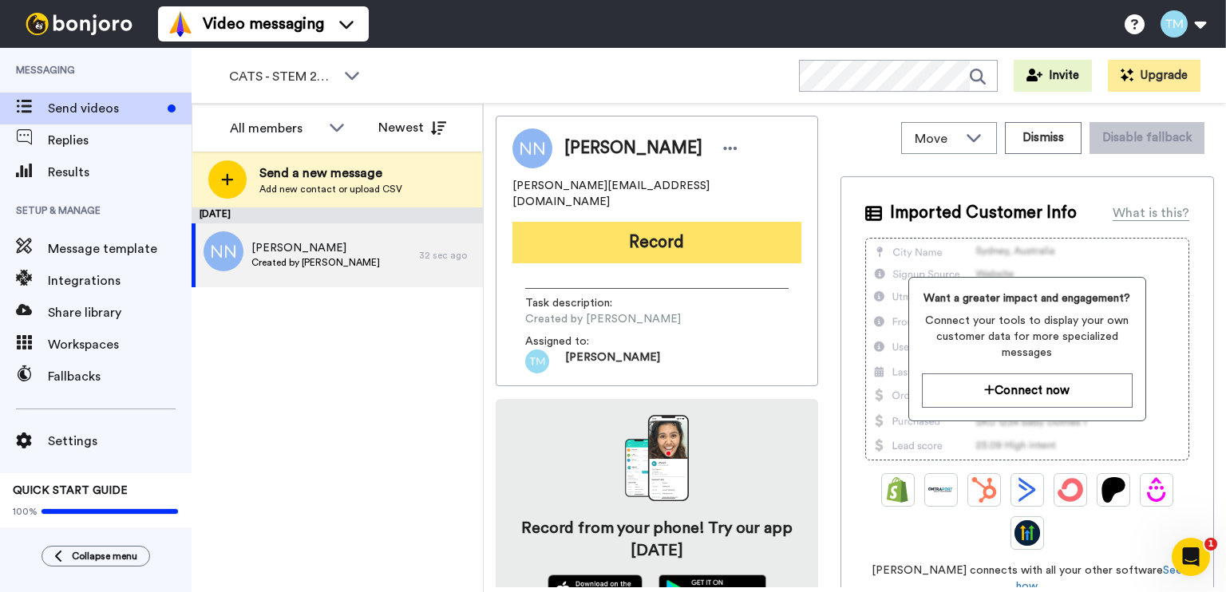
click at [677, 229] on button "Record" at bounding box center [656, 243] width 289 height 42
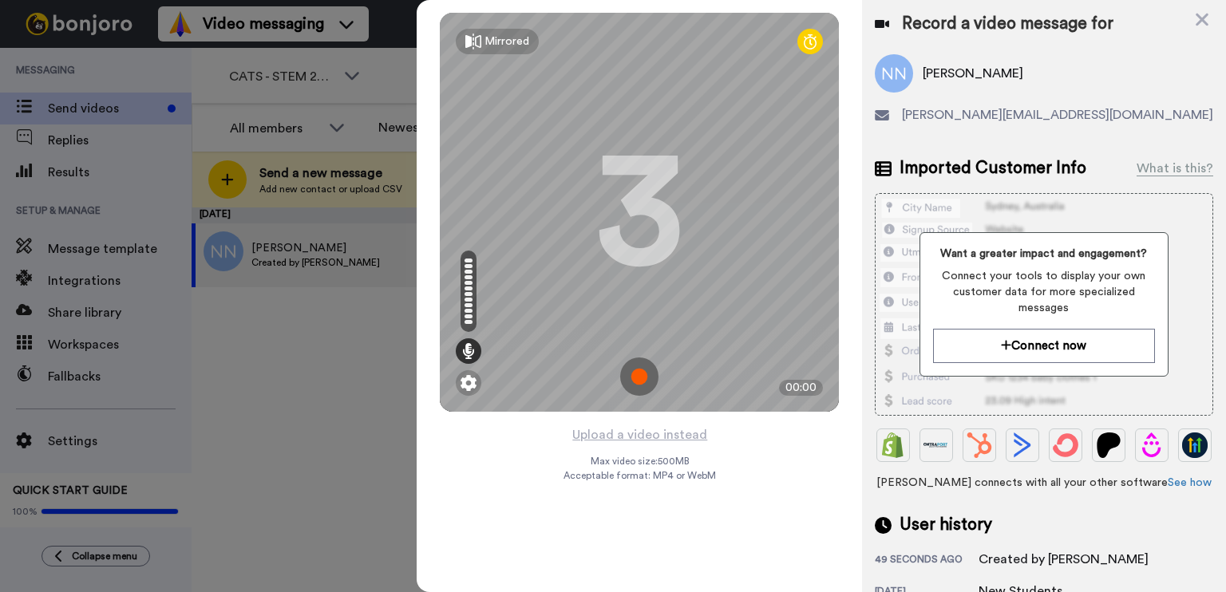
click at [642, 376] on img at bounding box center [639, 377] width 38 height 38
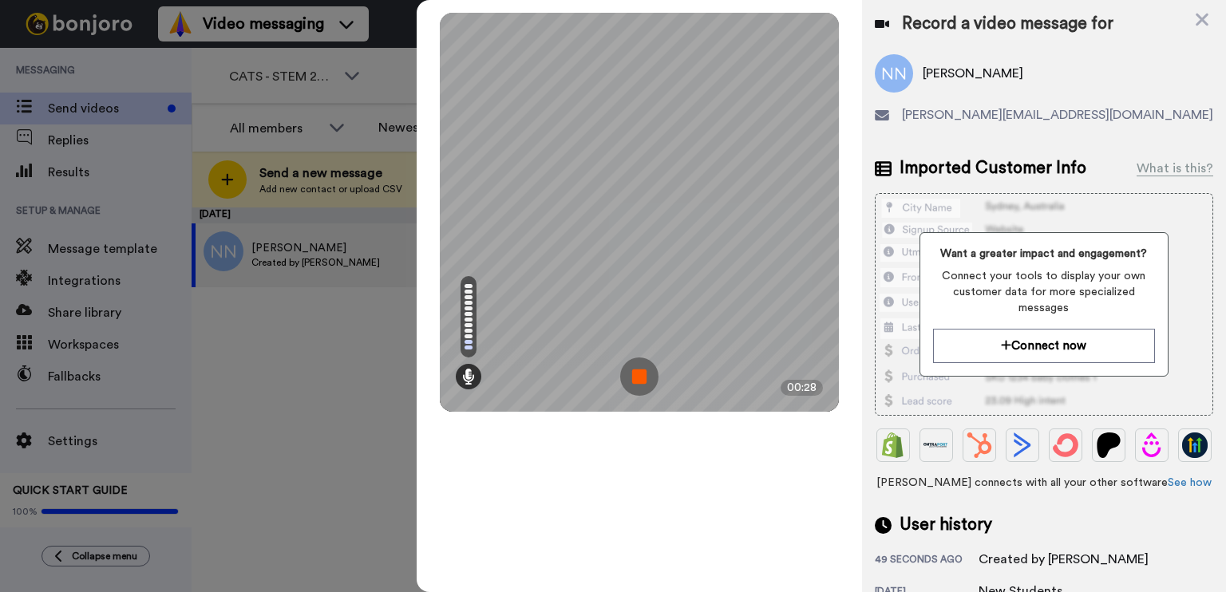
click at [639, 371] on img at bounding box center [639, 377] width 38 height 38
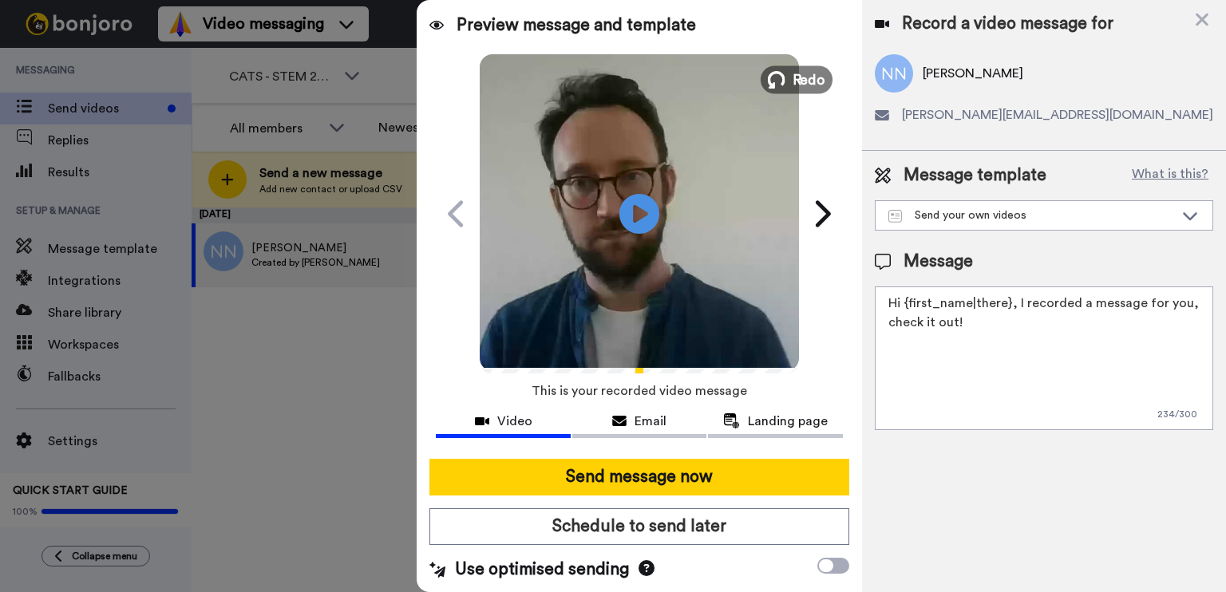
click at [799, 77] on span "Redo" at bounding box center [810, 79] width 34 height 21
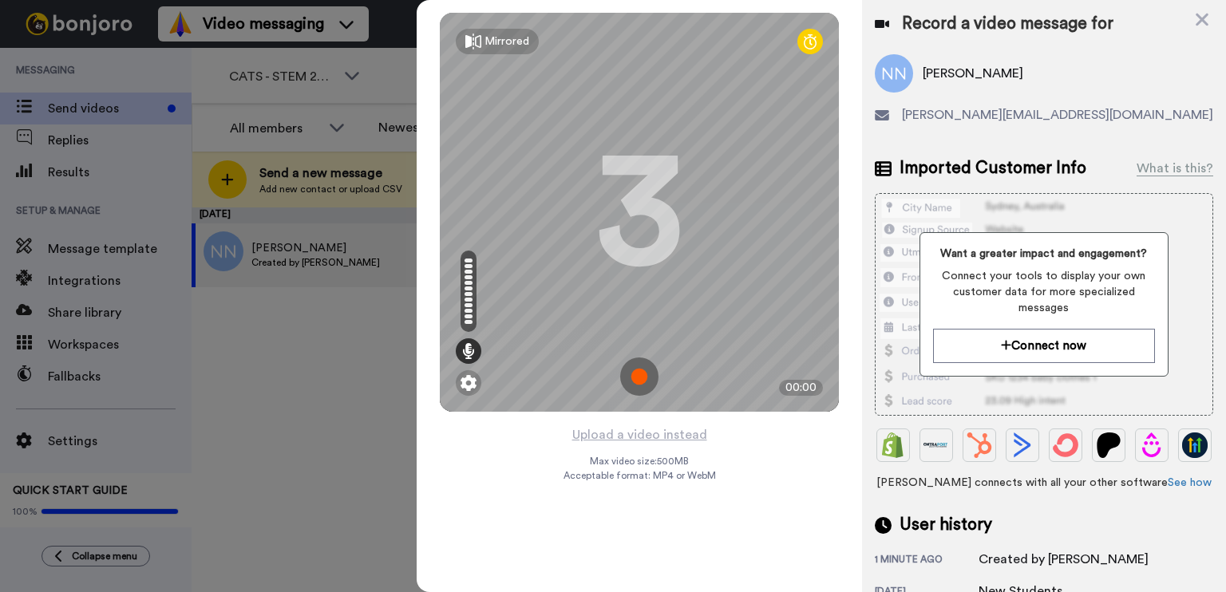
scroll to position [220, 0]
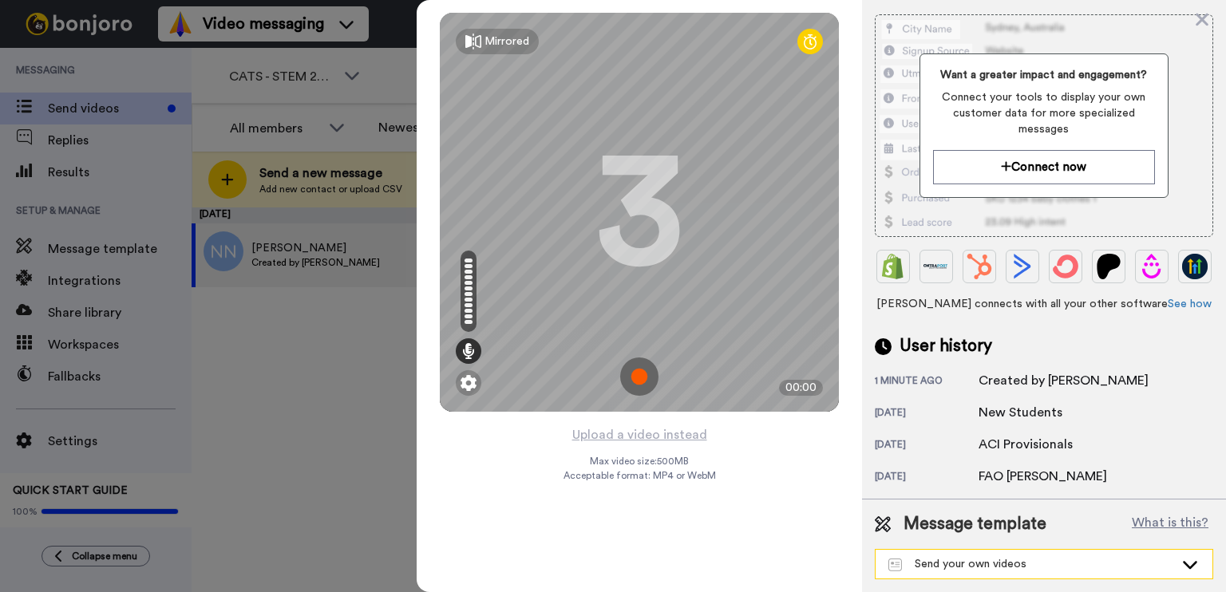
click at [1044, 560] on div "Send your own videos" at bounding box center [1031, 564] width 286 height 16
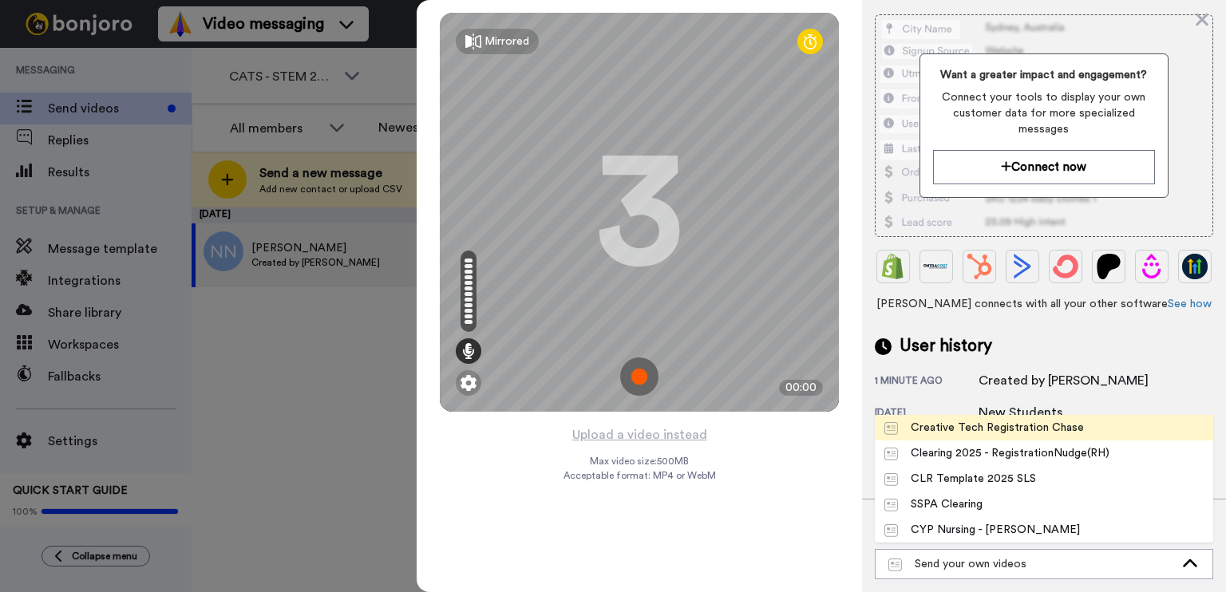
click at [1018, 427] on div "Creative Tech Registration Chase" at bounding box center [984, 428] width 200 height 16
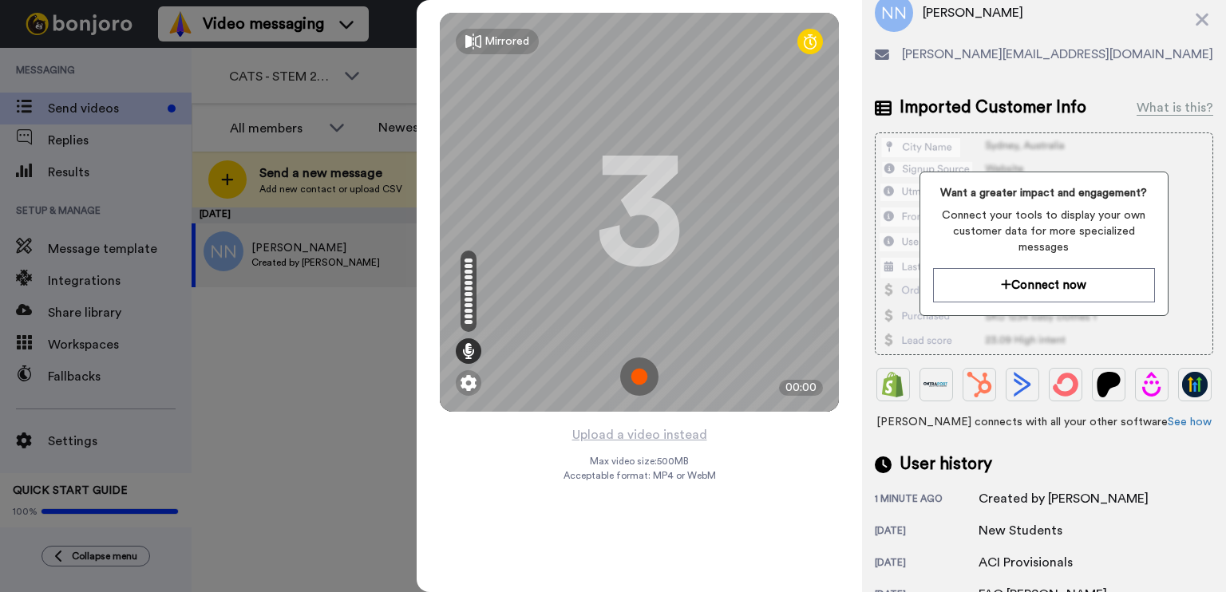
scroll to position [0, 0]
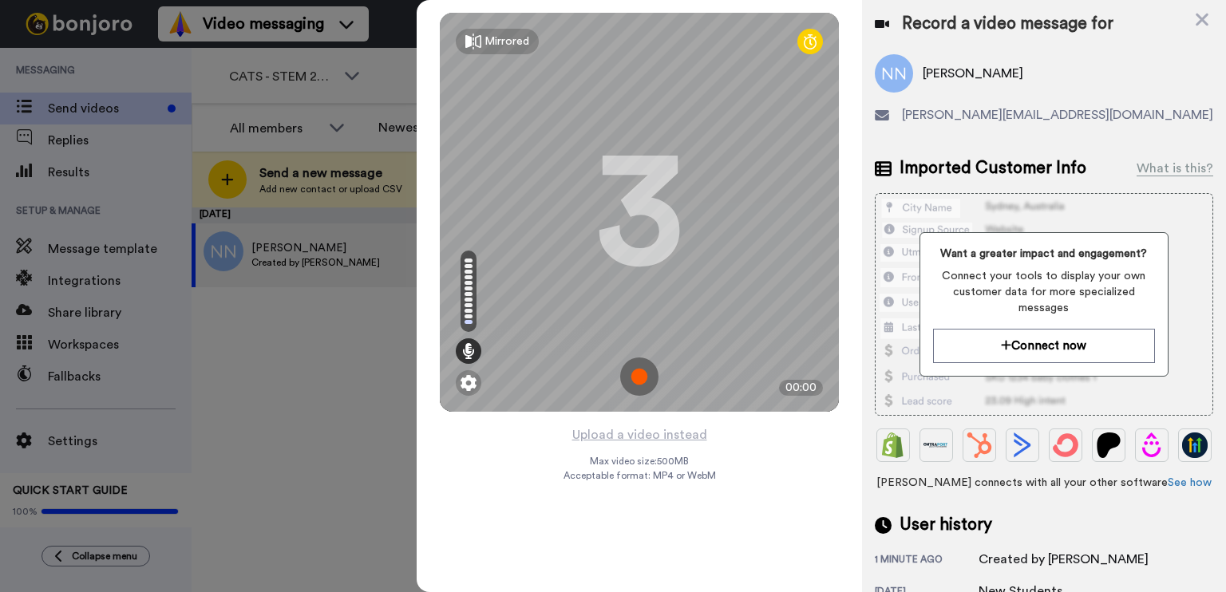
click at [643, 373] on img at bounding box center [639, 377] width 38 height 38
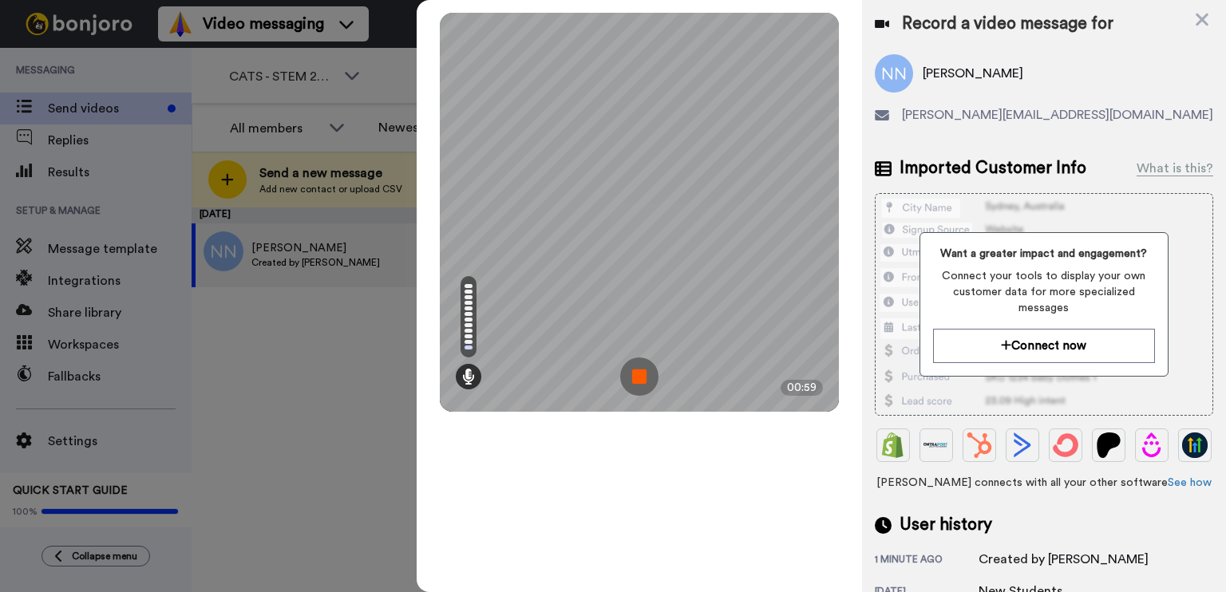
click at [643, 373] on img at bounding box center [639, 377] width 38 height 38
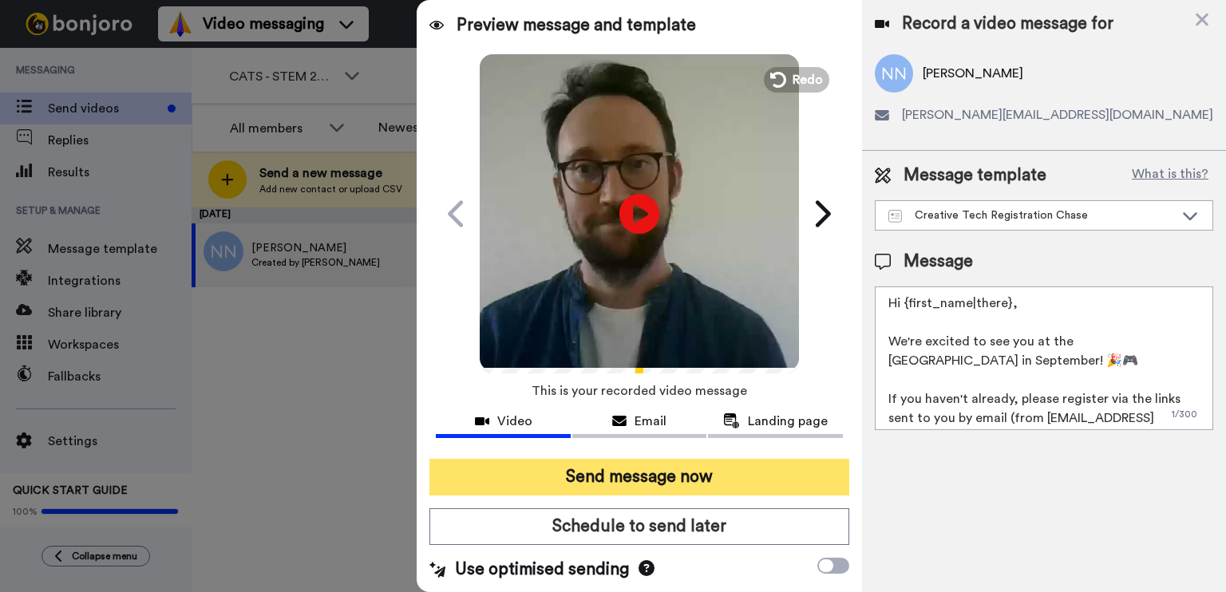
click at [648, 488] on button "Send message now" at bounding box center [639, 477] width 420 height 37
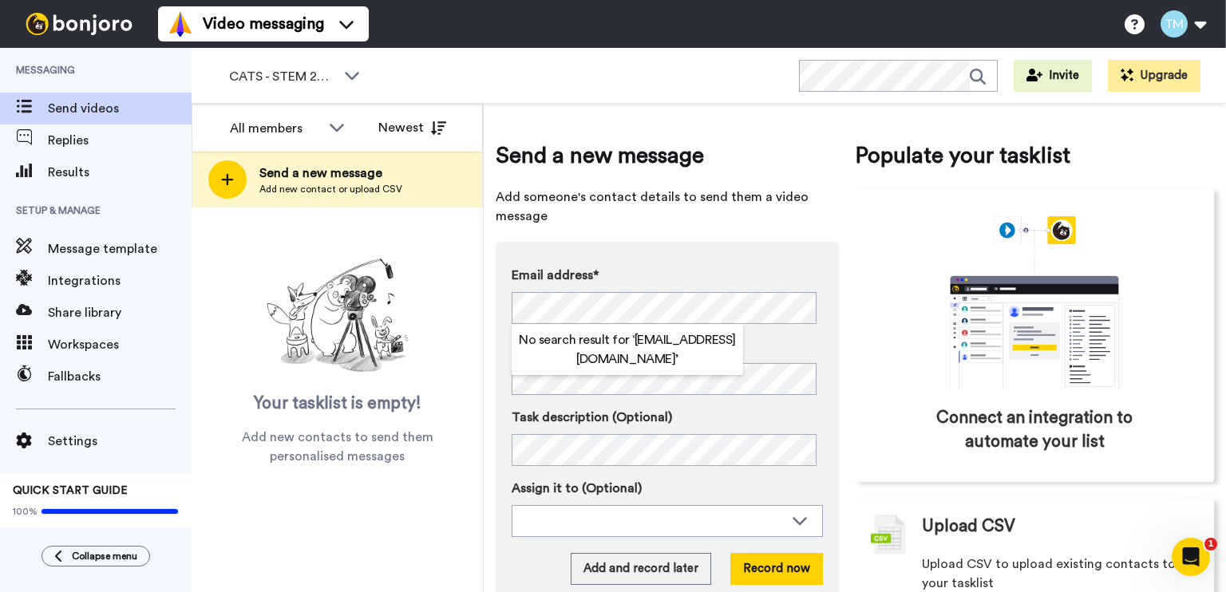
click at [704, 248] on div "Email address* No search result for ‘ juliasalaga@outlook.com ’ Name Task descr…" at bounding box center [667, 425] width 343 height 367
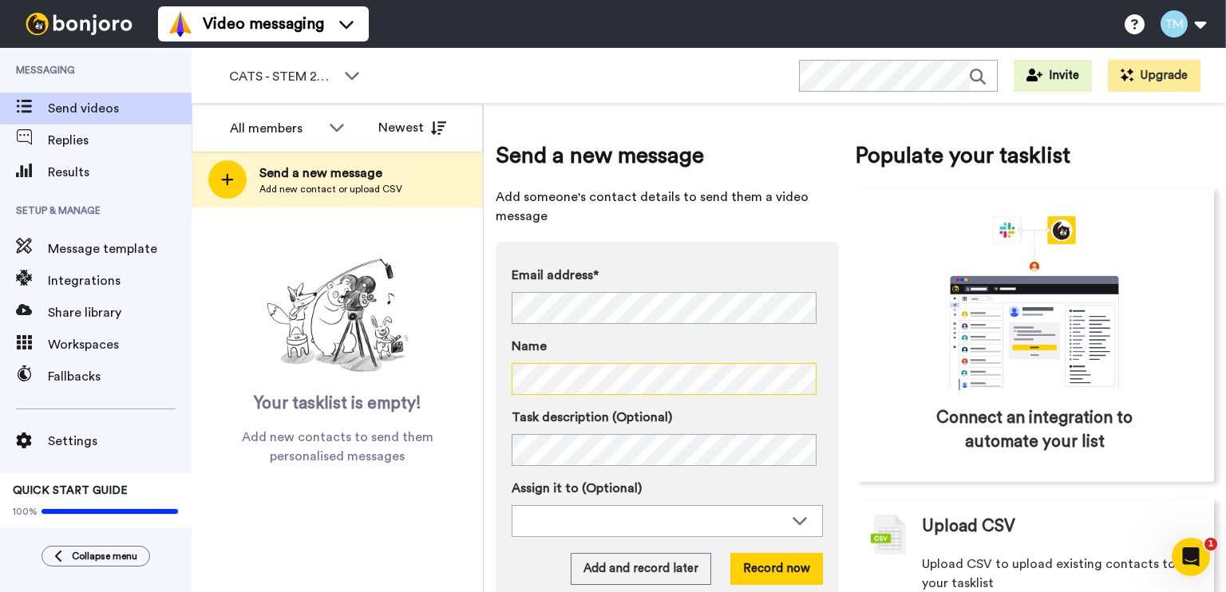
scroll to position [45, 0]
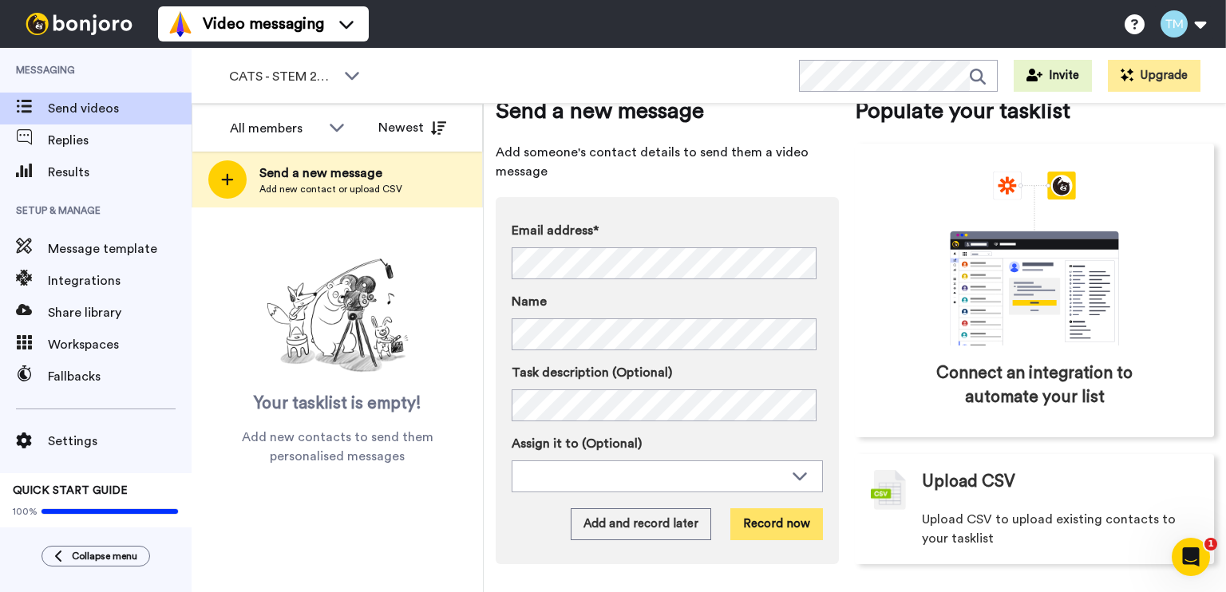
click at [784, 515] on button "Record now" at bounding box center [776, 524] width 93 height 32
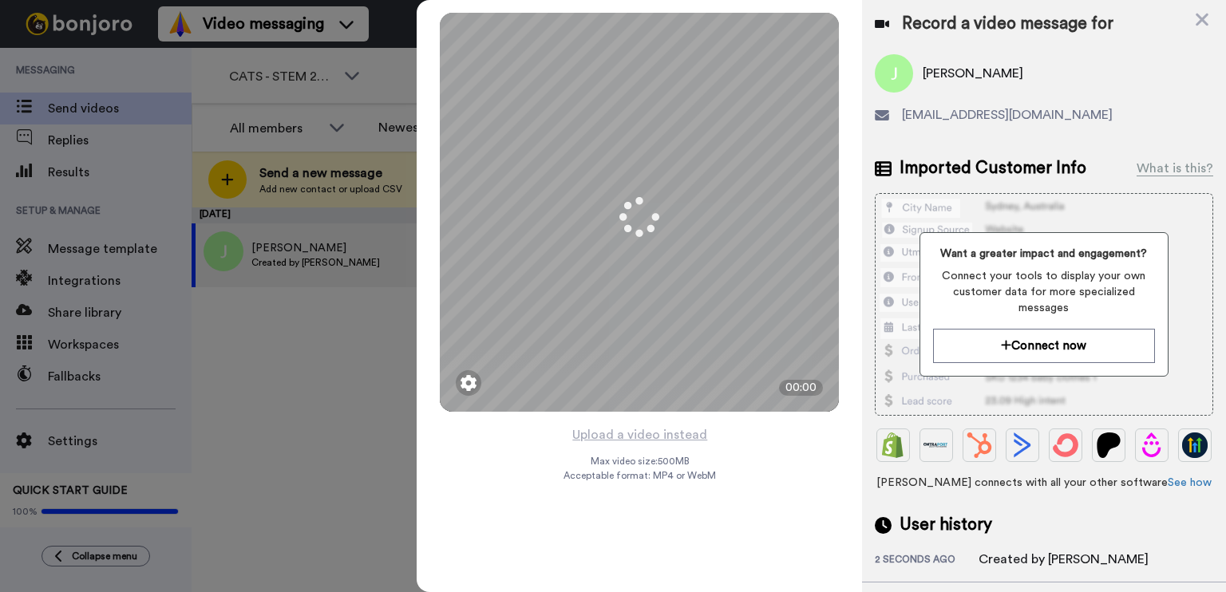
scroll to position [125, 0]
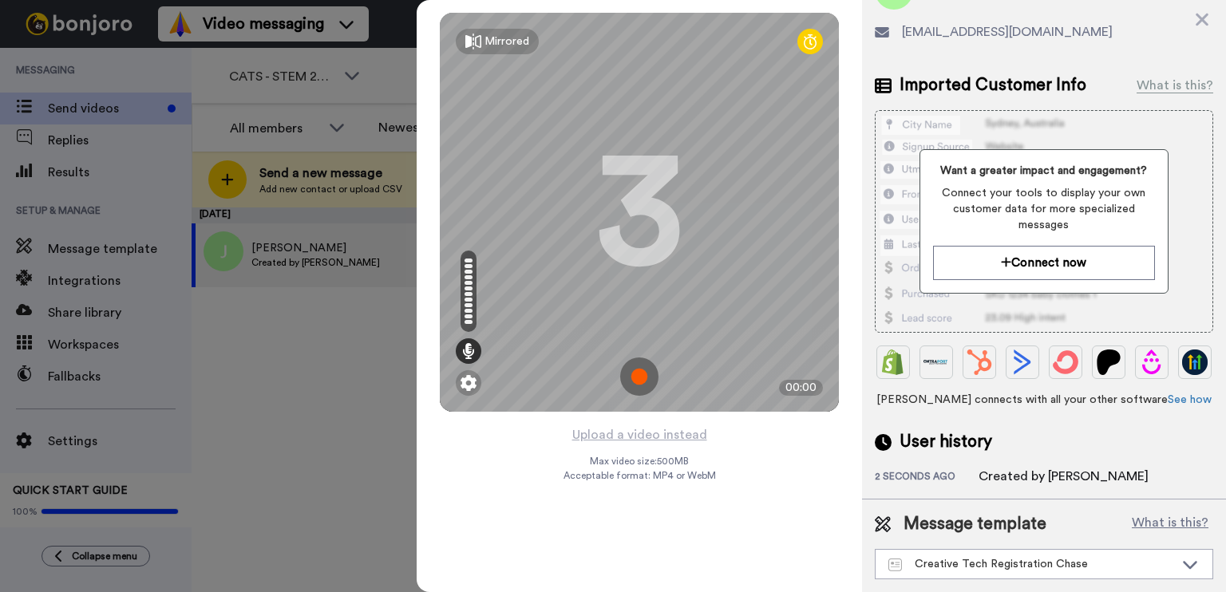
click at [643, 374] on img at bounding box center [639, 377] width 38 height 38
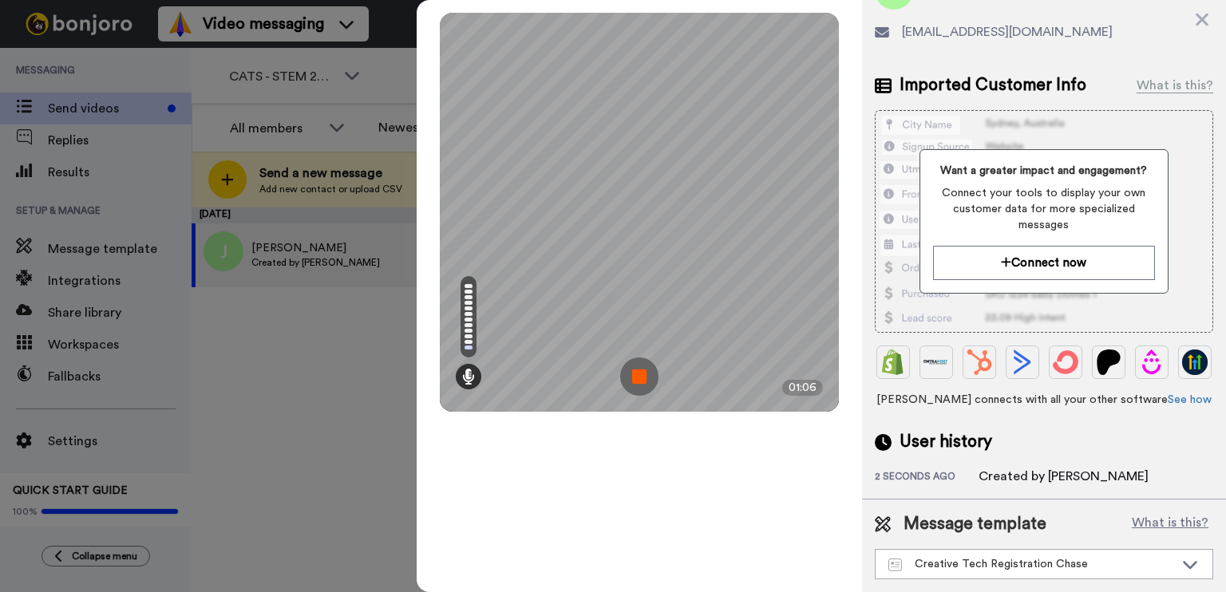
click at [644, 374] on img at bounding box center [639, 377] width 38 height 38
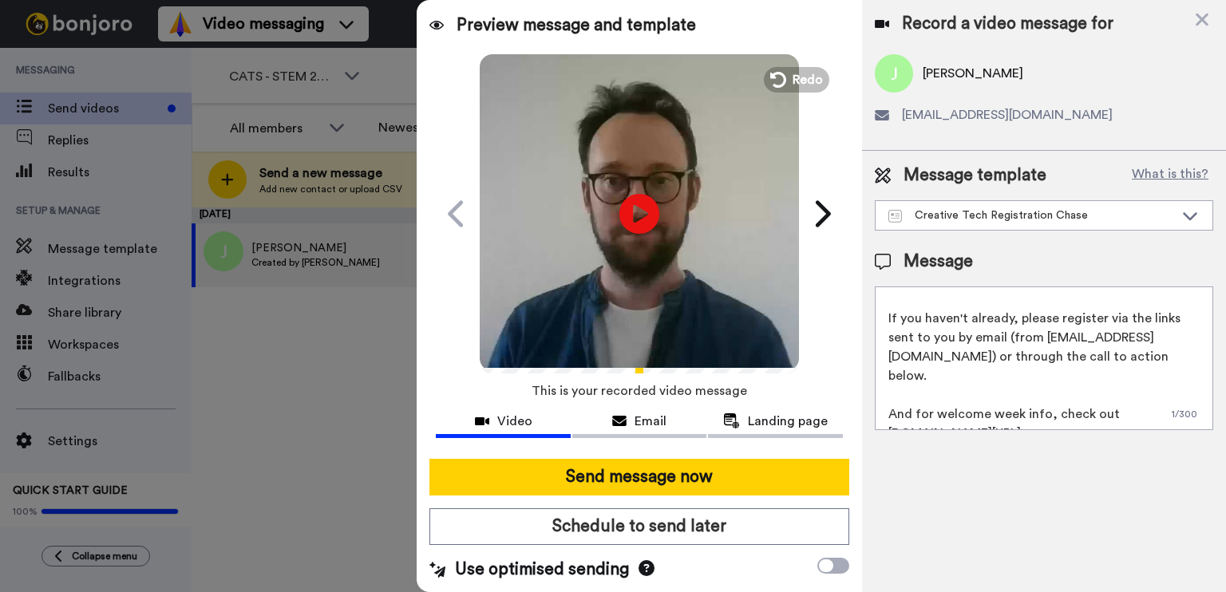
scroll to position [0, 0]
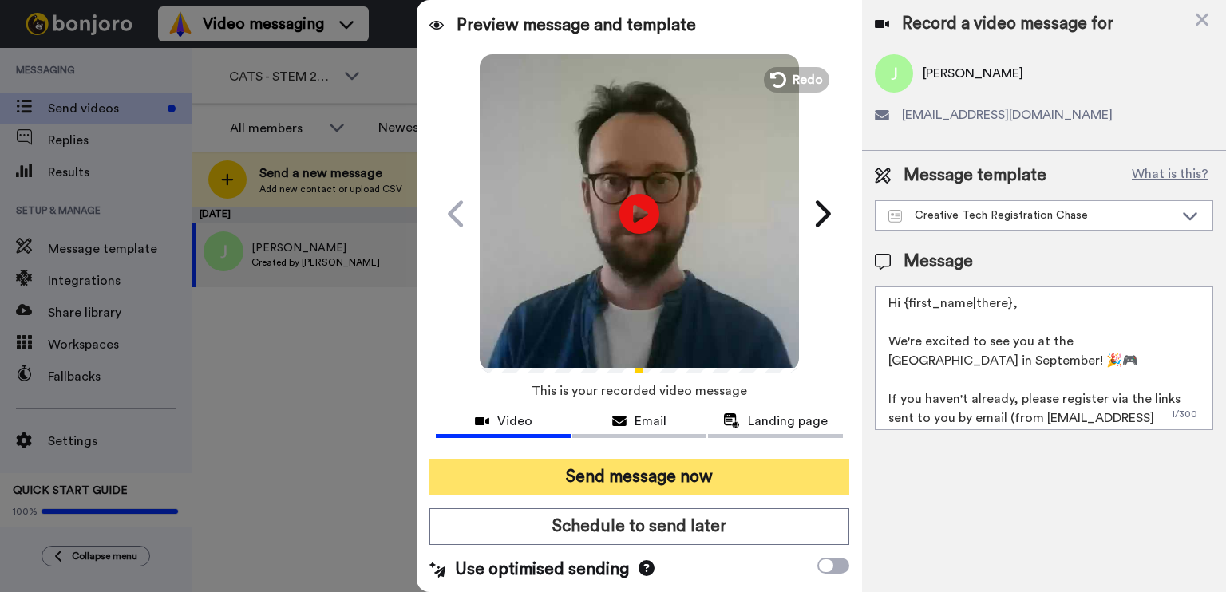
click at [674, 473] on button "Send message now" at bounding box center [639, 477] width 420 height 37
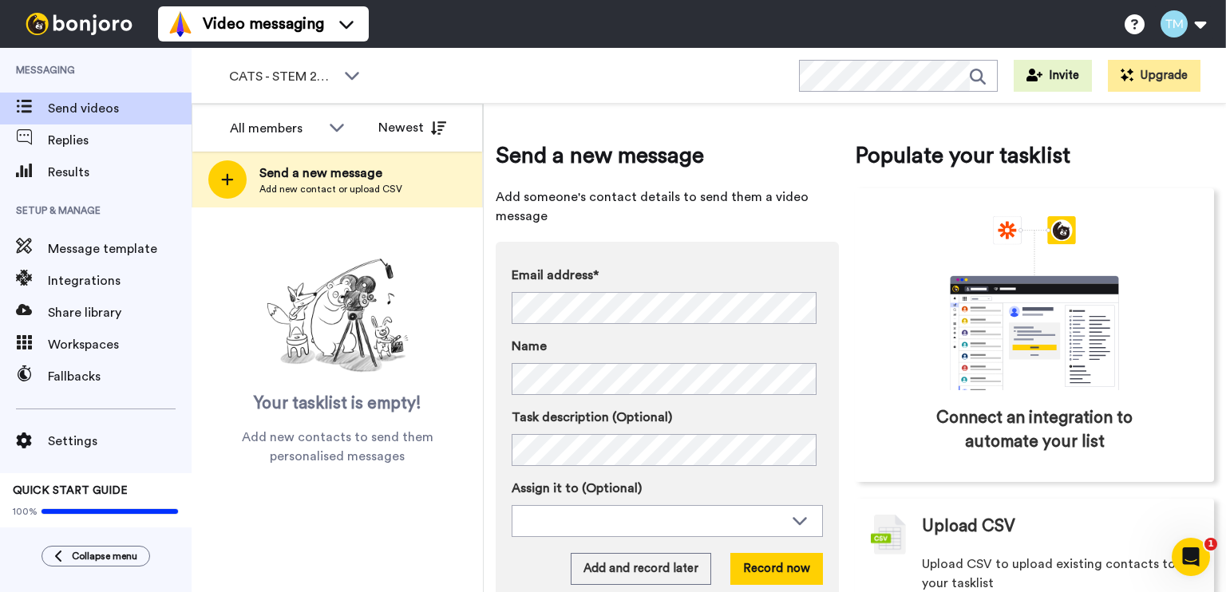
scroll to position [45, 0]
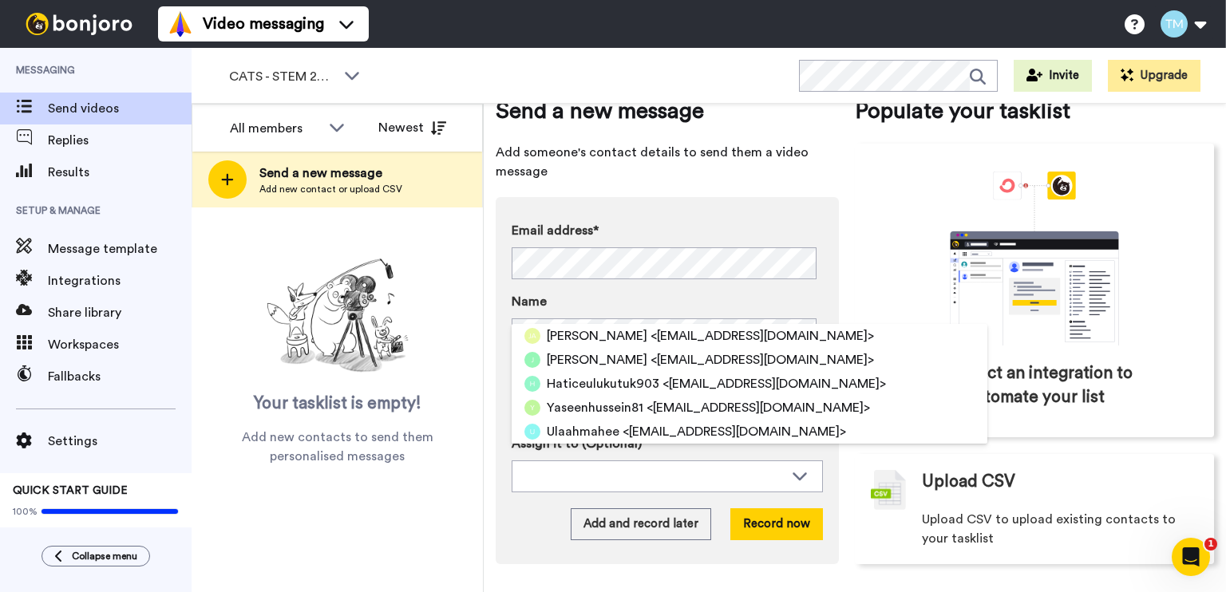
click at [564, 226] on label "Email address*" at bounding box center [667, 230] width 311 height 19
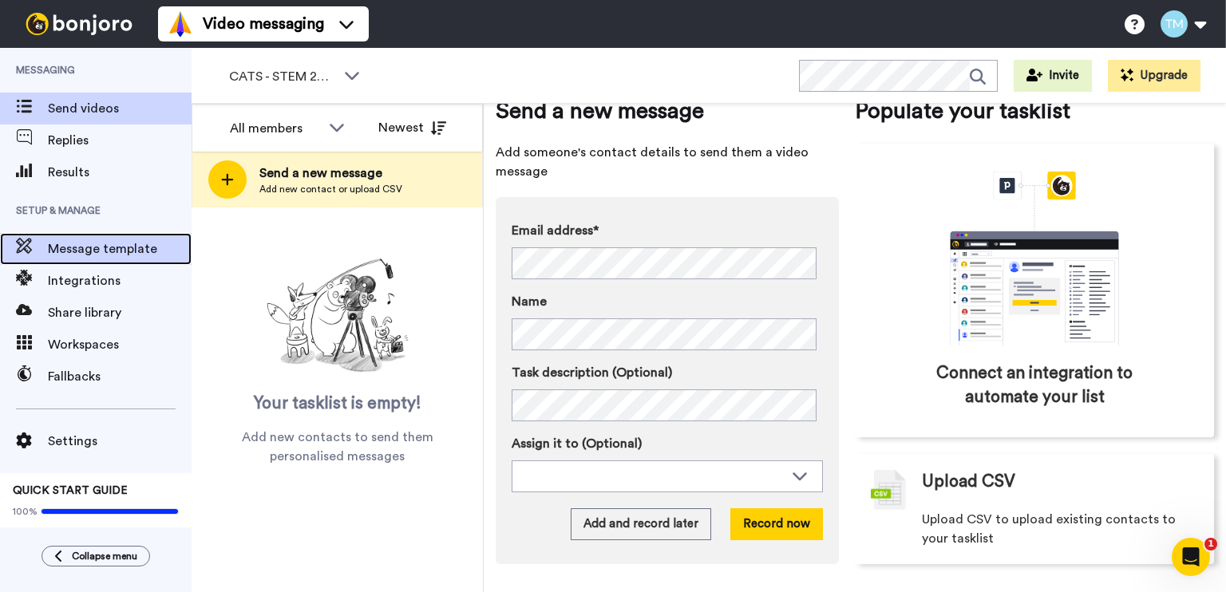
click at [109, 245] on span "Message template" at bounding box center [120, 248] width 144 height 19
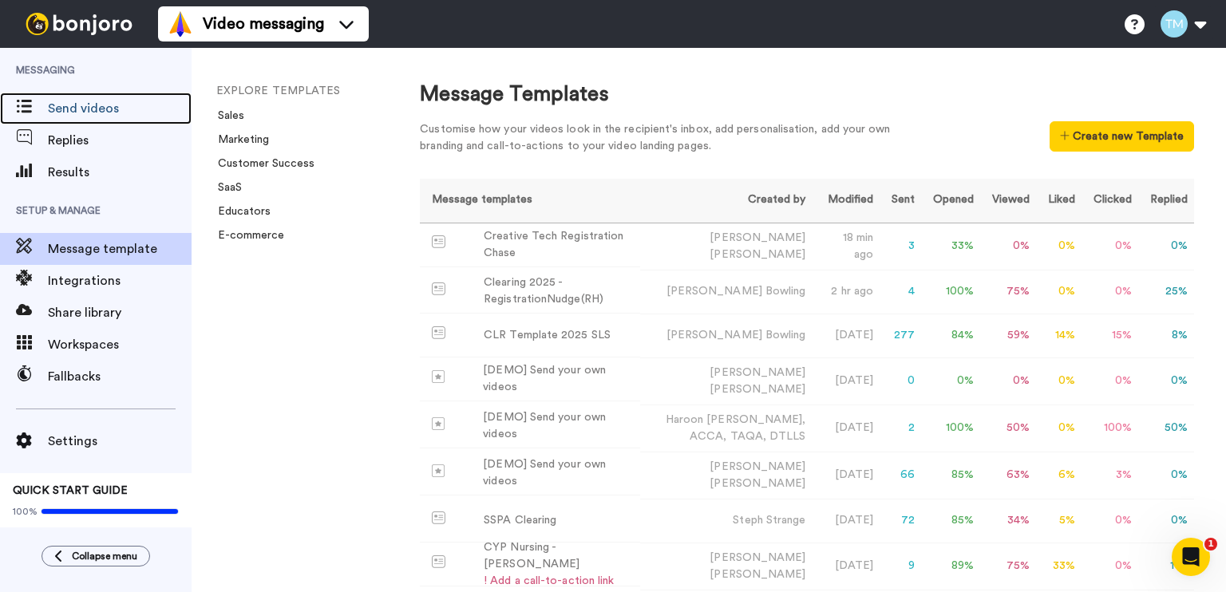
click at [97, 110] on span "Send videos" at bounding box center [120, 108] width 144 height 19
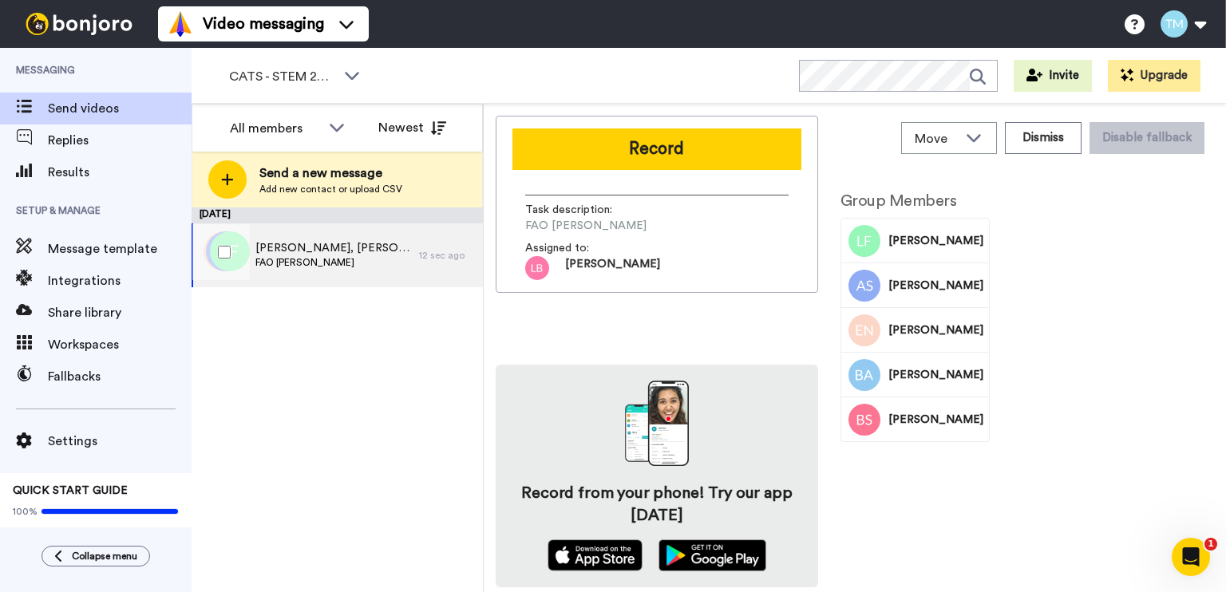
click at [291, 250] on span "[PERSON_NAME], [PERSON_NAME], [PERSON_NAME] & 2 others" at bounding box center [333, 248] width 156 height 16
click at [231, 249] on div at bounding box center [220, 252] width 57 height 56
click at [353, 241] on span "Louis, Ahsan, Esere & 2 others" at bounding box center [333, 248] width 156 height 16
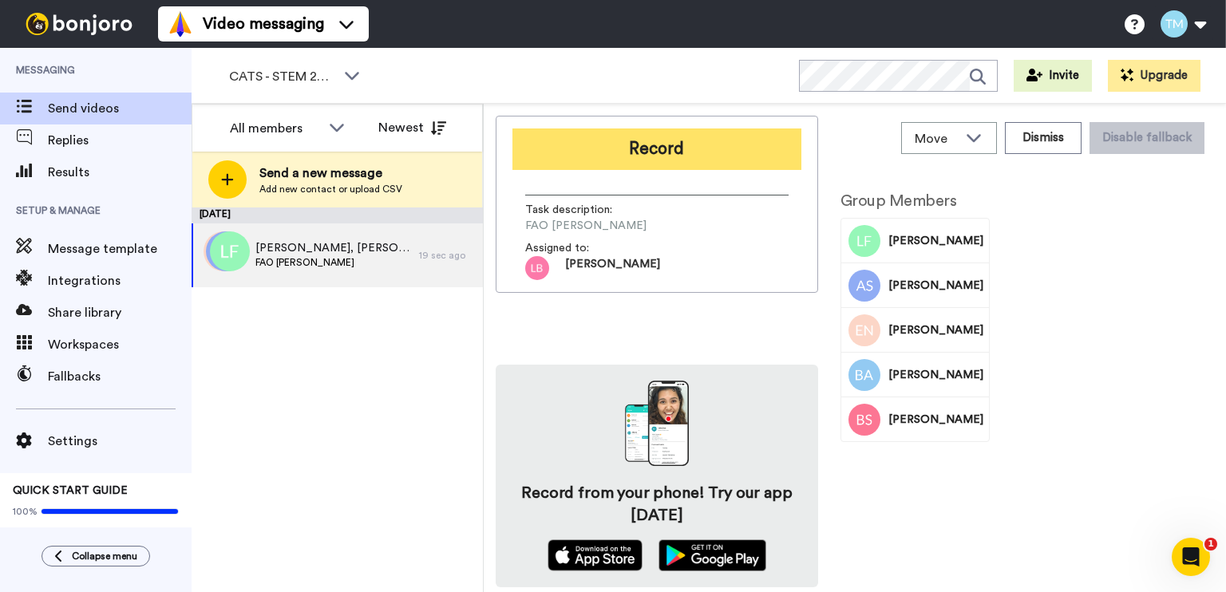
click at [661, 144] on button "Record" at bounding box center [656, 150] width 289 height 42
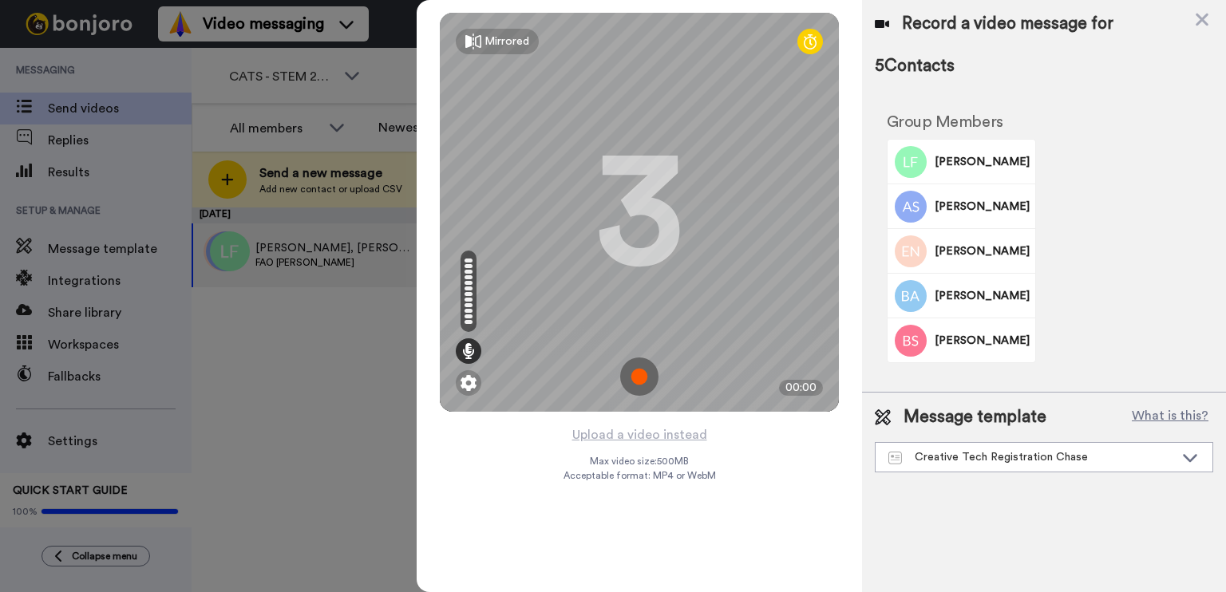
click at [642, 373] on img at bounding box center [639, 377] width 38 height 38
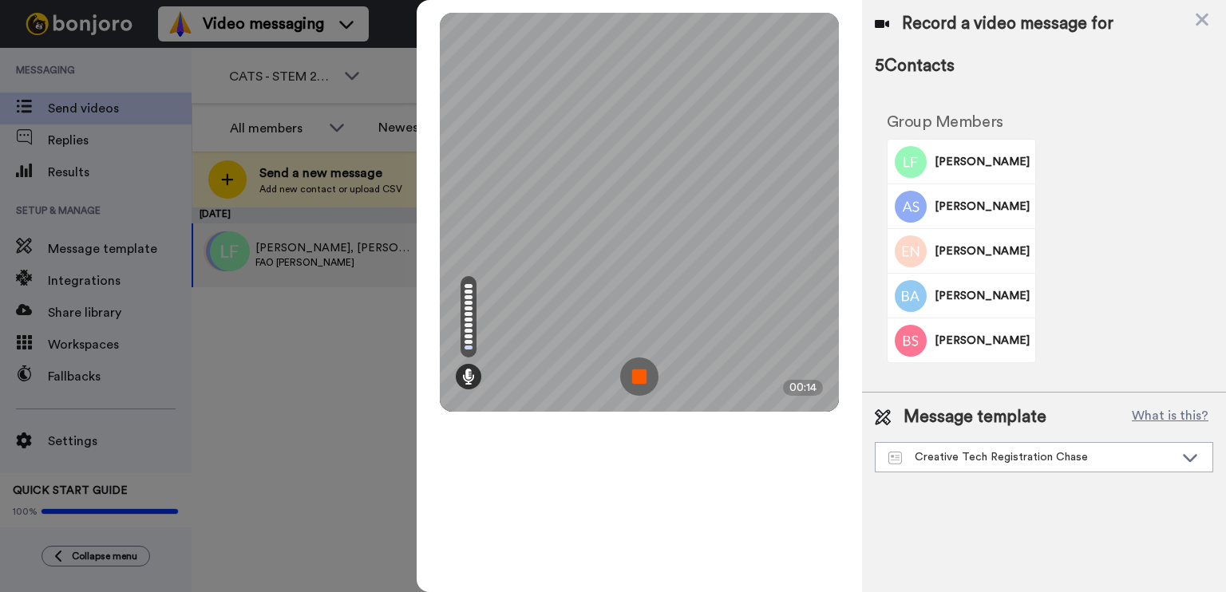
click at [647, 378] on img at bounding box center [639, 377] width 38 height 38
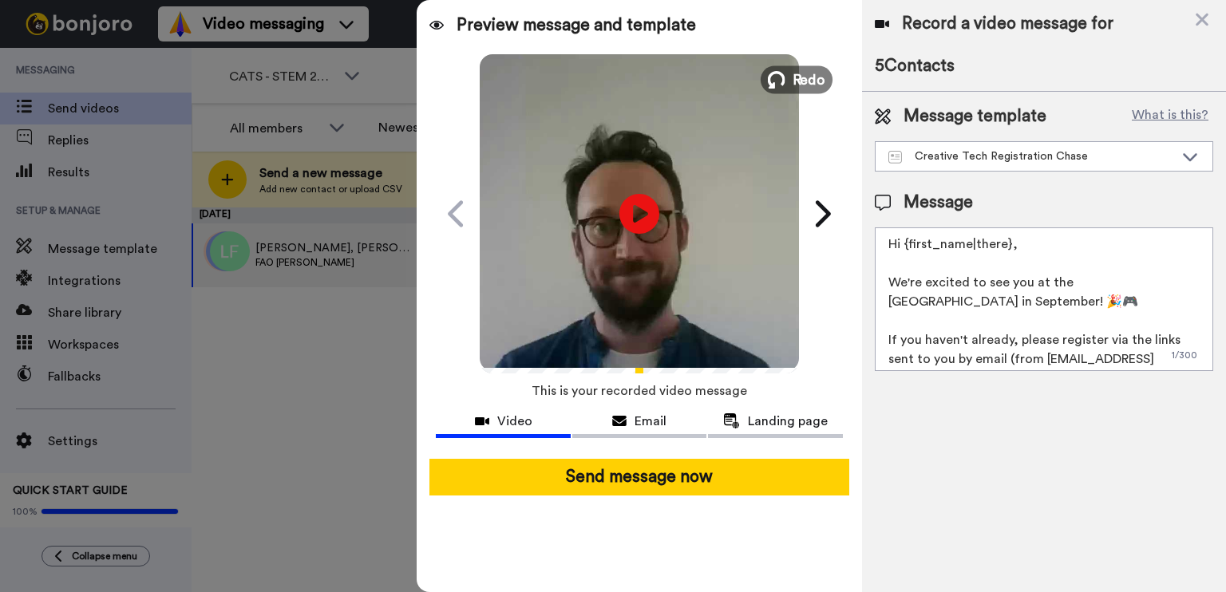
click at [801, 73] on span "Redo" at bounding box center [810, 79] width 34 height 21
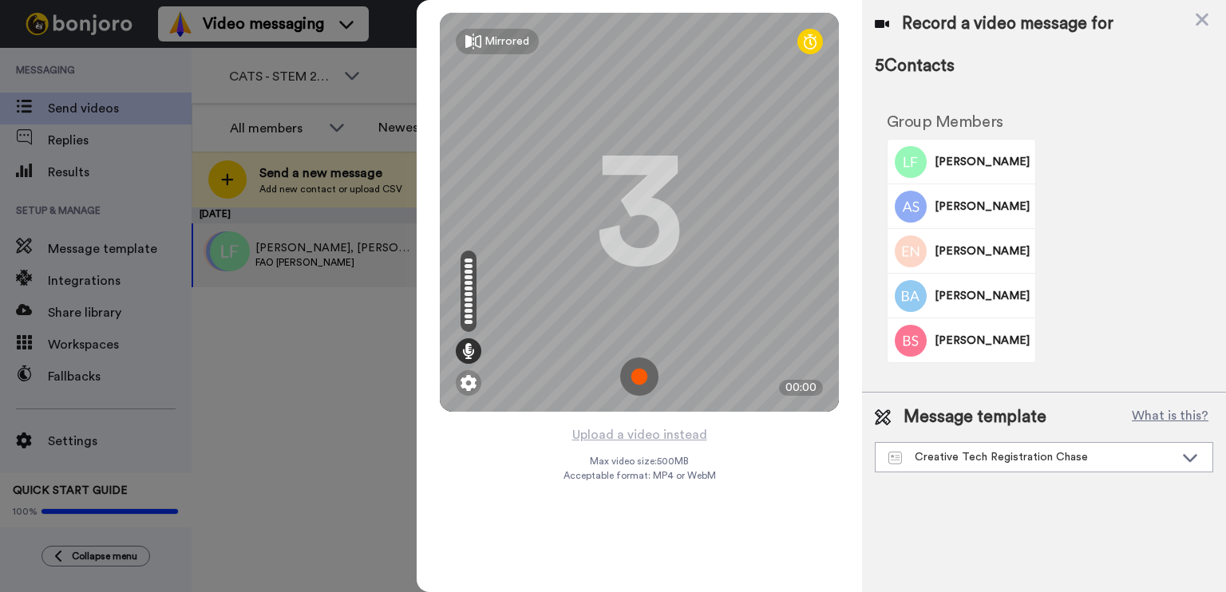
click at [645, 382] on img at bounding box center [639, 377] width 38 height 38
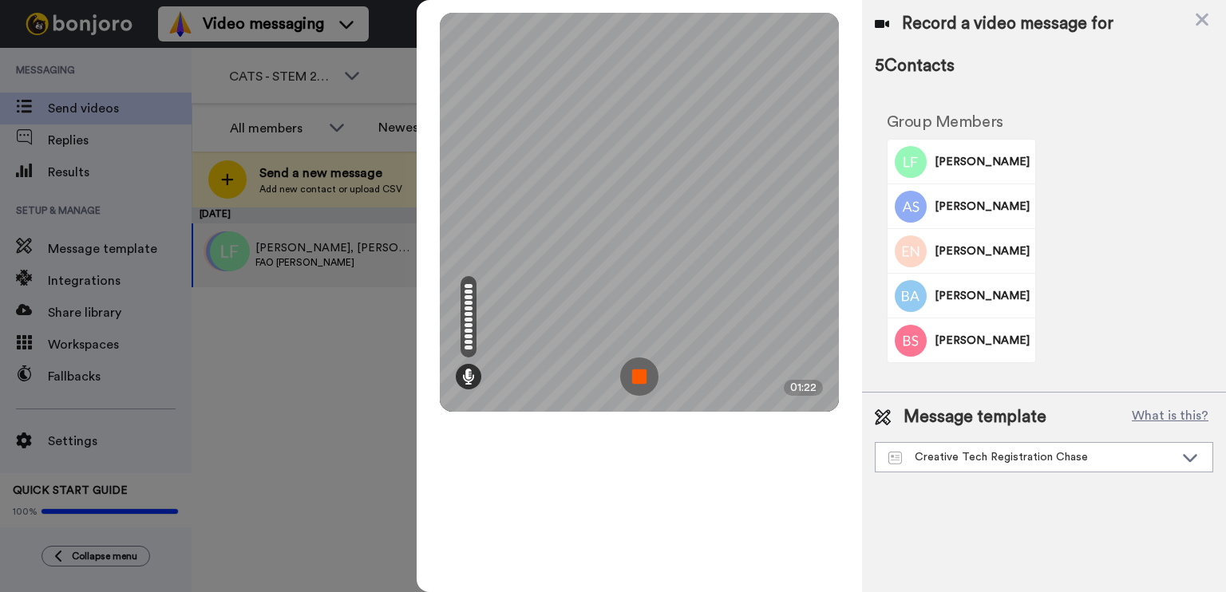
click at [645, 366] on img at bounding box center [639, 377] width 38 height 38
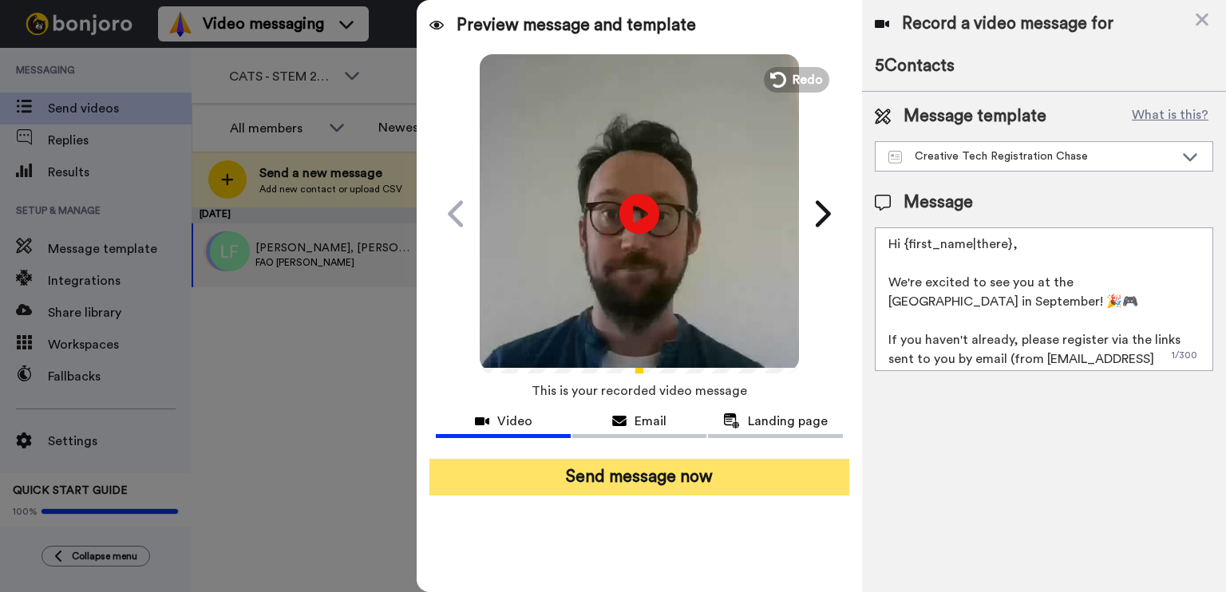
click at [715, 478] on button "Send message now" at bounding box center [639, 477] width 420 height 37
